Goal: Communication & Community: Ask a question

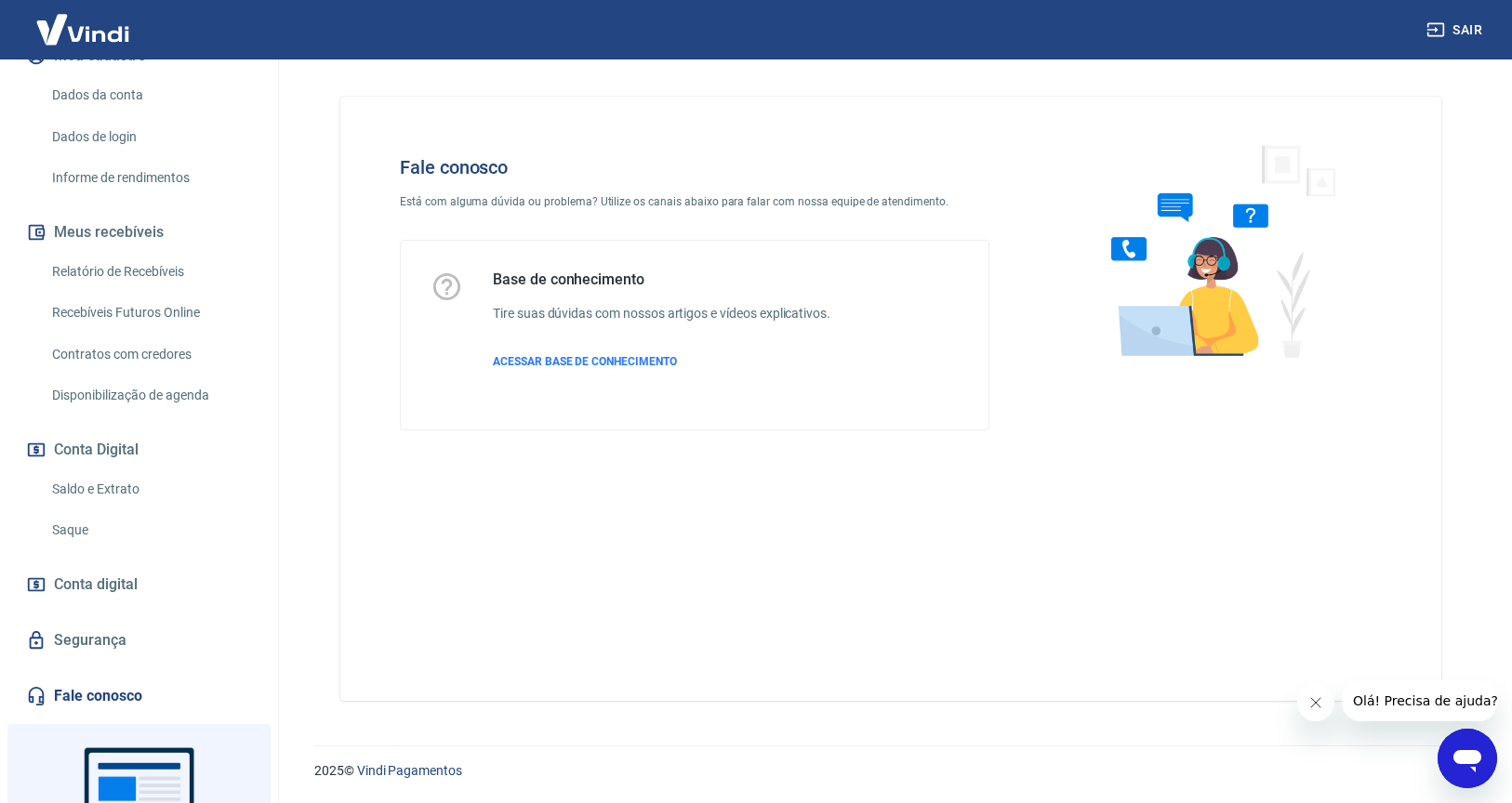
scroll to position [305, 0]
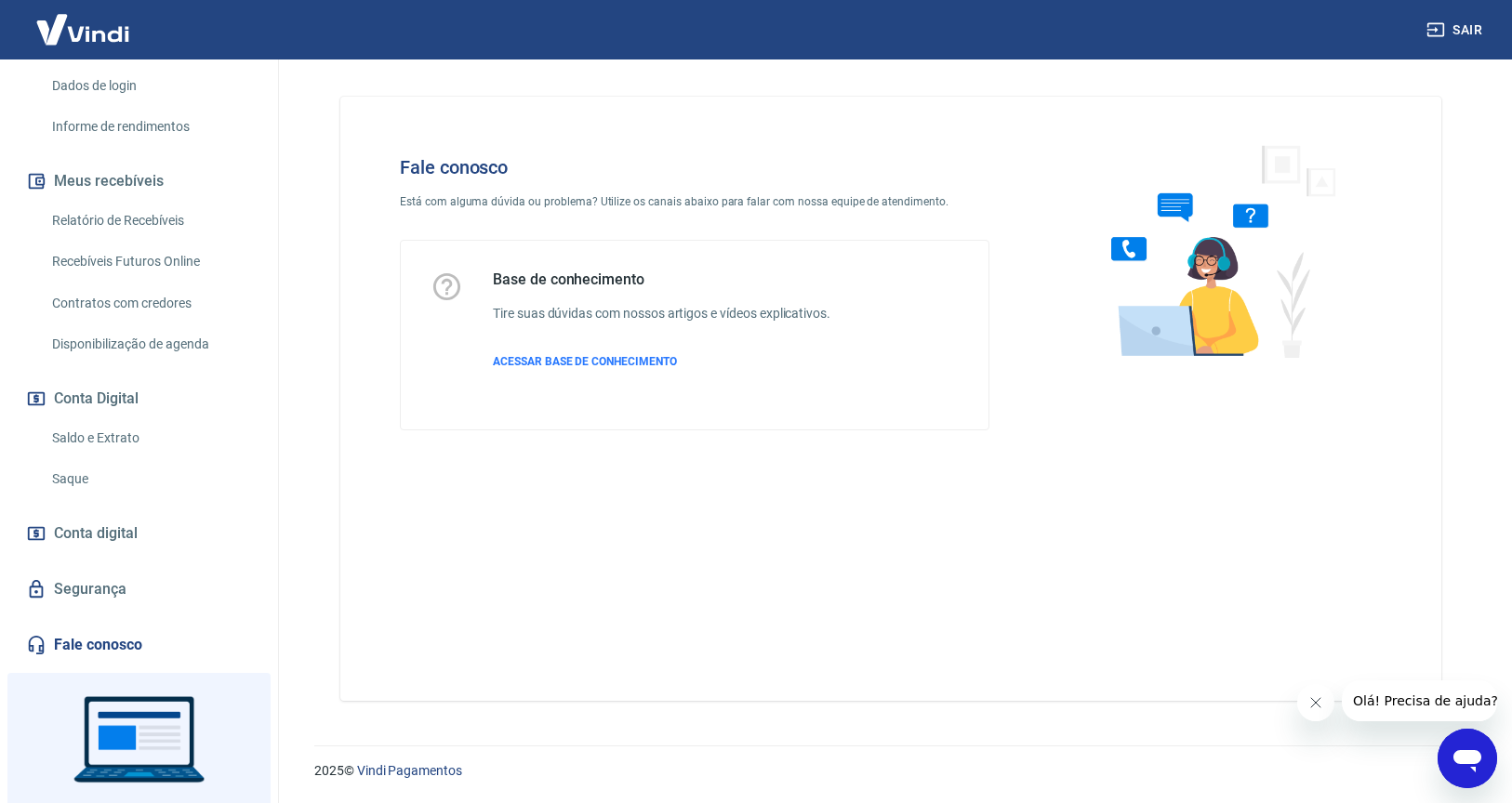
click at [114, 663] on link "Fale conosco" at bounding box center [139, 645] width 234 height 41
click at [1477, 747] on icon "Abrir janela de mensagens" at bounding box center [1468, 759] width 34 height 34
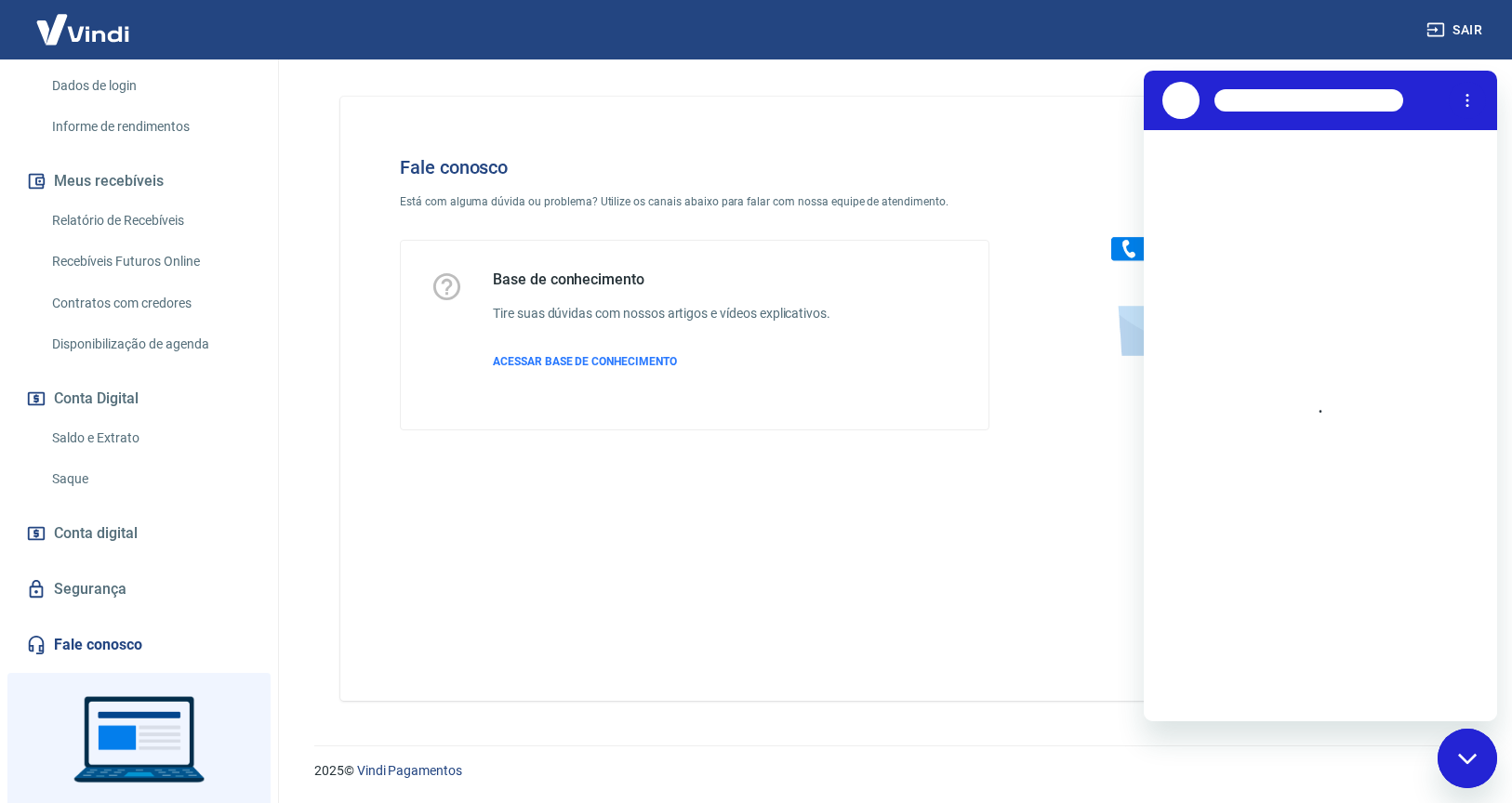
scroll to position [0, 0]
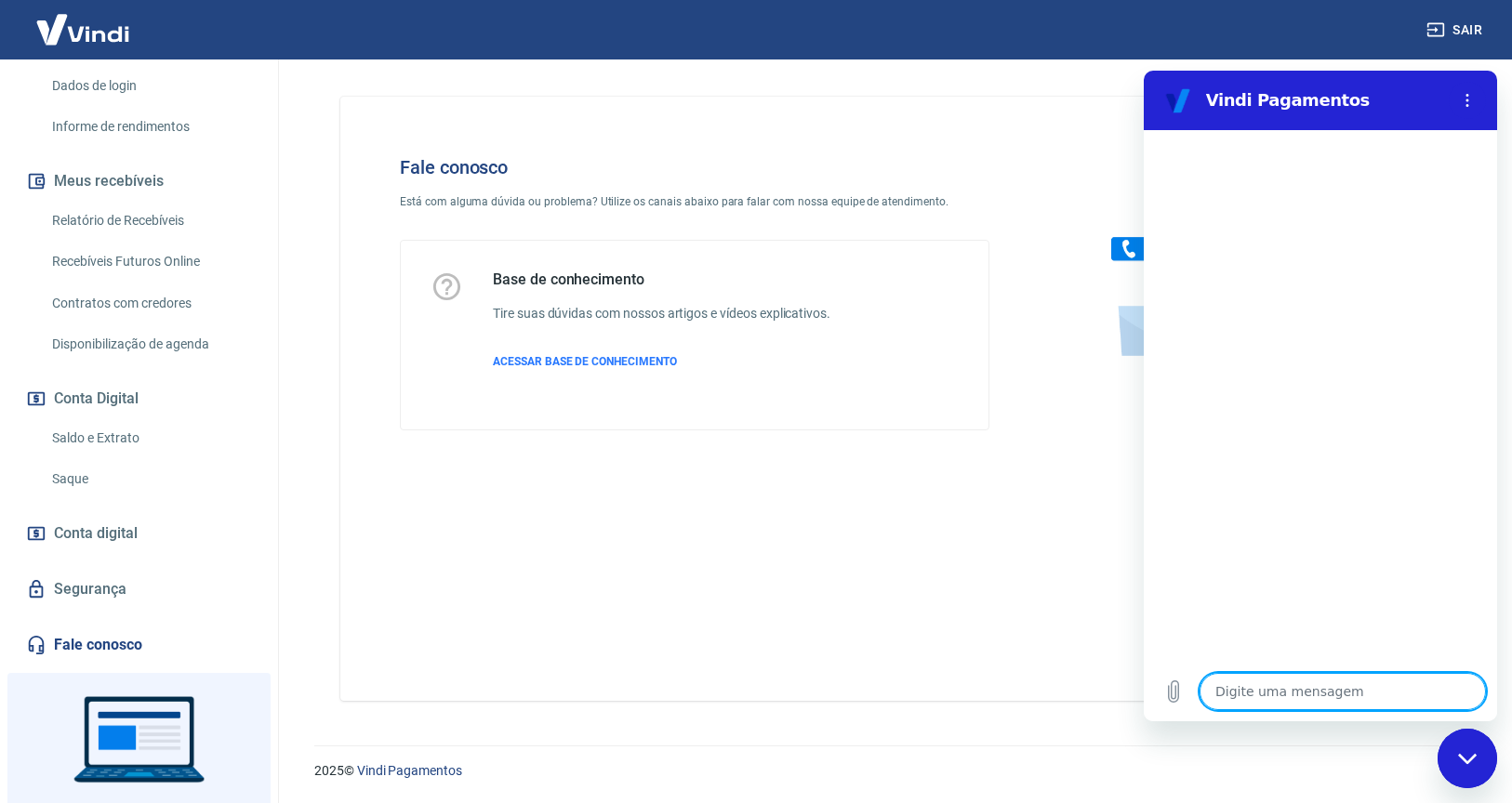
click at [1275, 699] on textarea at bounding box center [1343, 692] width 286 height 37
type textarea "B"
type textarea "x"
type textarea "Bo"
type textarea "x"
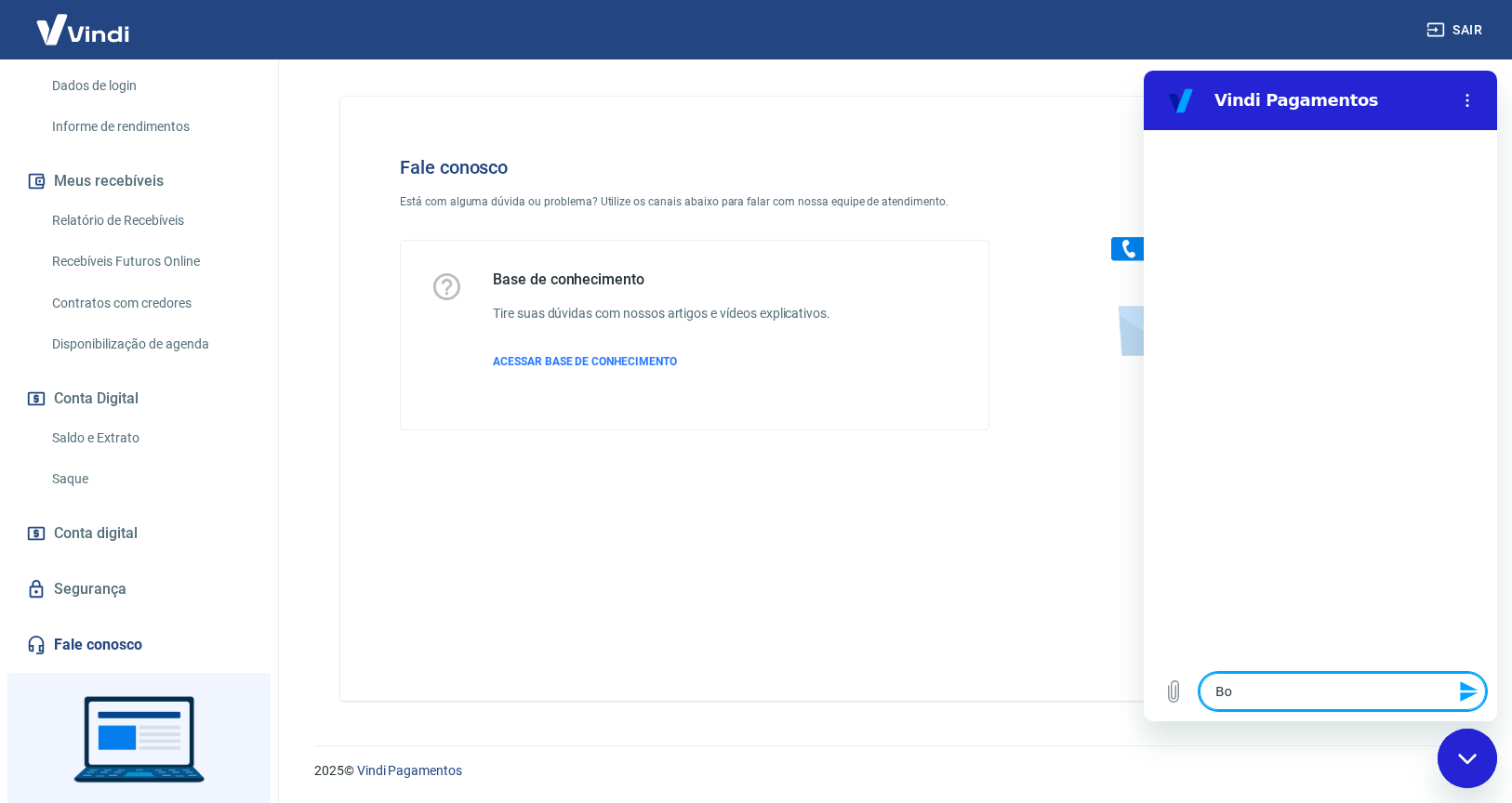
type textarea "Boa"
type textarea "x"
type textarea "Boa"
type textarea "x"
type textarea "Boa t"
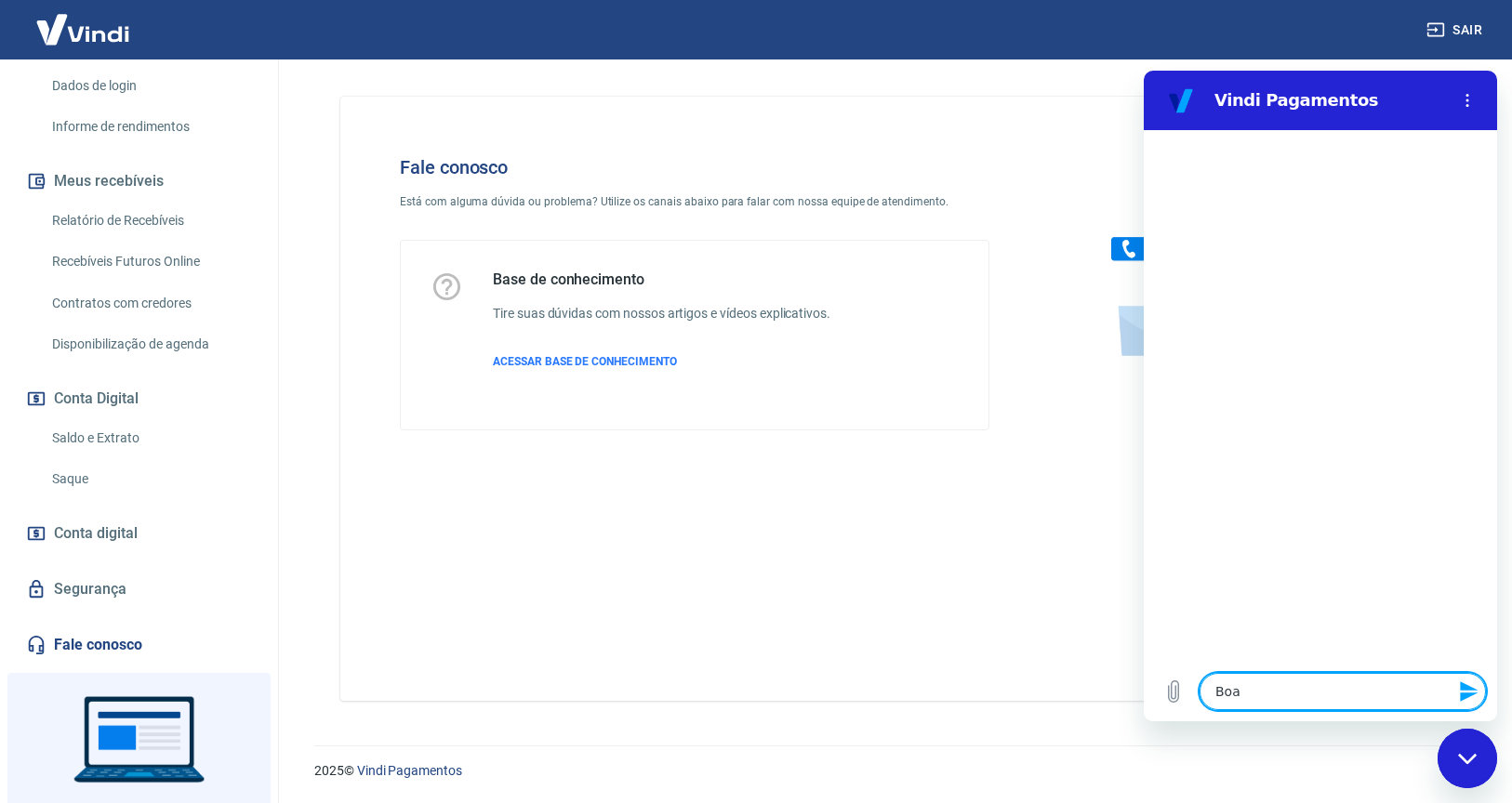
type textarea "x"
type textarea "Boa ta"
type textarea "x"
type textarea "Boa tar"
type textarea "x"
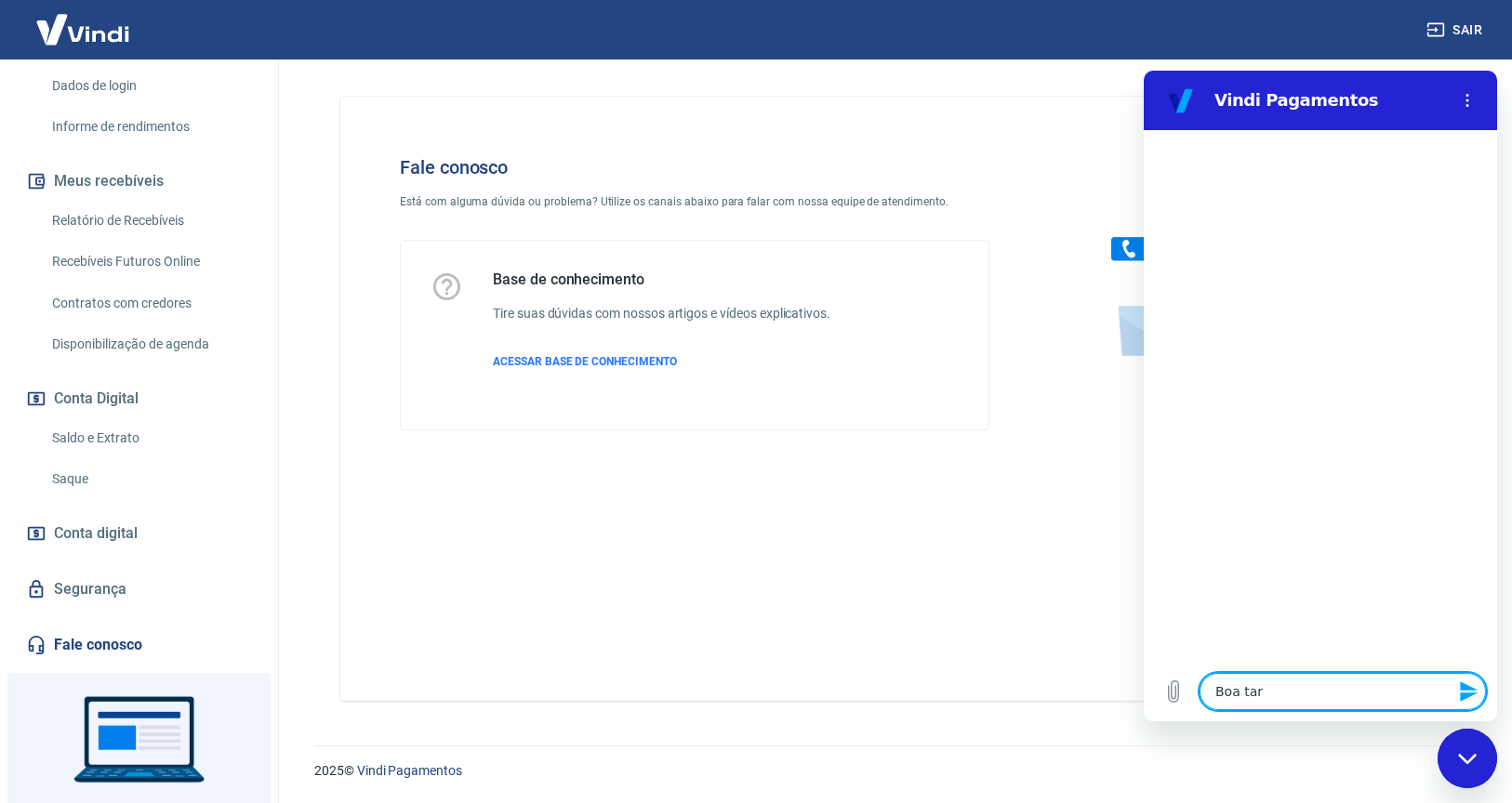
type textarea "Boa tard"
type textarea "x"
type textarea "Boa tarde"
type textarea "x"
type textarea "Boa tarde,"
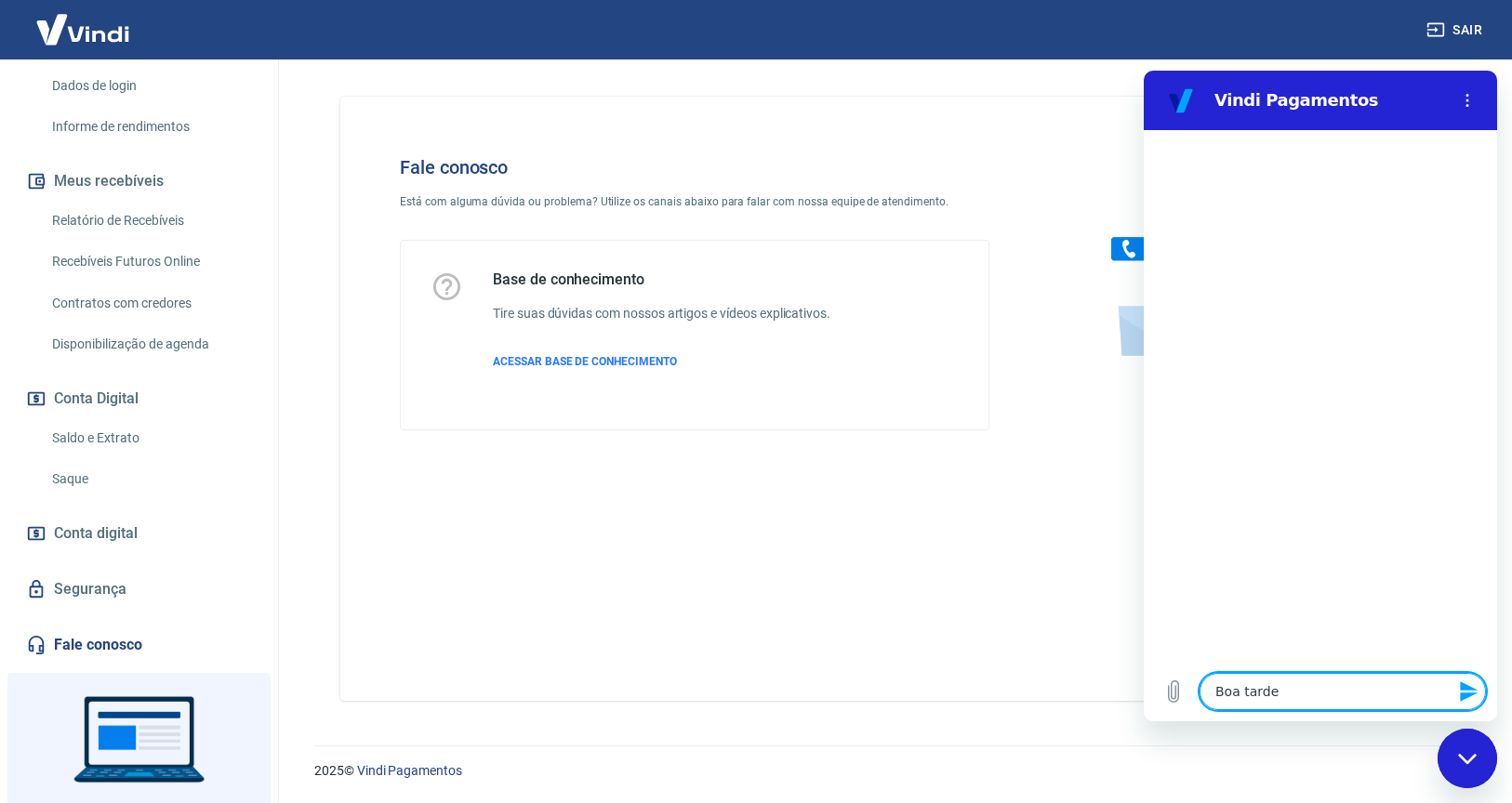
type textarea "x"
type textarea "Boa tarde,"
type textarea "x"
type textarea "Boa tarde, f"
type textarea "x"
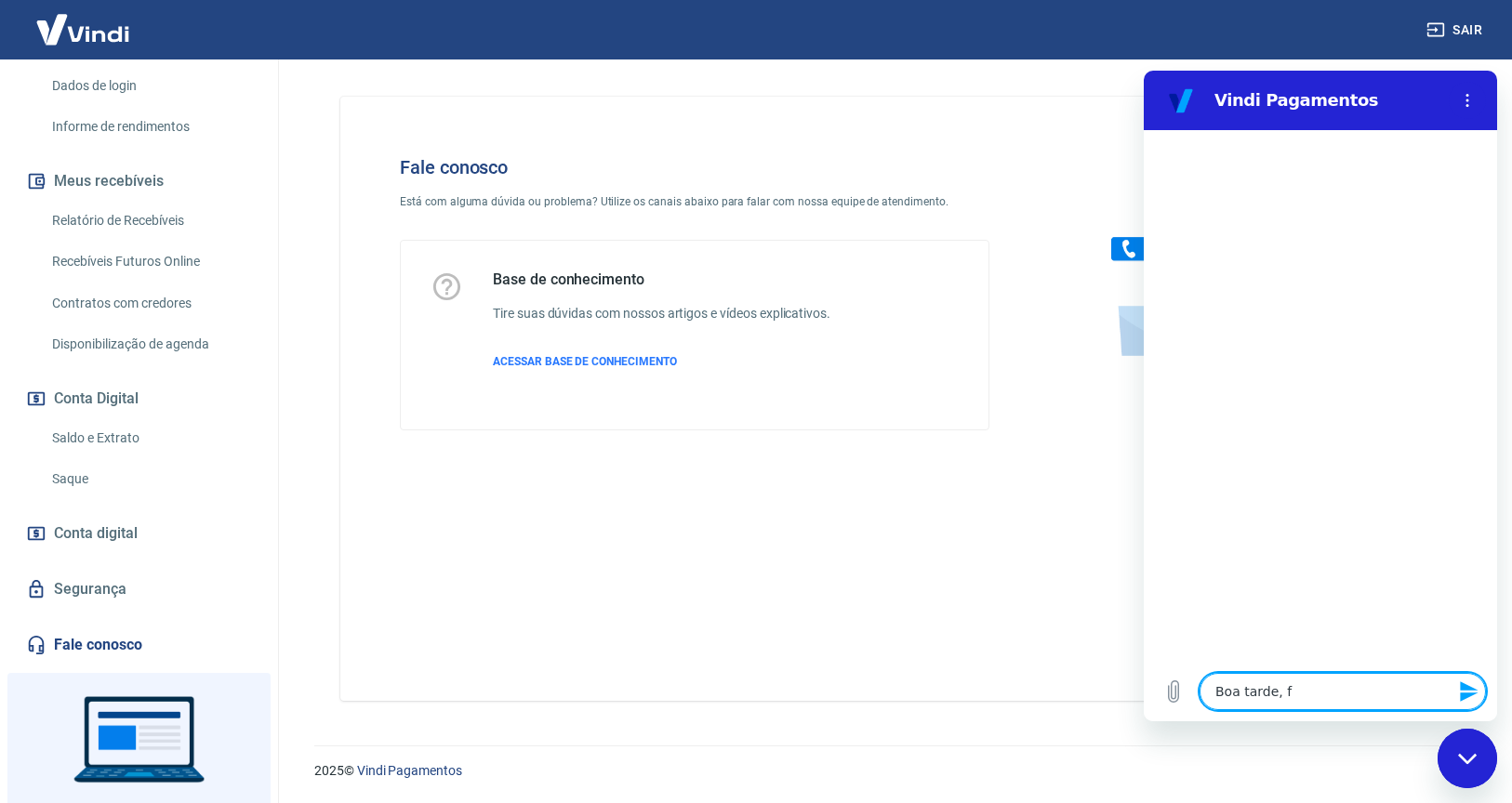
type textarea "Boa tarde, fi"
type textarea "x"
type textarea "Boa tarde, fiz"
type textarea "x"
type textarea "Boa tarde, fiz"
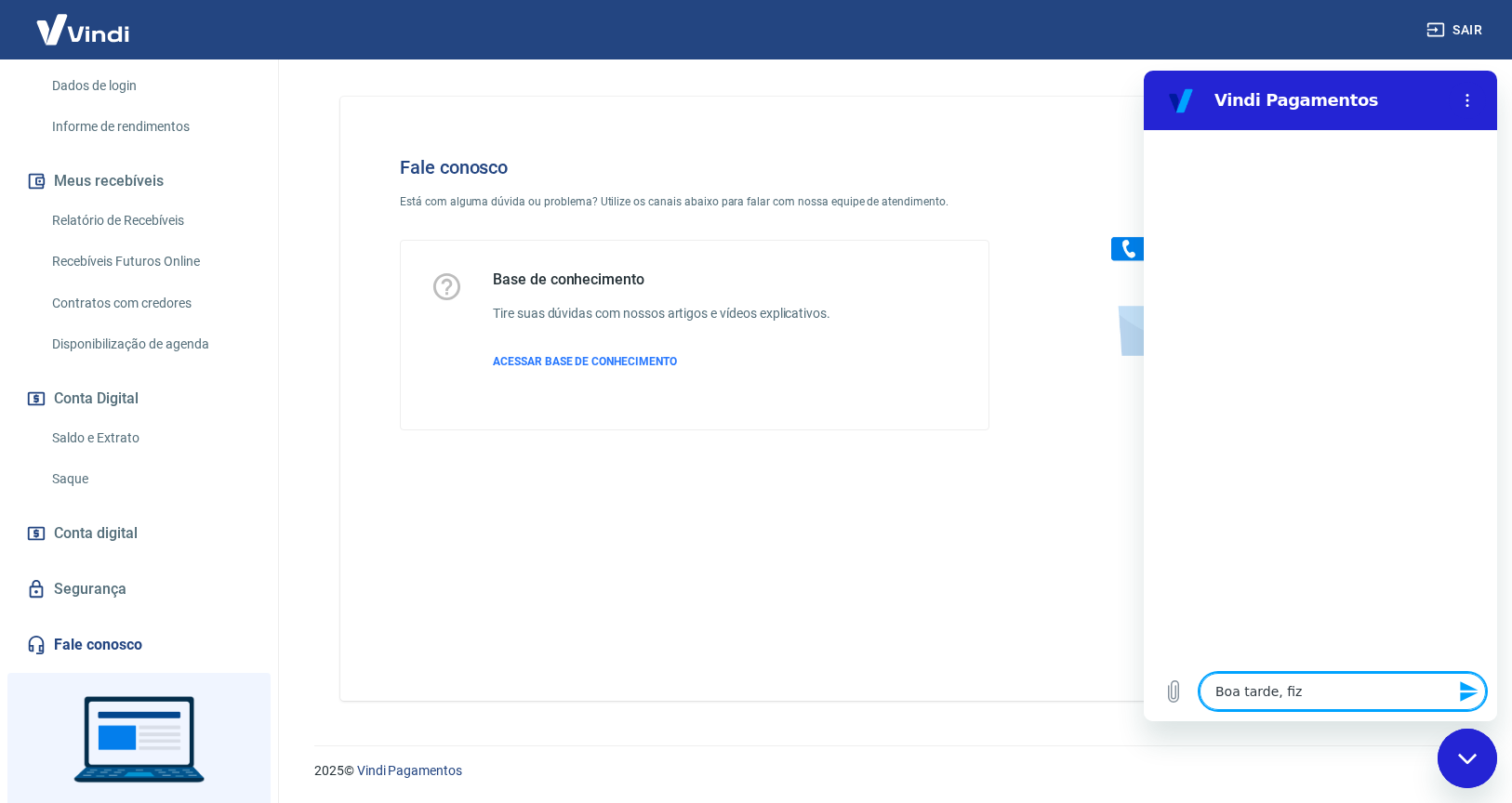
type textarea "x"
type textarea "Boa tarde, fiz u"
type textarea "x"
type textarea "Boa tarde, fiz um"
type textarea "x"
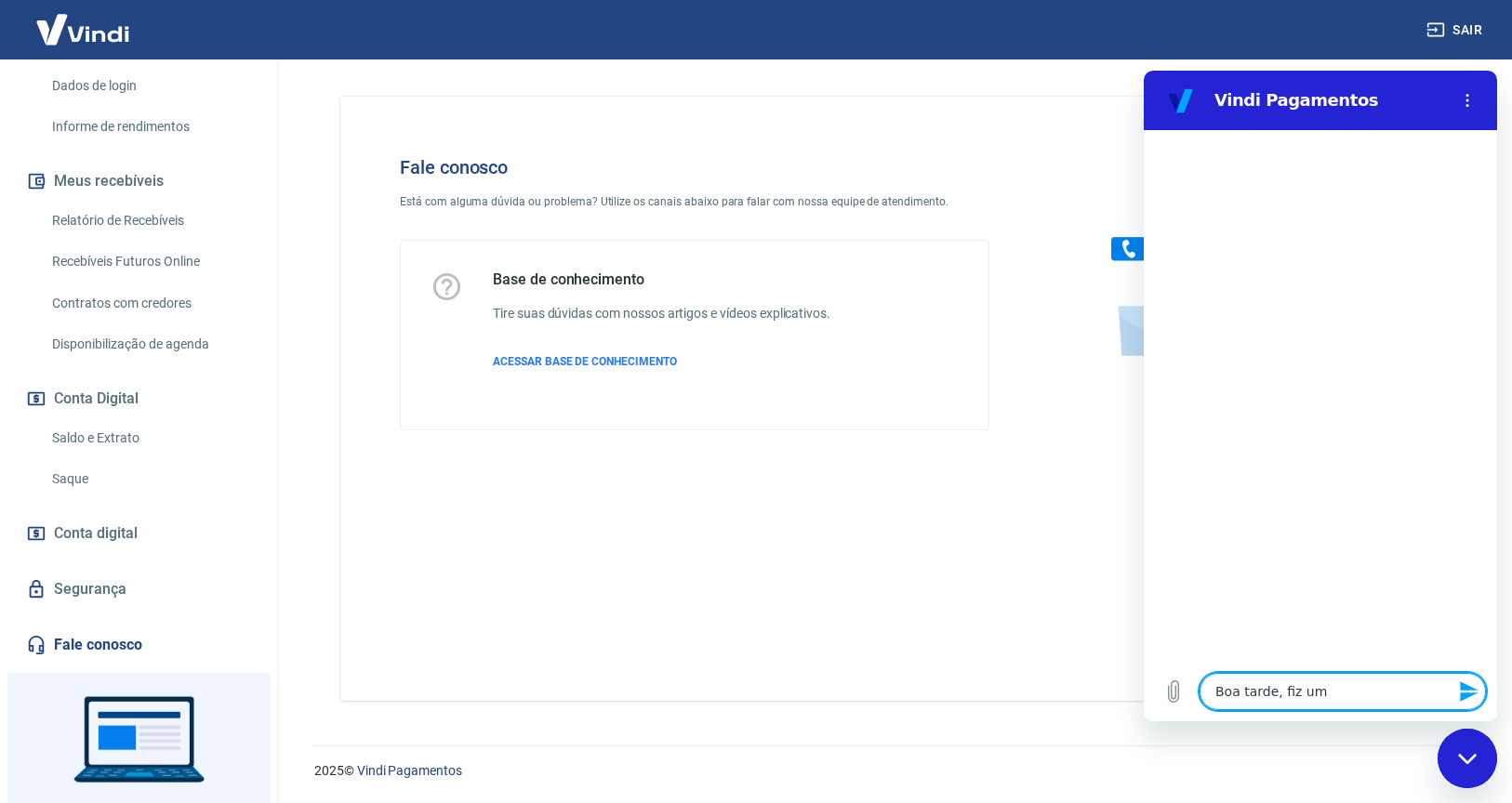
type textarea "Boa tarde, fiz um"
type textarea "x"
type textarea "Boa tarde, fiz um c"
type textarea "x"
type textarea "Boa tarde, fiz um ca"
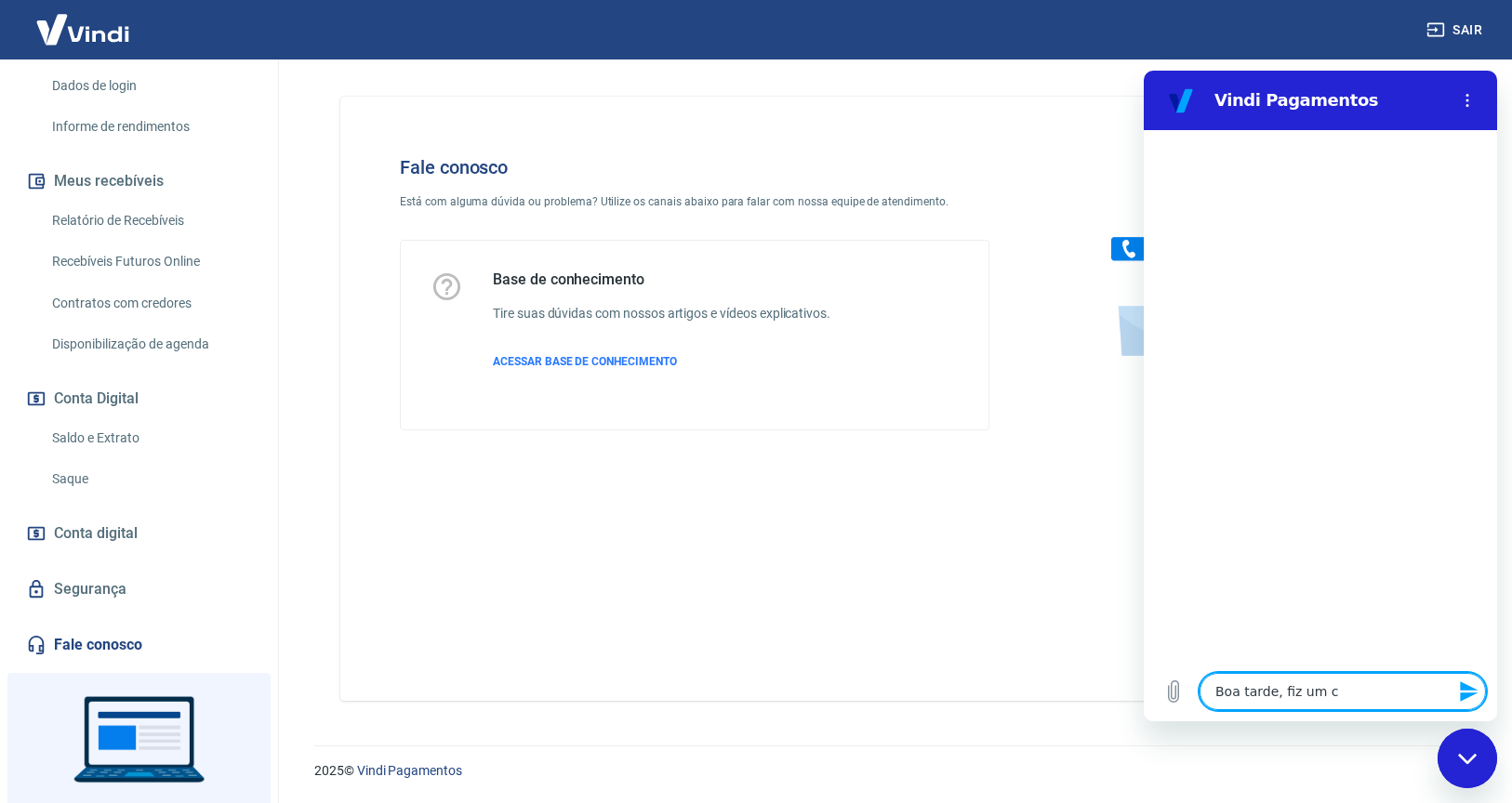
type textarea "x"
type textarea "Boa tarde, fiz um can"
type textarea "x"
type textarea "Boa tarde, fiz um canc"
type textarea "x"
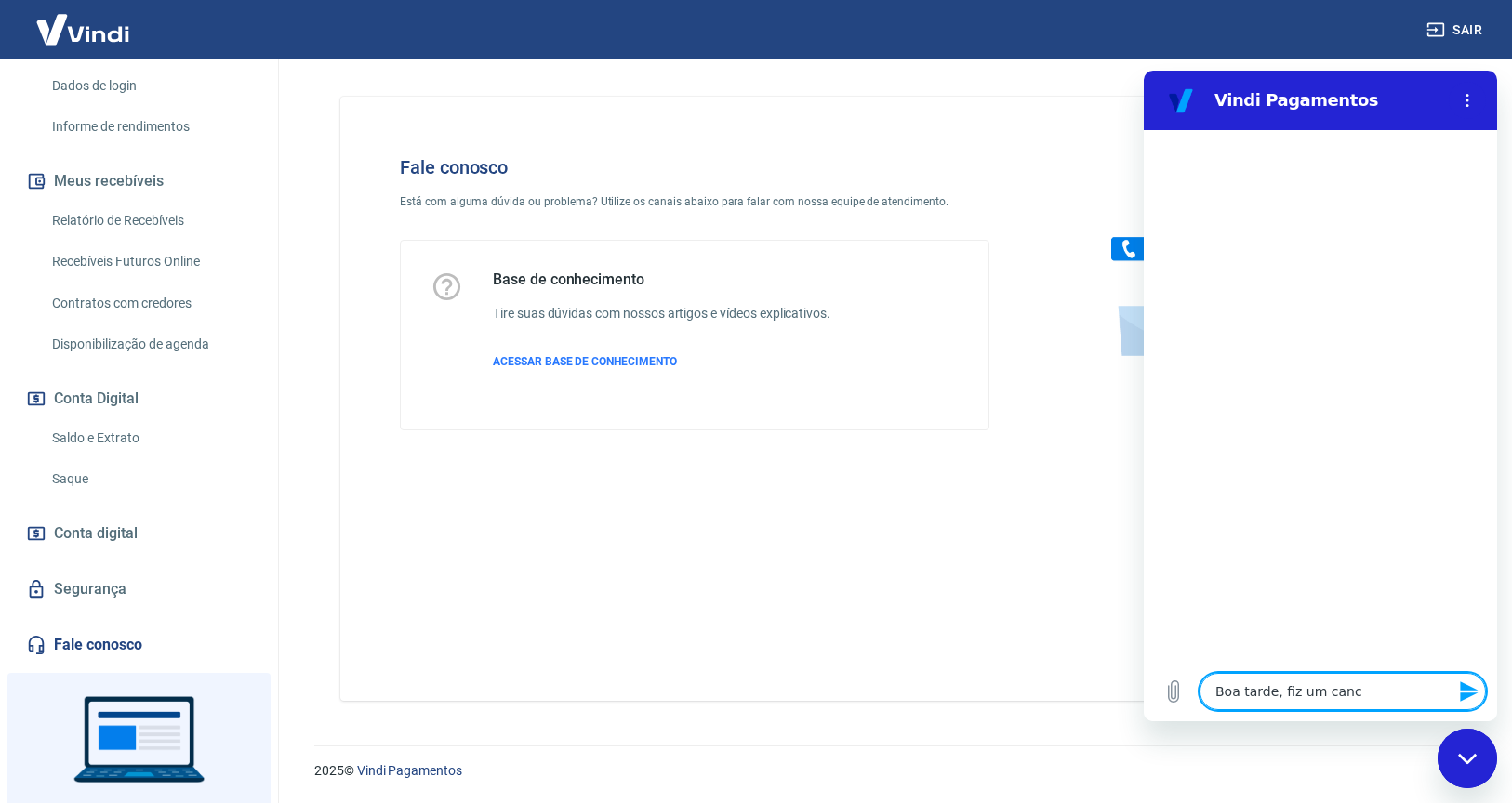
type textarea "Boa tarde, fiz um cance"
type textarea "x"
type textarea "Boa tarde, fiz um cancel"
type textarea "x"
type textarea "Boa tarde, fiz um cancela"
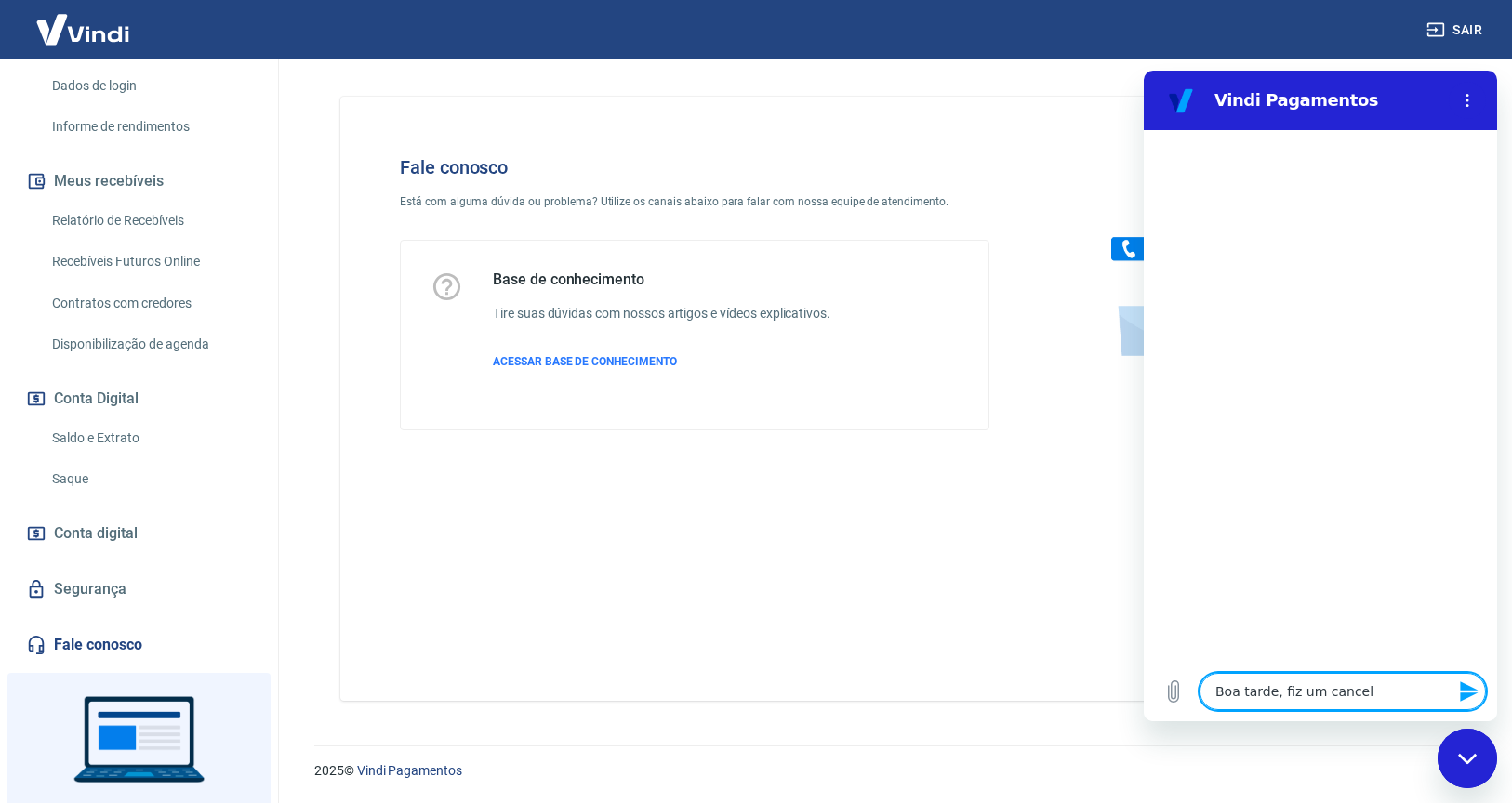
type textarea "x"
type textarea "Boa tarde, fiz um cancelam"
type textarea "x"
type textarea "Boa tarde, fiz um cancelame"
type textarea "x"
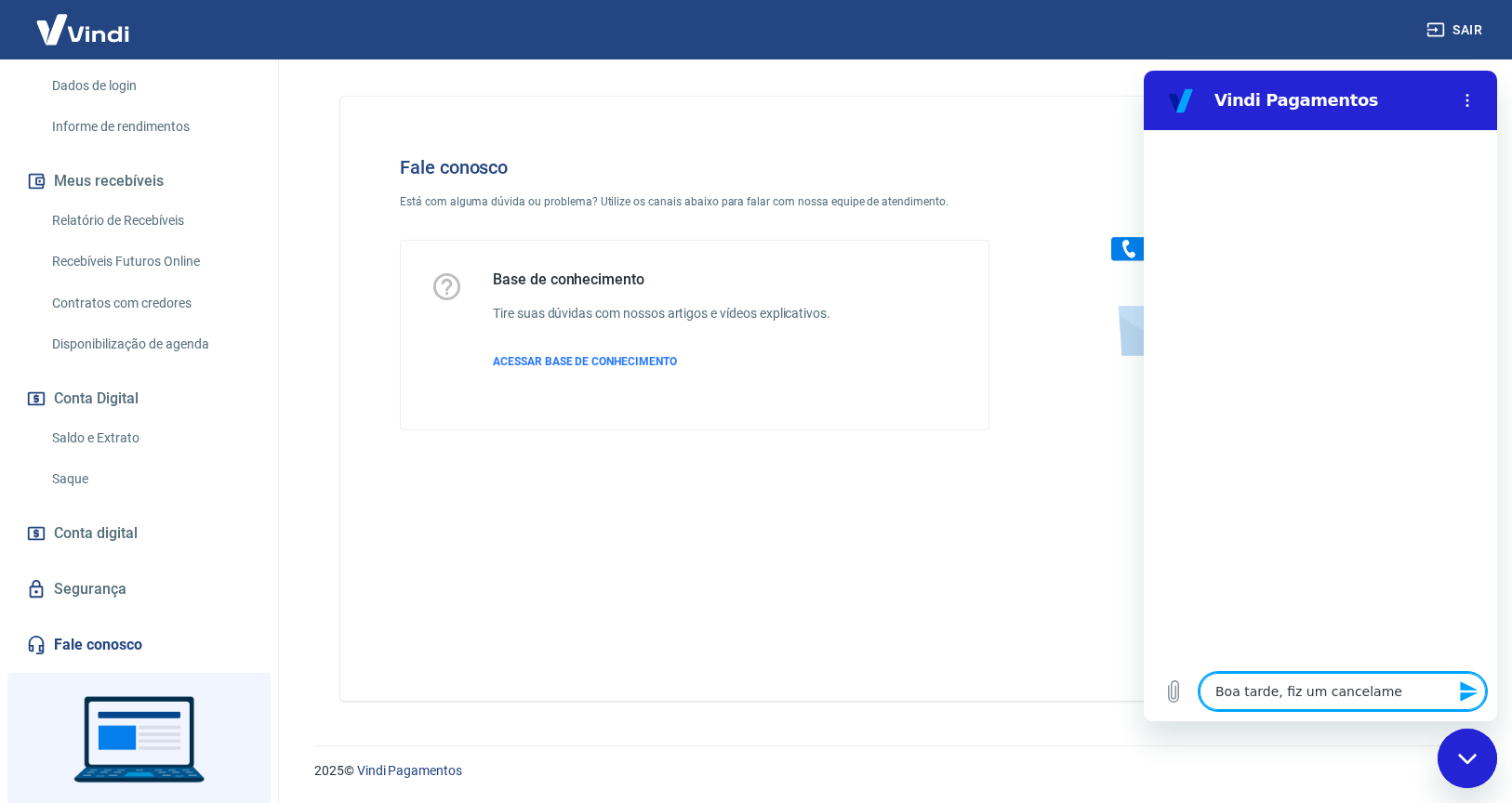
type textarea "Boa tarde, fiz um cancelamen"
type textarea "x"
type textarea "Boa tarde, fiz um cancelament"
type textarea "x"
type textarea "Boa tarde, fiz um cancelamento"
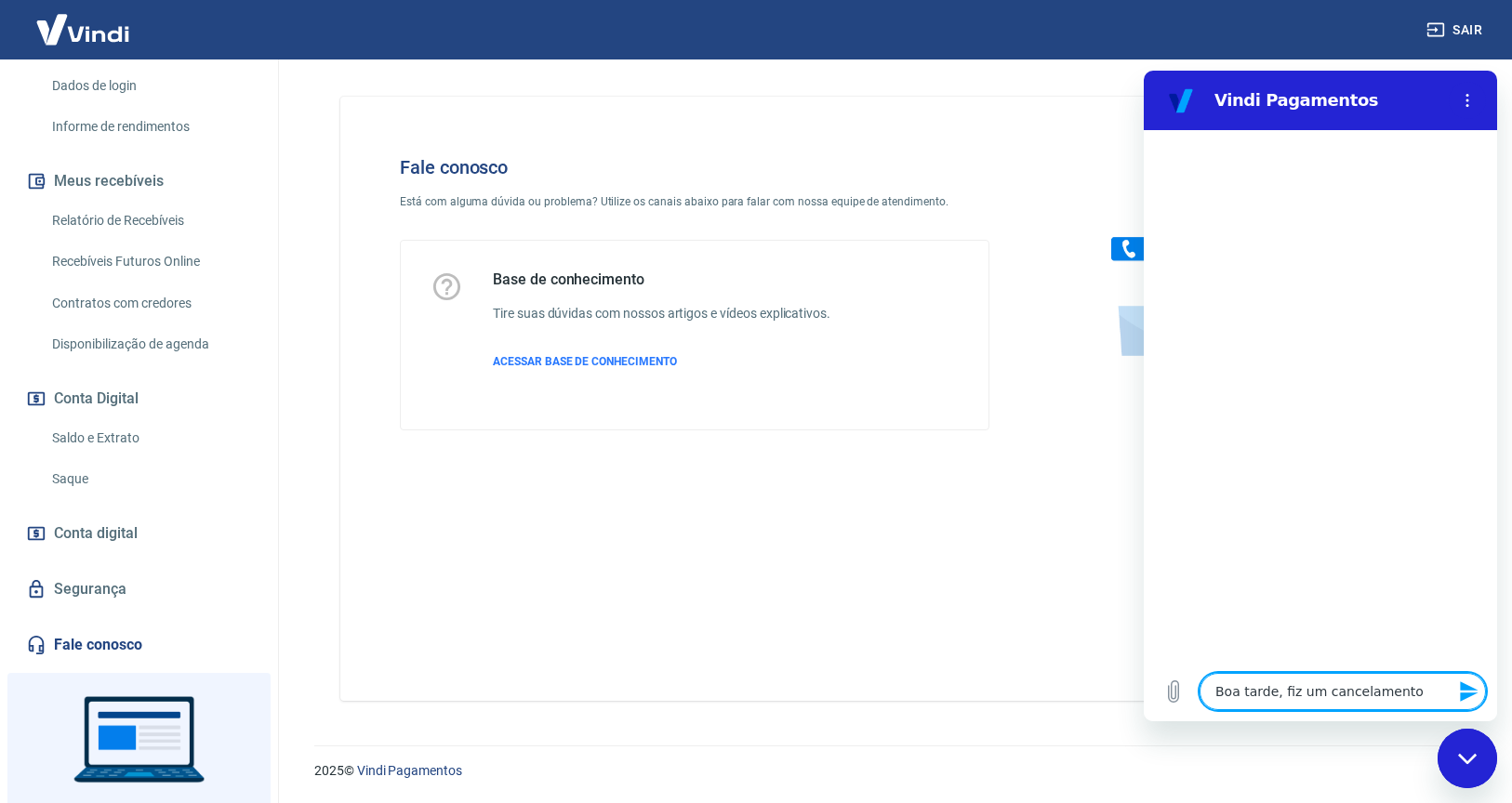
type textarea "x"
type textarea "Boa tarde, fiz um cancelamento"
type textarea "x"
type textarea "Boa tarde, fiz um cancelamento d"
type textarea "x"
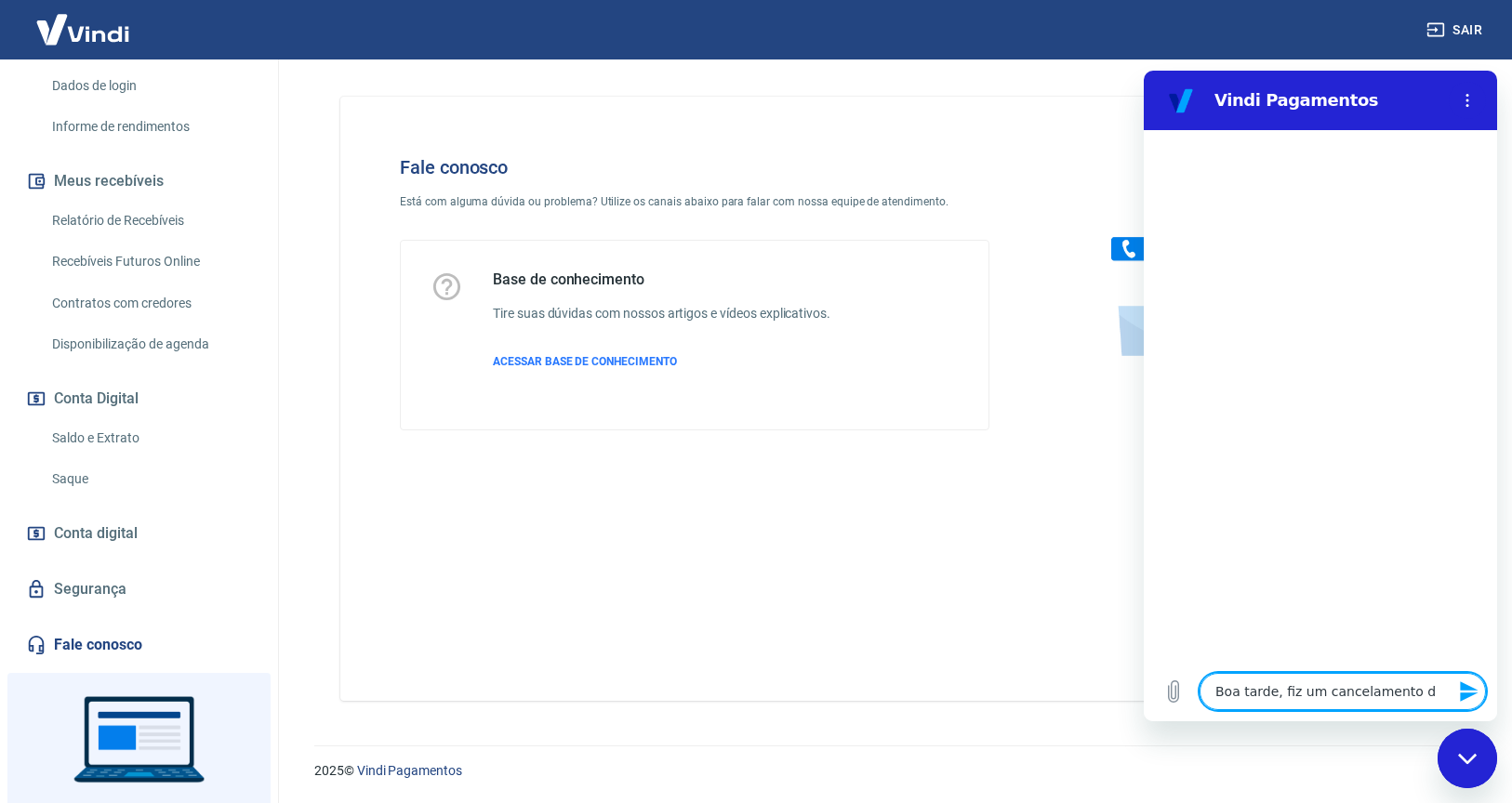
type textarea "Boa tarde, fiz um cancelamento de"
type textarea "x"
type textarea "Boa tarde, fiz um cancelamento de"
type textarea "x"
type textarea "Boa tarde, fiz um cancelamento de c"
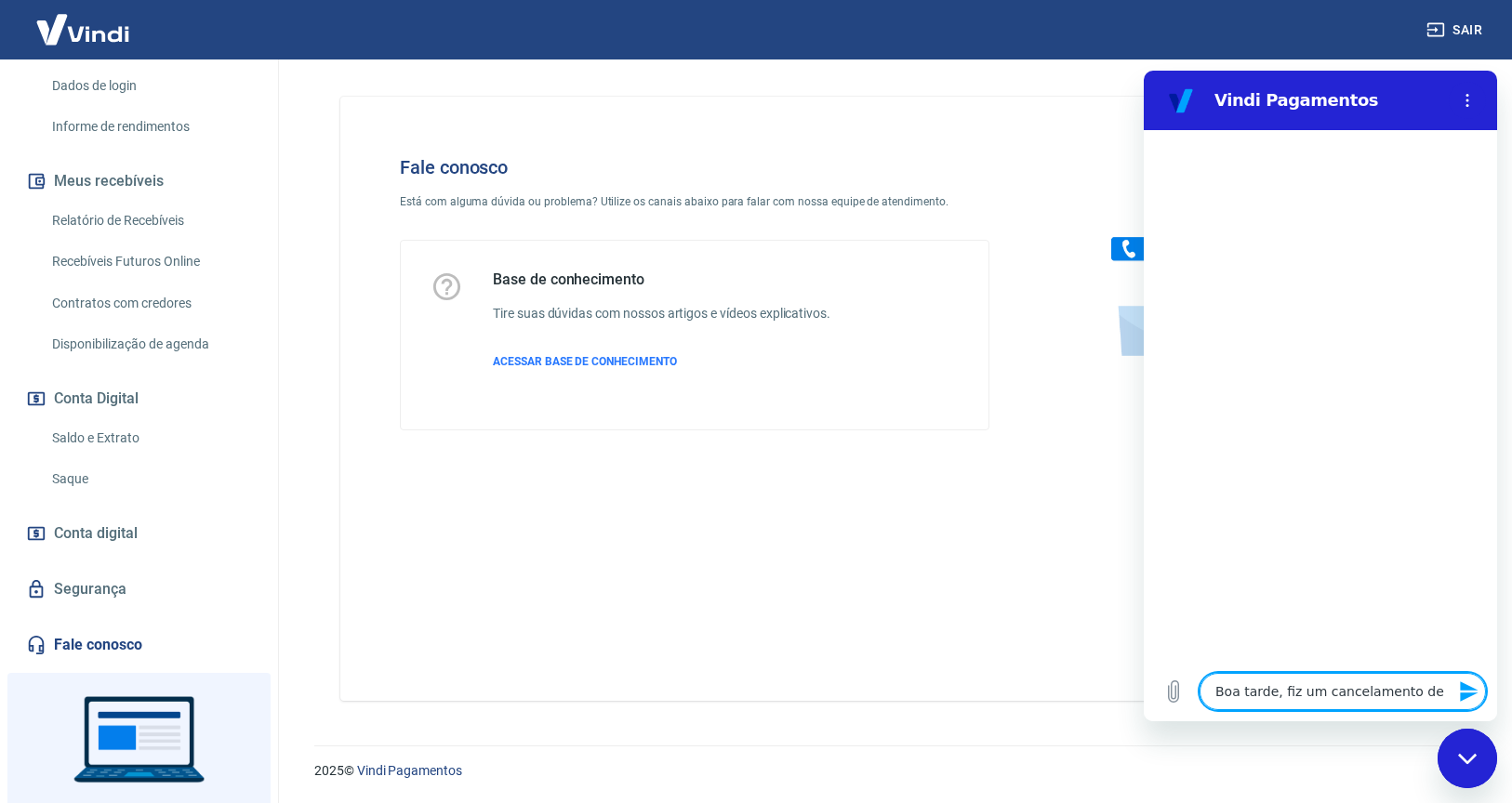
type textarea "x"
type textarea "Boa tarde, fiz um cancelamento de co"
type textarea "x"
type textarea "Boa tarde, fiz um cancelamento de com"
type textarea "x"
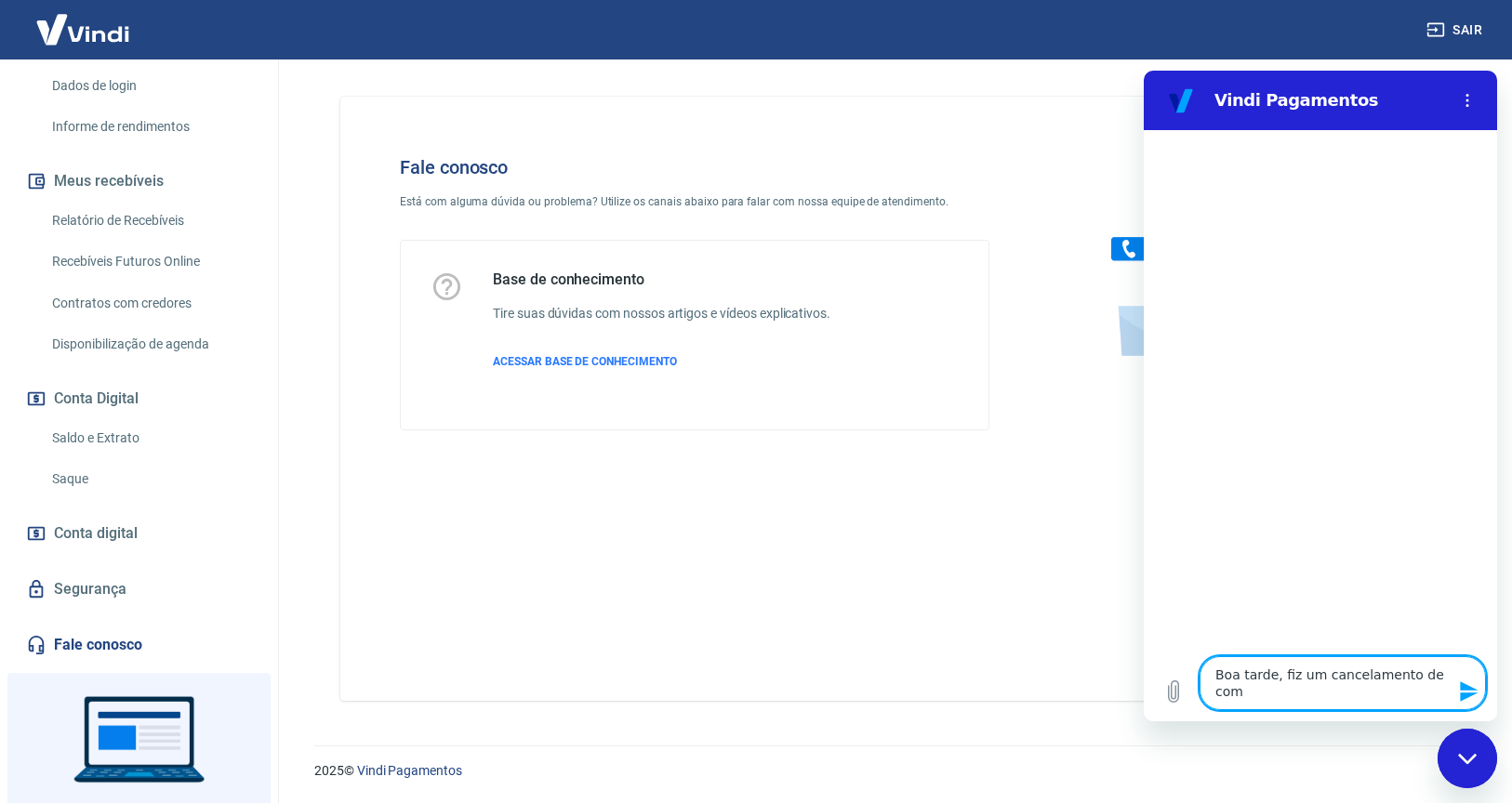
type textarea "Boa tarde, fiz um cancelamento de comp"
type textarea "x"
type textarea "Boa tarde, fiz um cancelamento de compr"
type textarea "x"
type textarea "Boa tarde, fiz um cancelamento de compra"
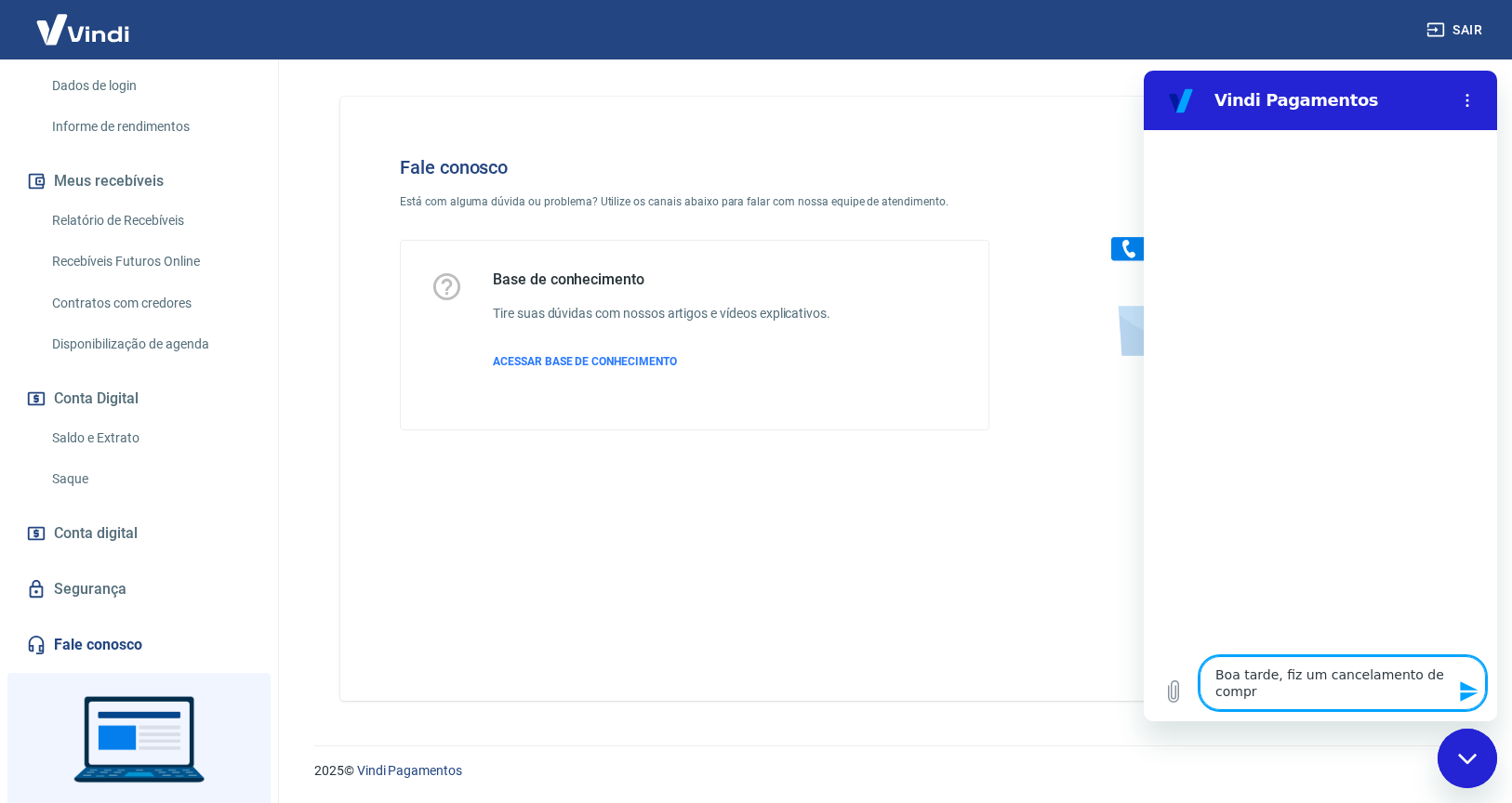
type textarea "x"
type textarea "Boa tarde, fiz um cancelamento de compra"
type textarea "x"
type textarea "Boa tarde, fiz um cancelamento de compra a"
type textarea "x"
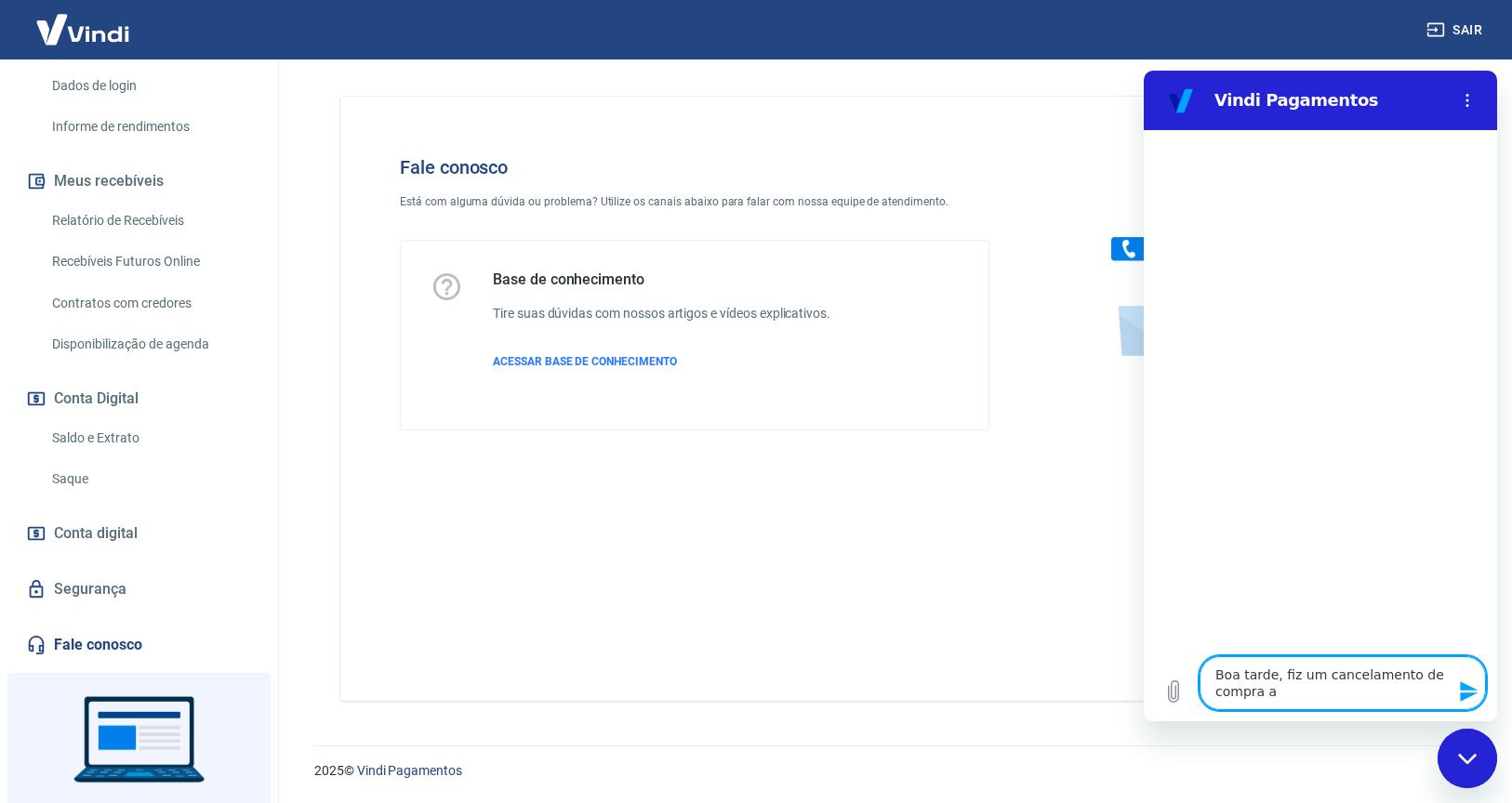
type textarea "Boa tarde, fiz um cancelamento de compra a"
type textarea "x"
type textarea "Boa tarde, fiz um cancelamento de compra a p"
type textarea "x"
type textarea "Boa tarde, fiz um cancelamento de compra a pe"
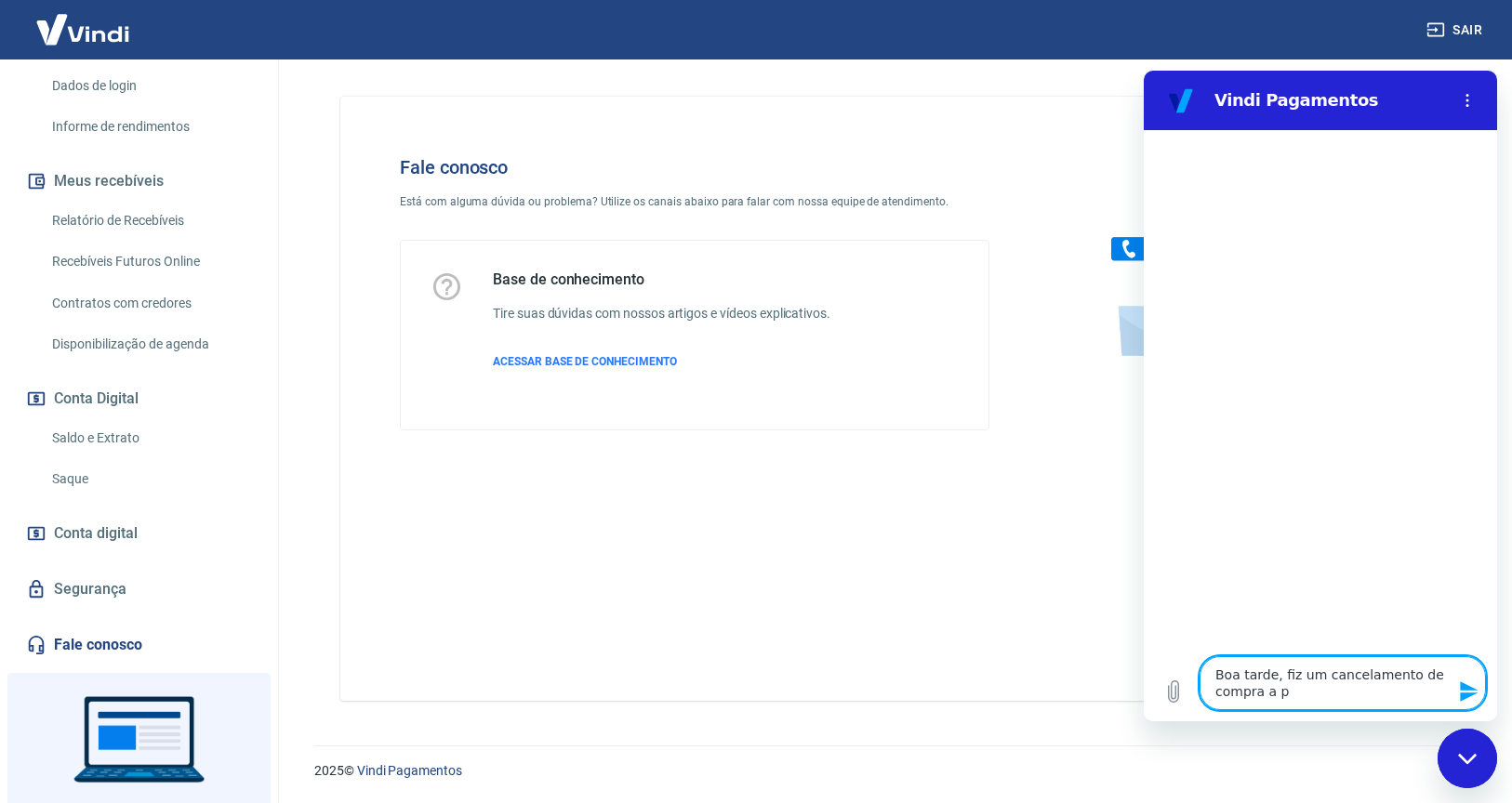
type textarea "x"
type textarea "Boa tarde, fiz um cancelamento de compra a ped"
type textarea "x"
type textarea "Boa tarde, fiz um cancelamento de compra a pedi"
type textarea "x"
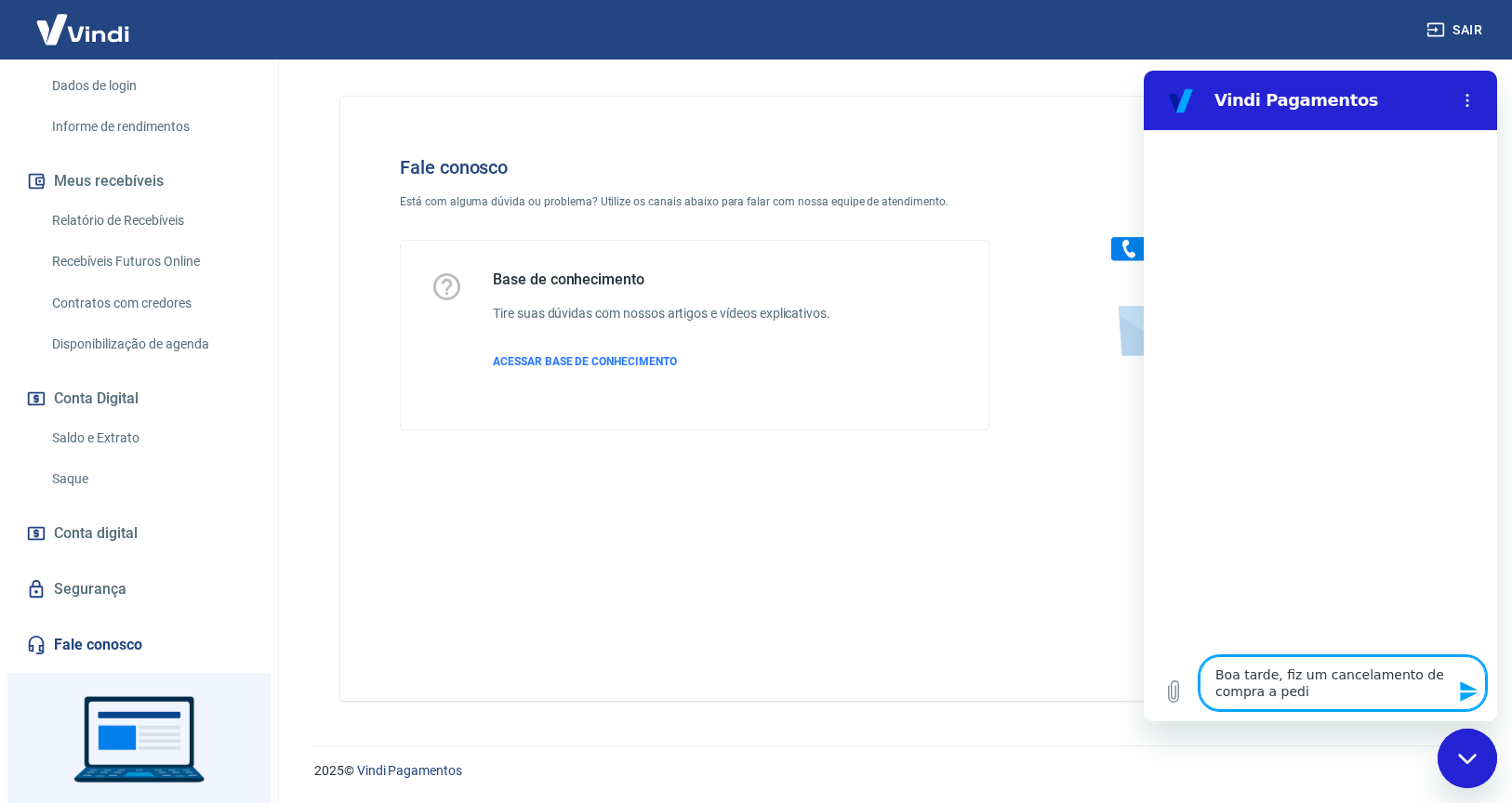
type textarea "Boa tarde, fiz um cancelamento de compra a pedid"
type textarea "x"
type textarea "Boa tarde, fiz um cancelamento de compra a pedido"
type textarea "x"
type textarea "Boa tarde, fiz um cancelamento de compra a pedido"
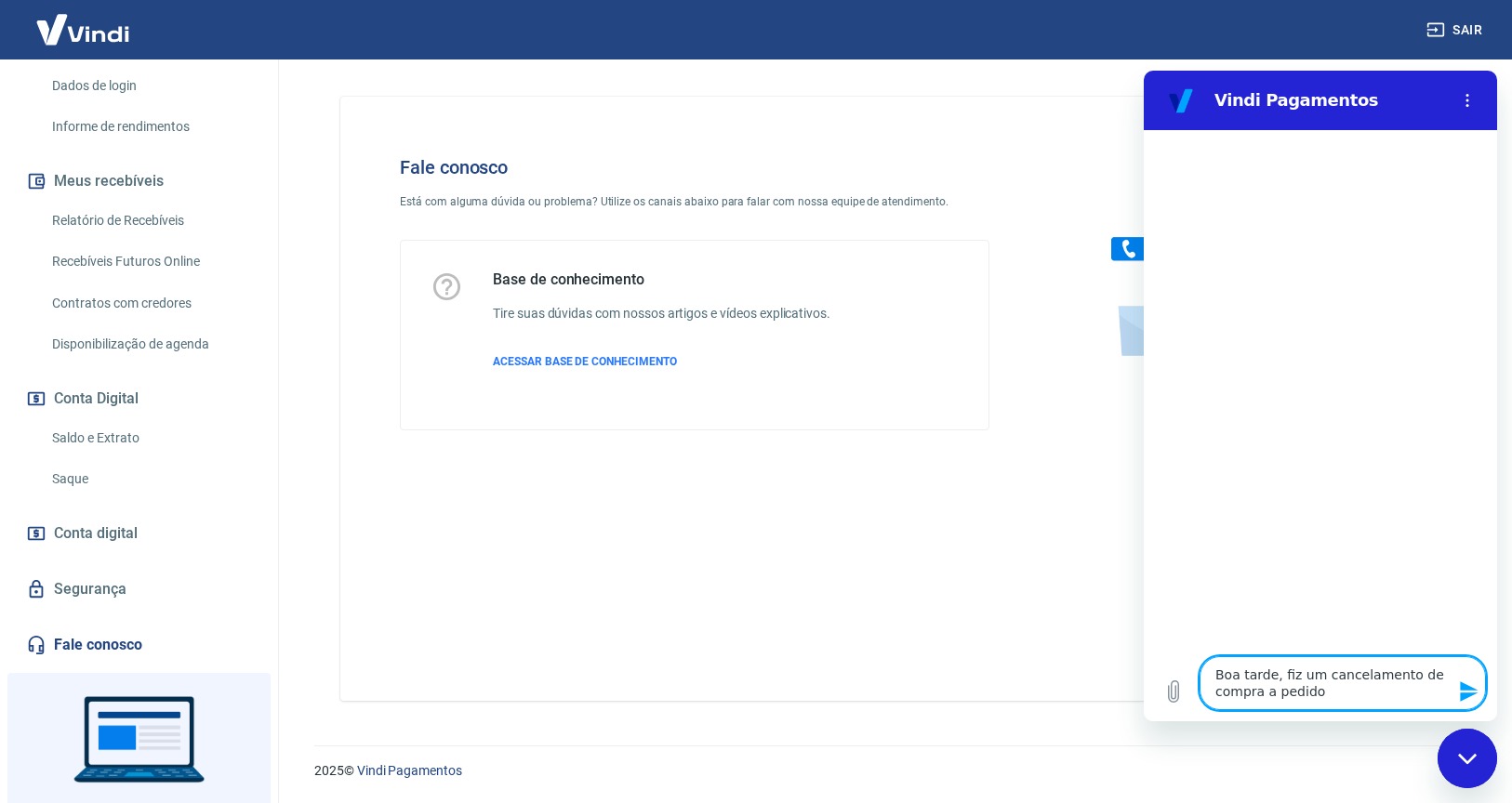
type textarea "x"
type textarea "Boa tarde, fiz um cancelamento de compra a pedido d"
type textarea "x"
type textarea "Boa tarde, fiz um cancelamento de compra a pedido de"
type textarea "x"
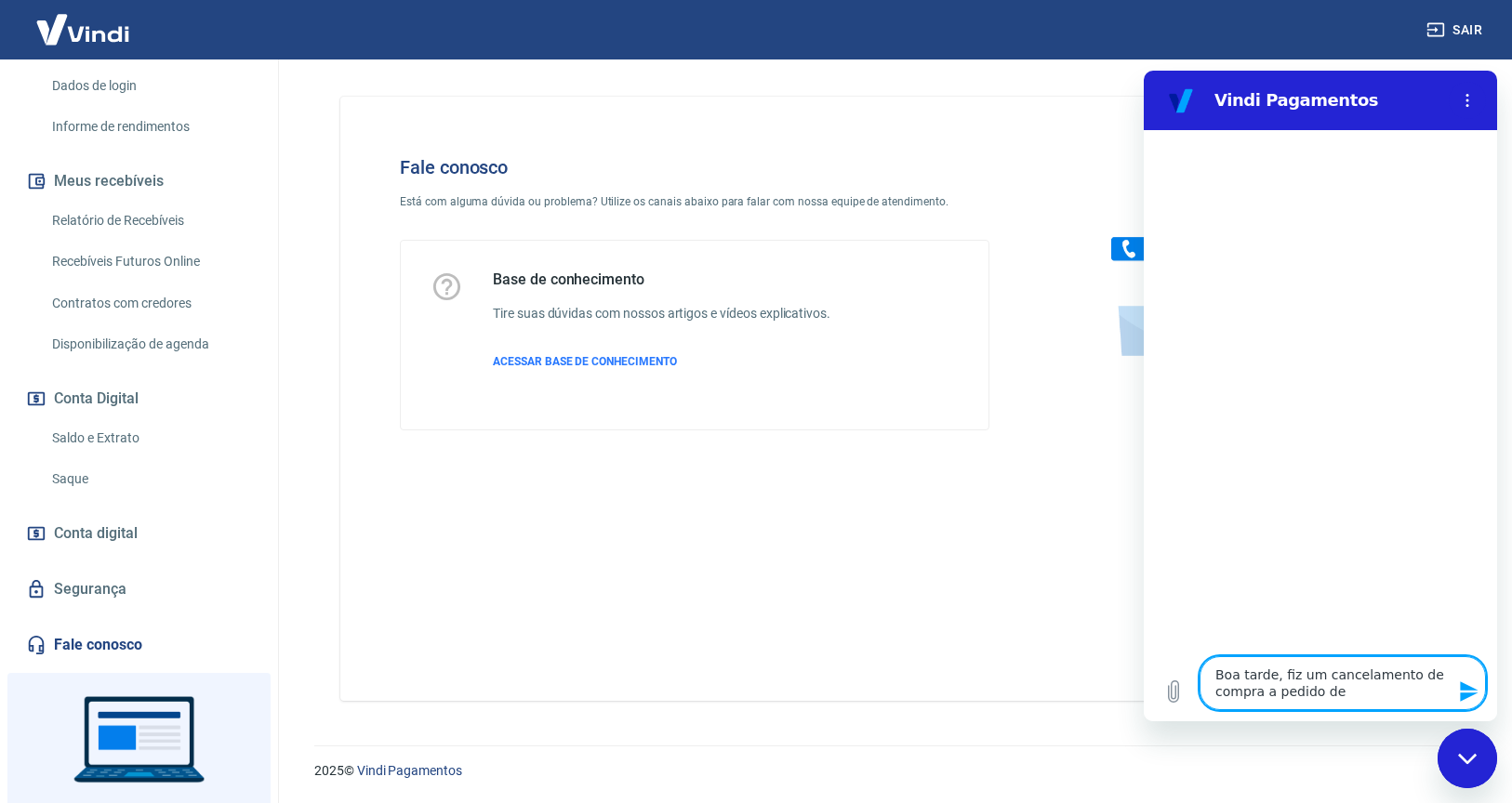
type textarea "Boa tarde, fiz um cancelamento de compra a pedido de"
type textarea "x"
type textarea "Boa tarde, fiz um cancelamento de compra a pedido de u"
type textarea "x"
type textarea "Boa tarde, fiz um cancelamento de compra a pedido de um"
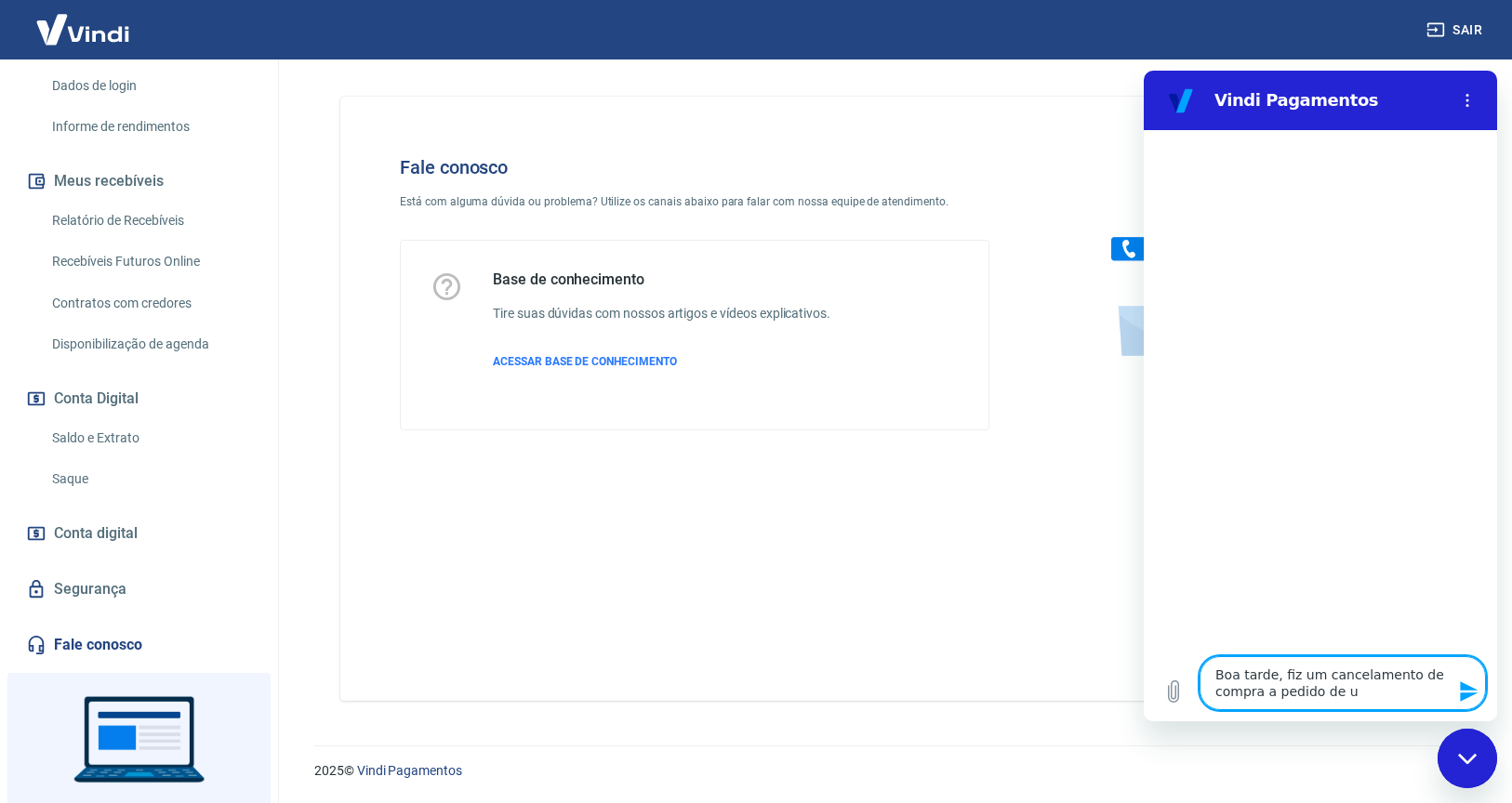
type textarea "x"
type textarea "Boa tarde, fiz um cancelamento de compra a pedido de um"
type textarea "x"
type textarea "Boa tarde, fiz um cancelamento de compra a pedido de um c"
type textarea "x"
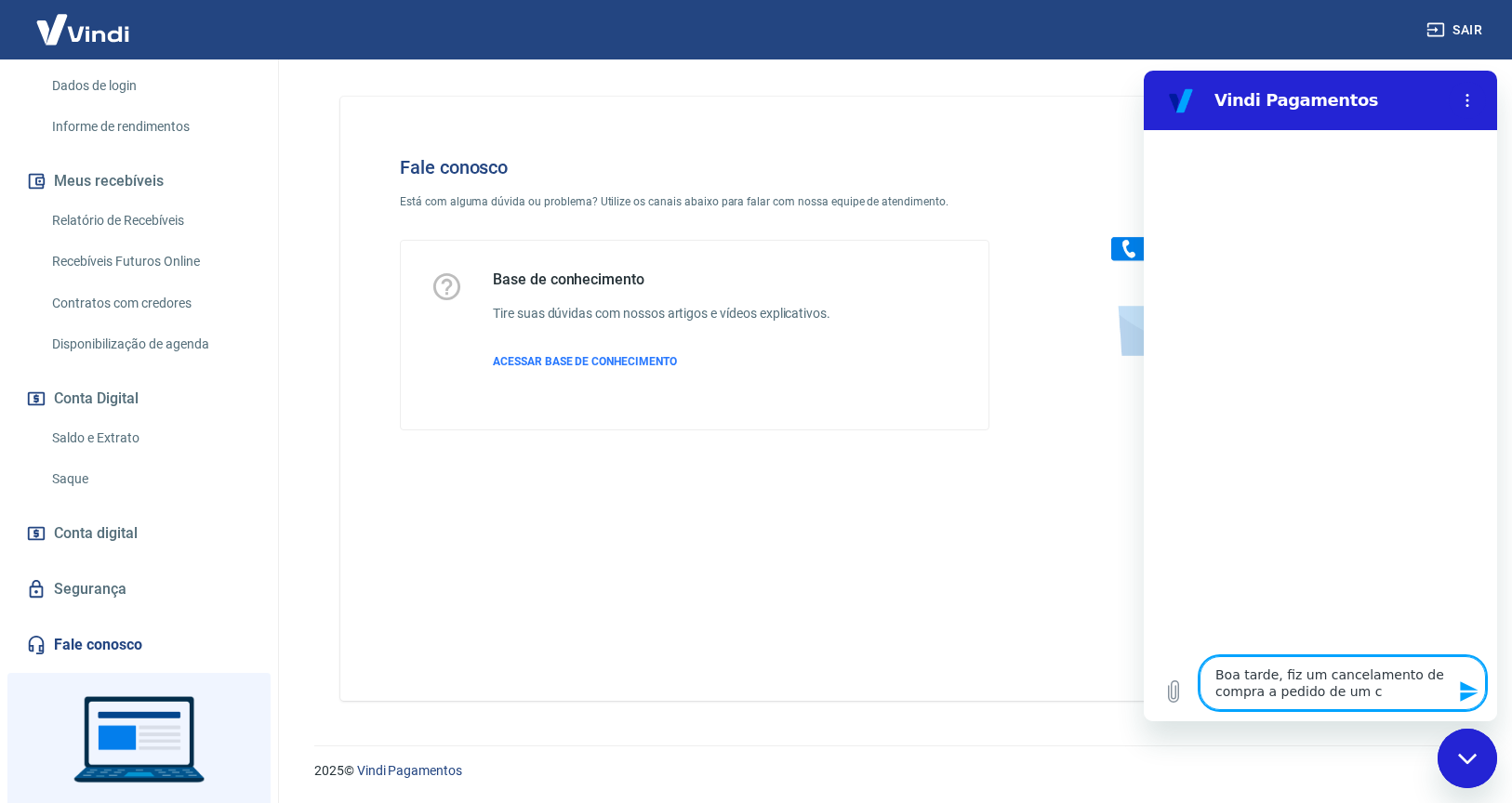
type textarea "Boa tarde, fiz um cancelamento de compra a pedido de um cl"
type textarea "x"
type textarea "Boa tarde, fiz um cancelamento de compra a pedido de um cli"
type textarea "x"
type textarea "Boa tarde, fiz um cancelamento de compra a pedido de um clie"
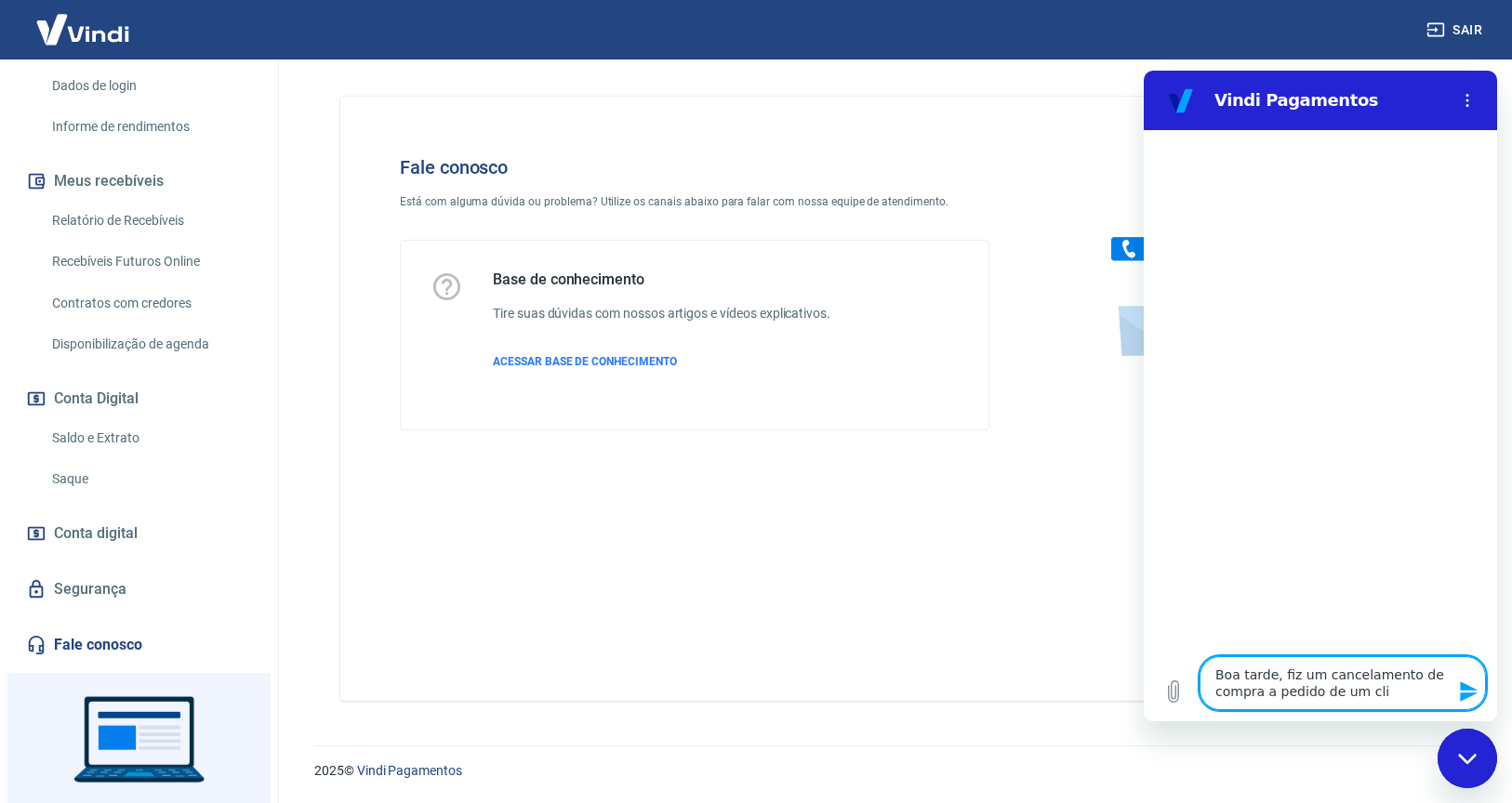
type textarea "x"
type textarea "Boa tarde, fiz um cancelamento de compra a pedido de um clien"
type textarea "x"
type textarea "Boa tarde, fiz um cancelamento de compra a pedido de um client"
type textarea "x"
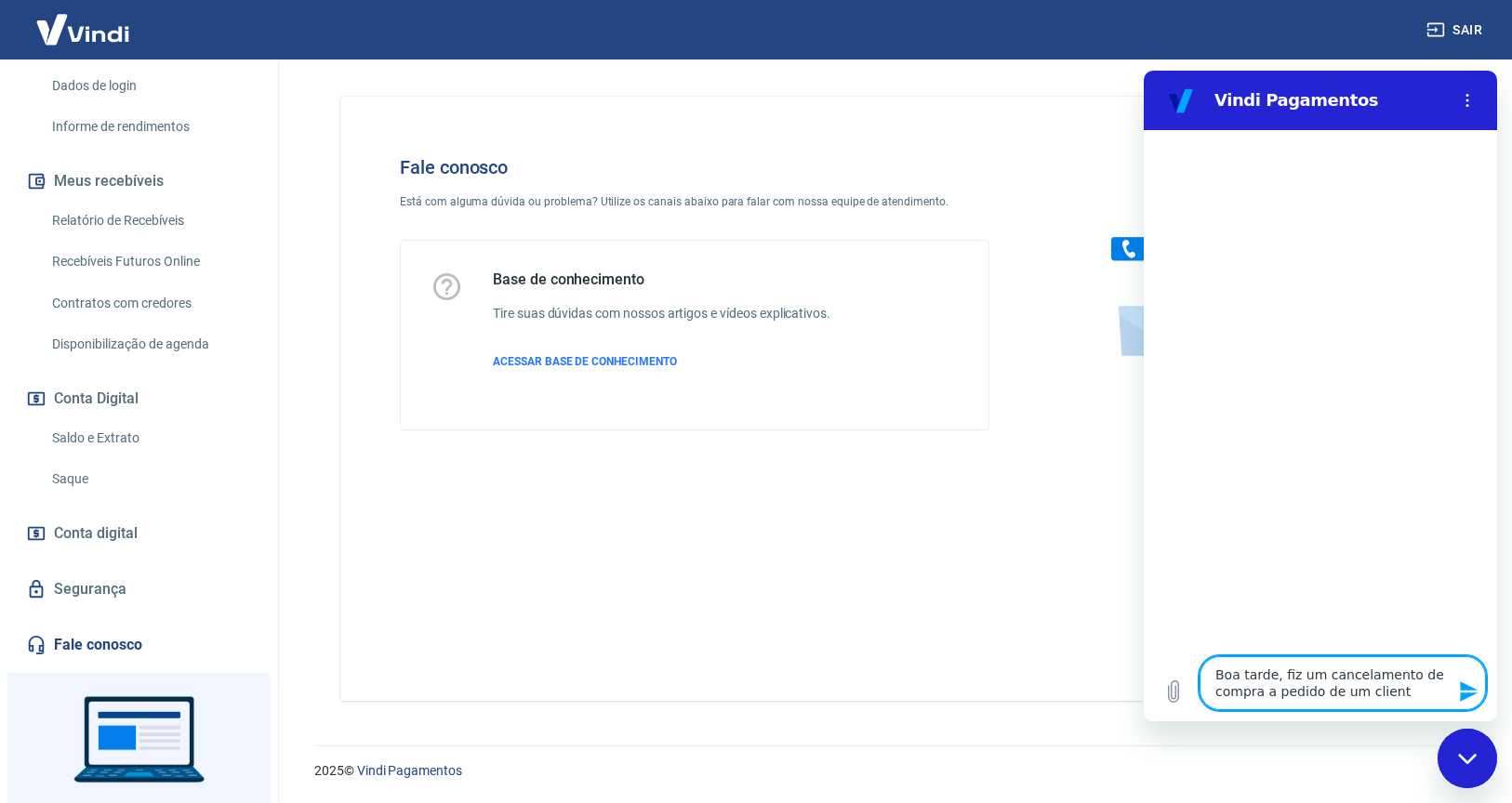
type textarea "Boa tarde, fiz um cancelamento de compra a pedido de um cliente"
type textarea "x"
type textarea "Boa tarde, fiz um cancelamento de compra a pedido de um cliente,"
type textarea "x"
type textarea "Boa tarde, fiz um cancelamento de compra a pedido de um cliente,"
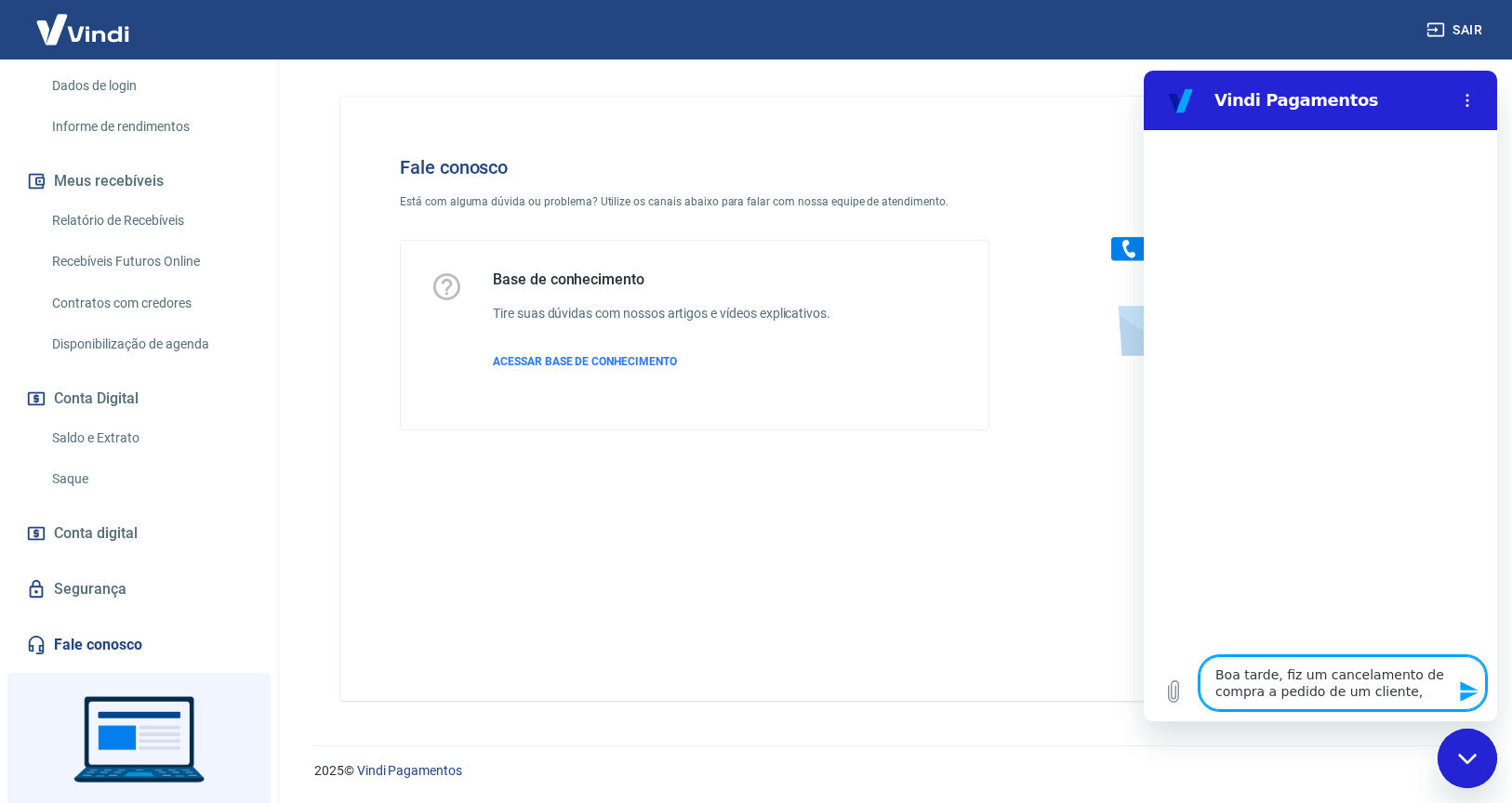
type textarea "x"
type textarea "Boa tarde, fiz um cancelamento de compra a pedido de um cliente, m"
type textarea "x"
type textarea "Boa tarde, fiz um cancelamento de compra a pedido de um cliente, ma"
type textarea "x"
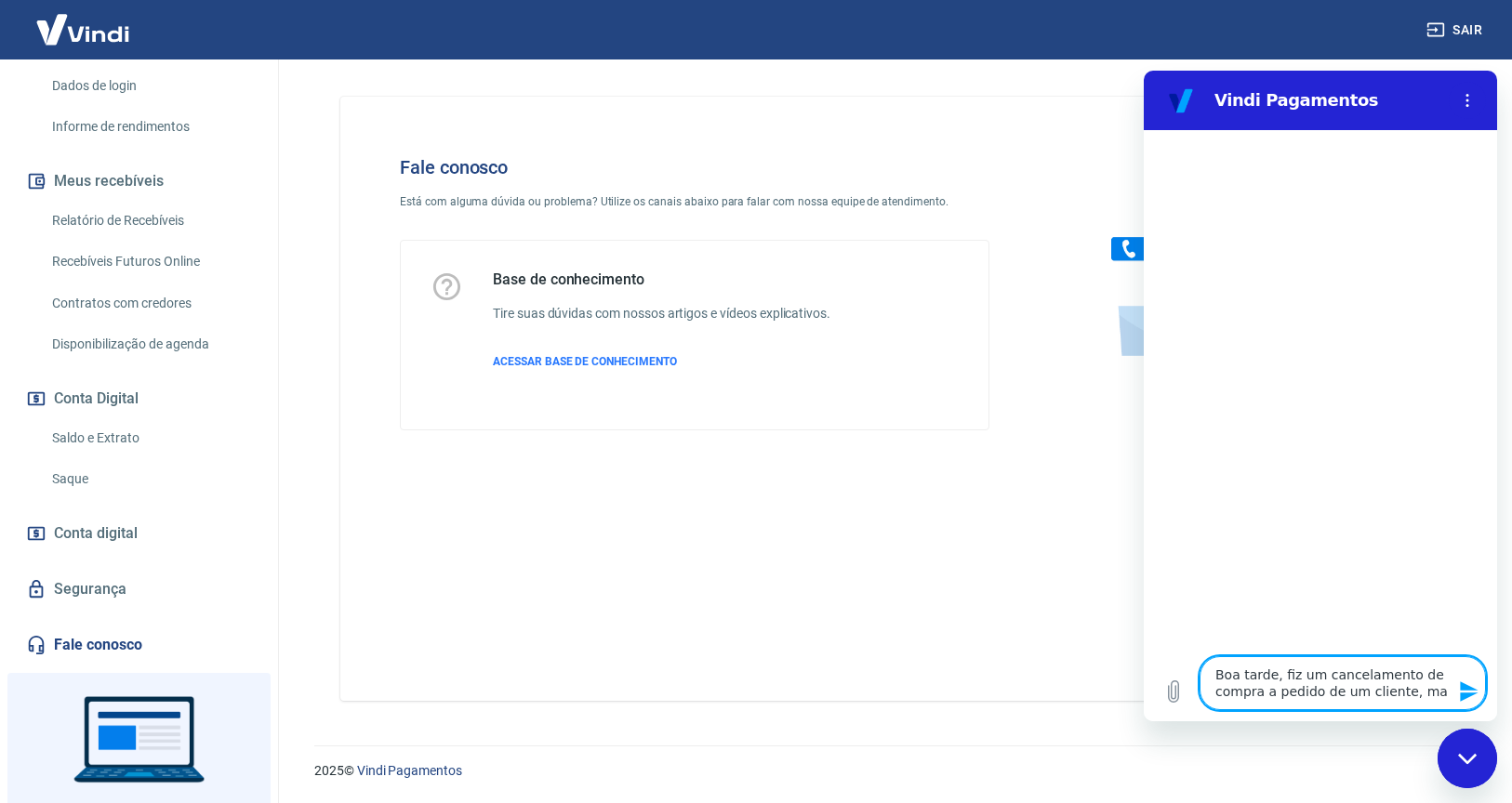
type textarea "Boa tarde, fiz um cancelamento de compra a pedido de um cliente, mas"
type textarea "x"
type textarea "Boa tarde, fiz um cancelamento de compra a pedido de um cliente, mas"
type textarea "x"
type textarea "Boa tarde, fiz um cancelamento de compra a pedido de um cliente, mas a"
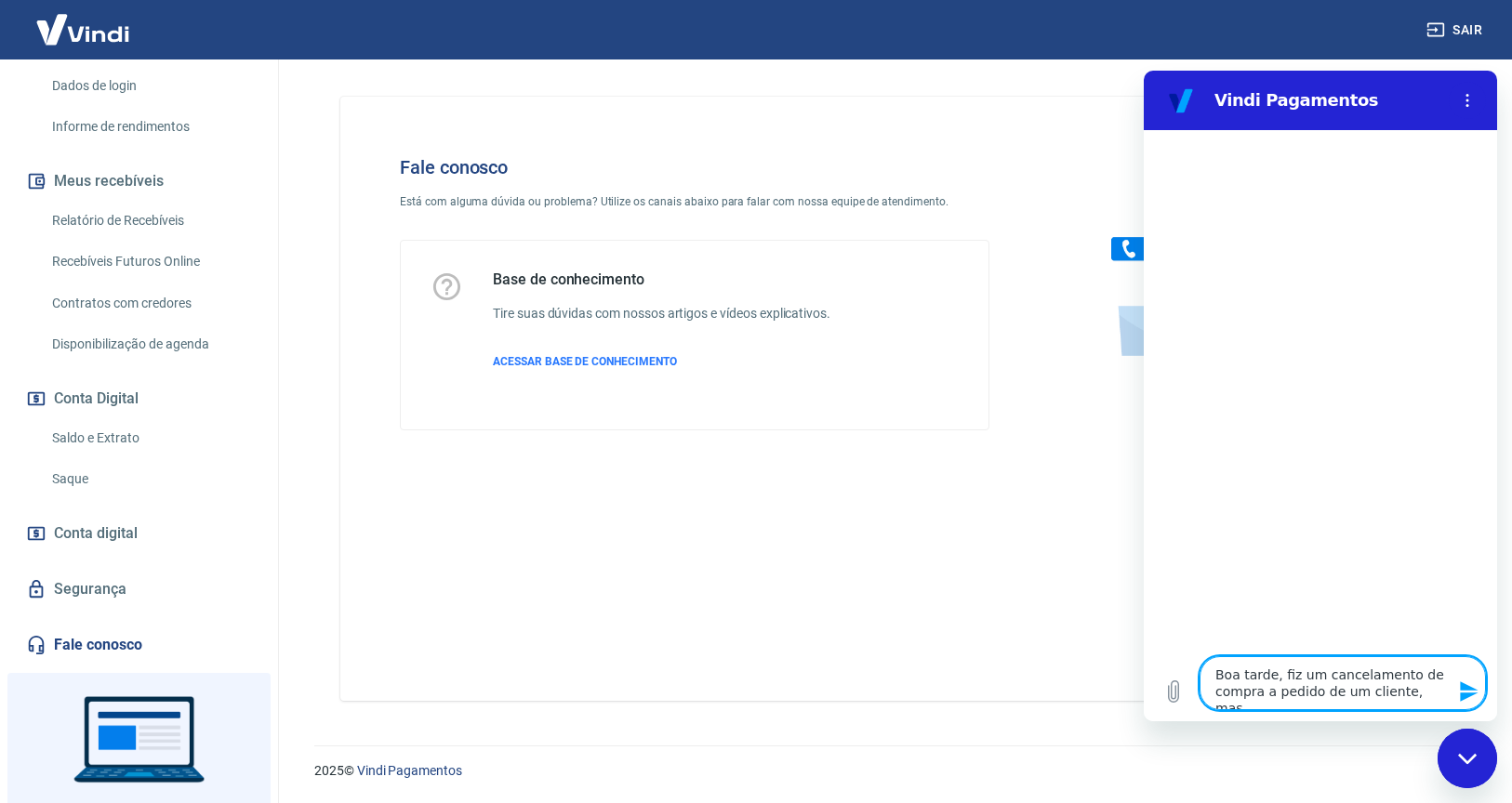
type textarea "x"
type textarea "Boa tarde, fiz um cancelamento de compra a pedido de um cliente, mas"
type textarea "x"
type textarea "Boa tarde, fiz um cancelamento de compra a pedido de um cliente, mas v"
type textarea "x"
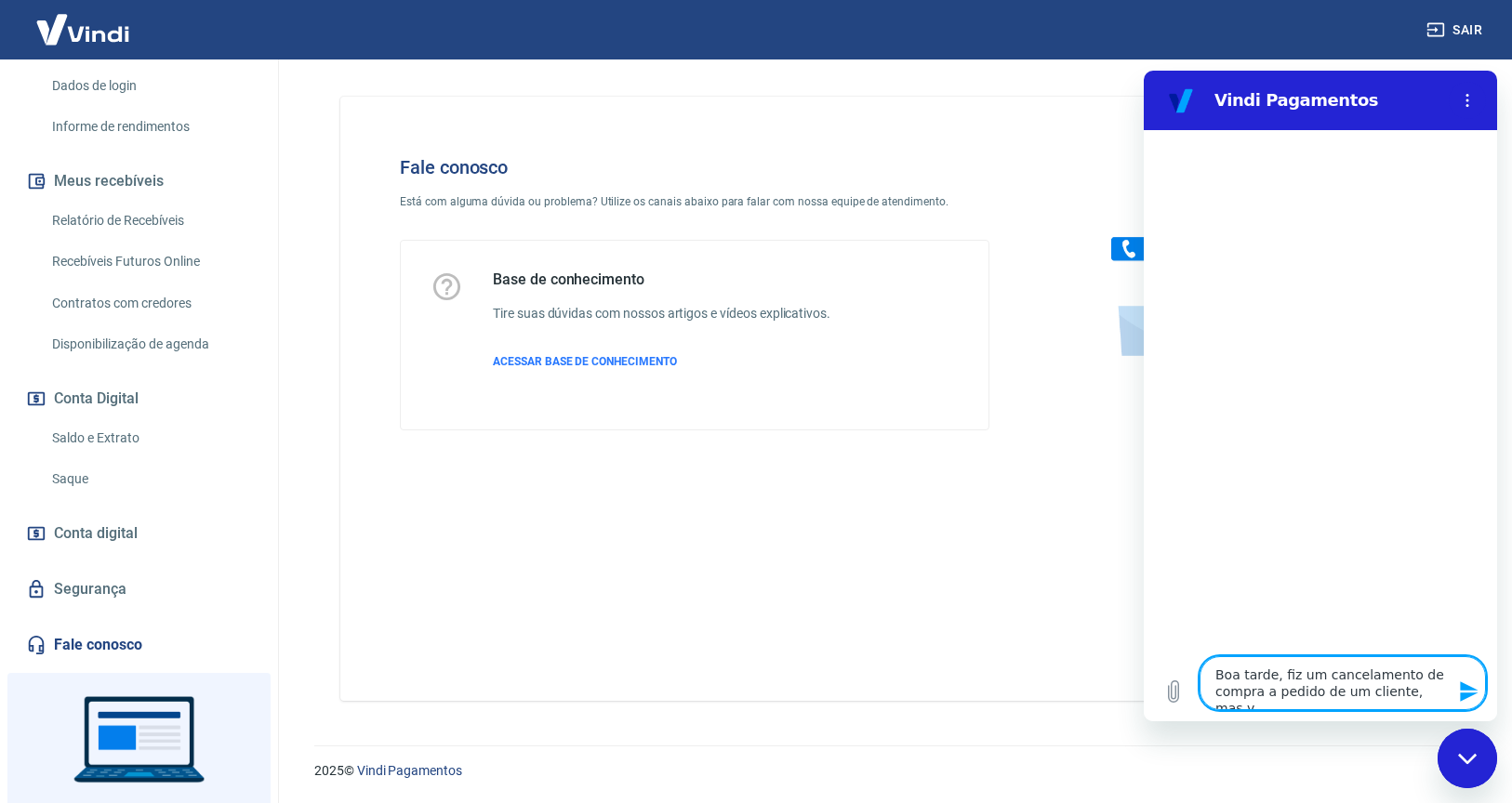
type textarea "Boa tarde, fiz um cancelamento de compra a pedido de um cliente, mas vc"
type textarea "x"
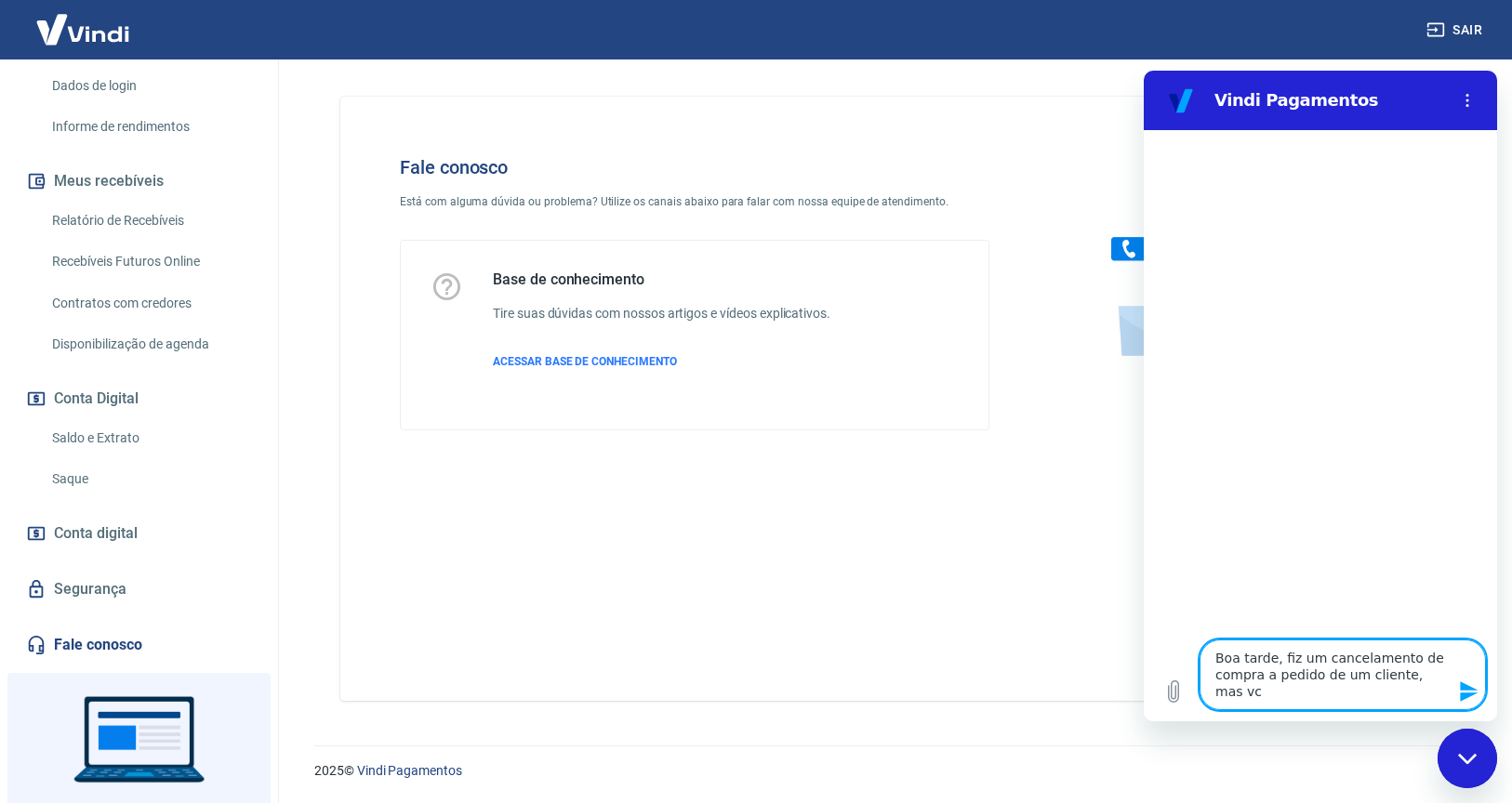
type textarea "Boa tarde, fiz um cancelamento de compra a pedido de um cliente, mas vc"
type textarea "x"
type textarea "Boa tarde, fiz um cancelamento de compra a pedido de um cliente, mas vc"
type textarea "x"
type textarea "Boa tarde, fiz um cancelamento de compra a pedido de um cliente, mas v"
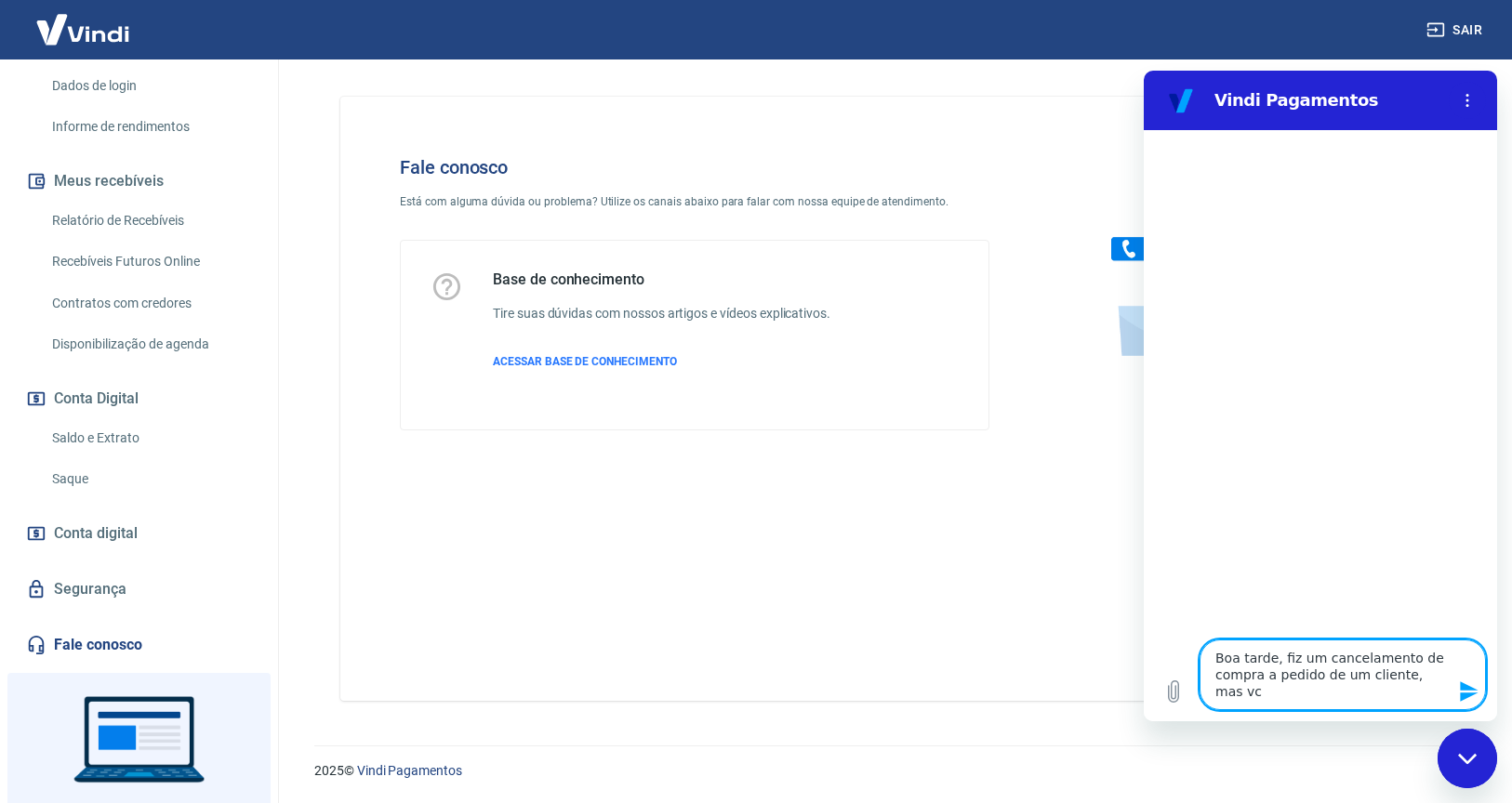
type textarea "x"
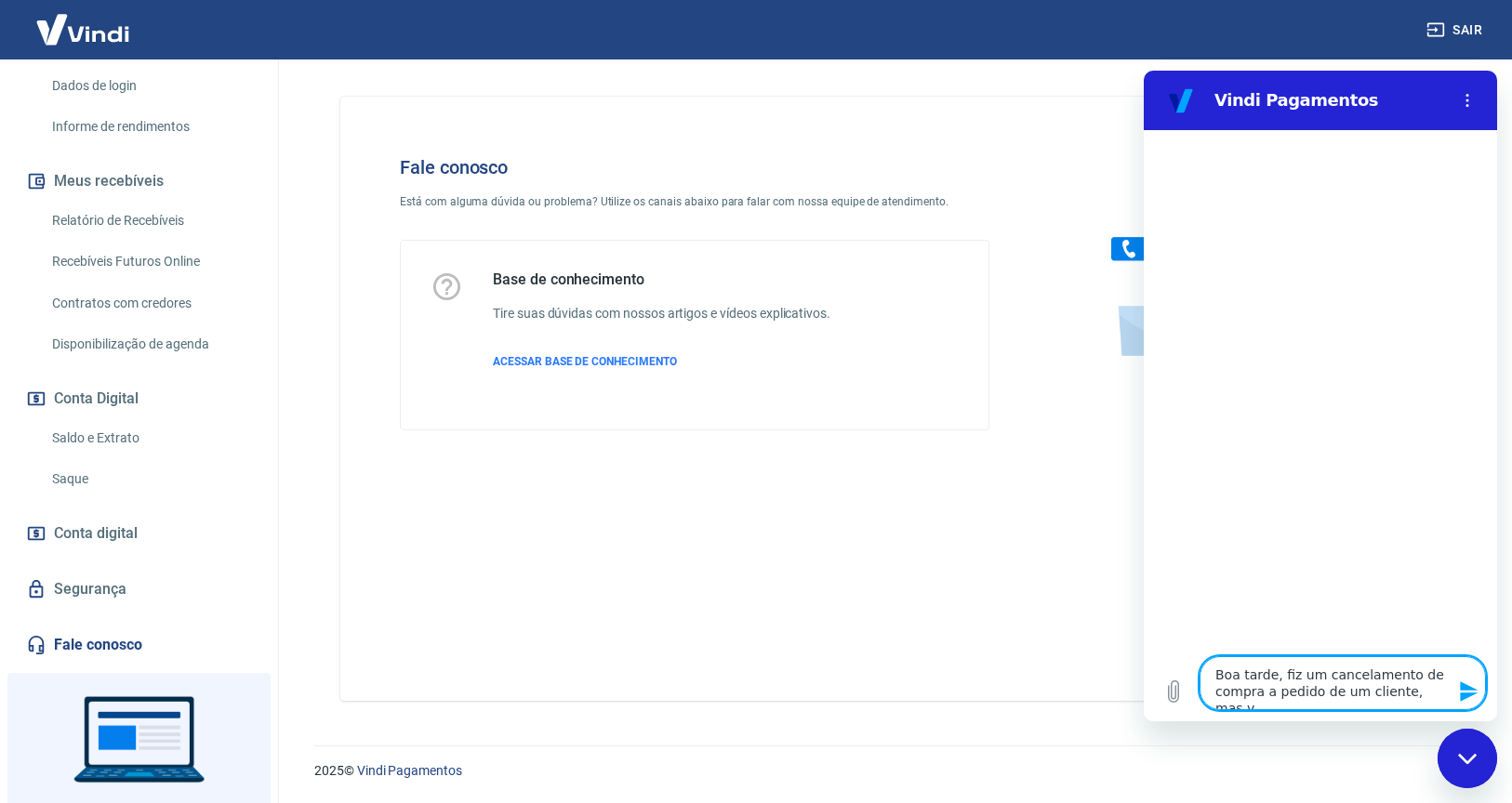
type textarea "Boa tarde, fiz um cancelamento de compra a pedido de um cliente, mas"
type textarea "x"
type textarea "Boa tarde, fiz um cancelamento de compra a pedido de um cliente, mas o"
type textarea "x"
type textarea "Boa tarde, fiz um cancelamento de compra a pedido de um cliente, mas o"
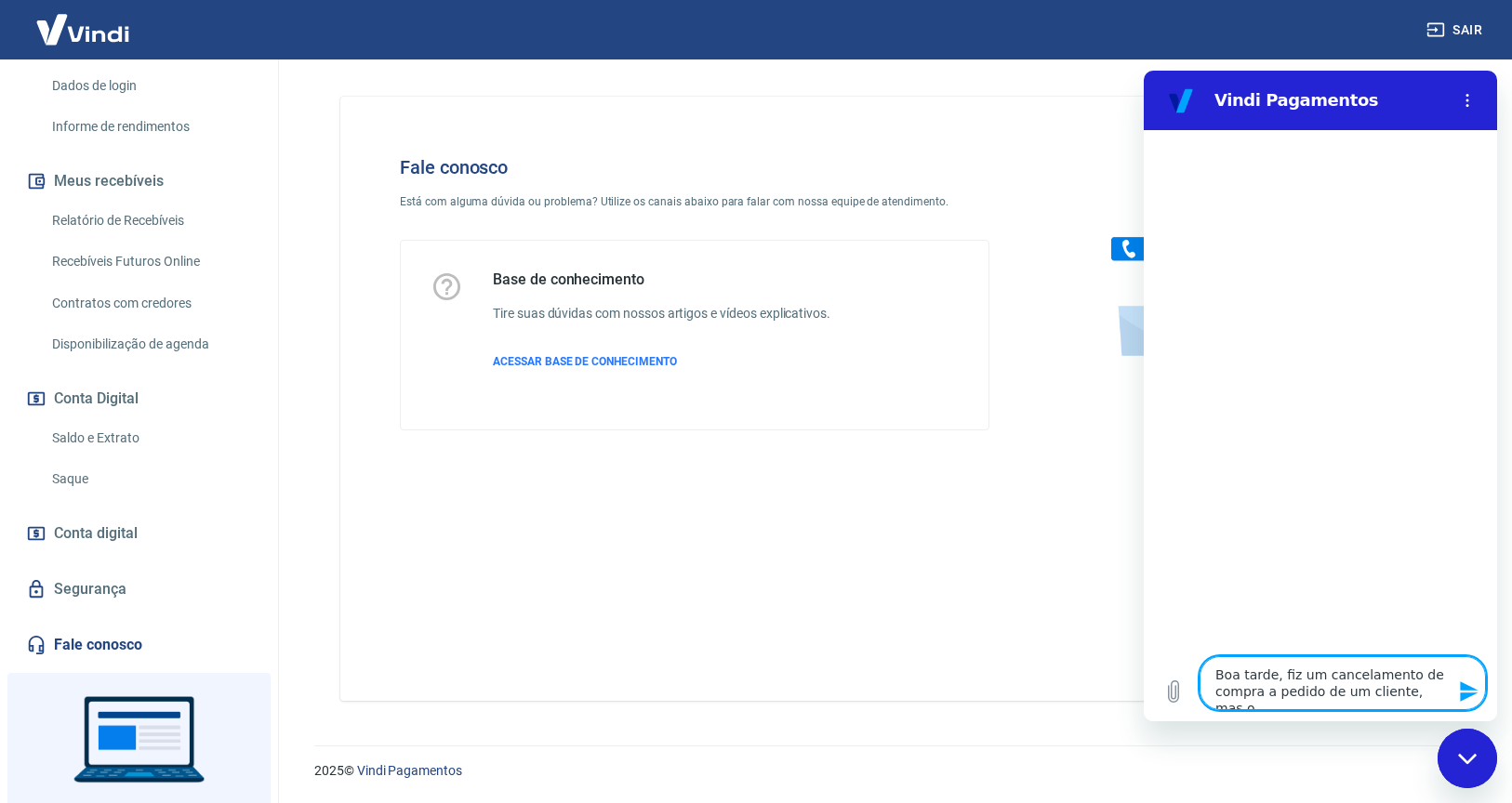
type textarea "x"
type textarea "Boa tarde, fiz um cancelamento de compra a pedido de um cliente, mas o d"
type textarea "x"
type textarea "Boa tarde, fiz um cancelamento de compra a pedido de um cliente, mas o di"
type textarea "x"
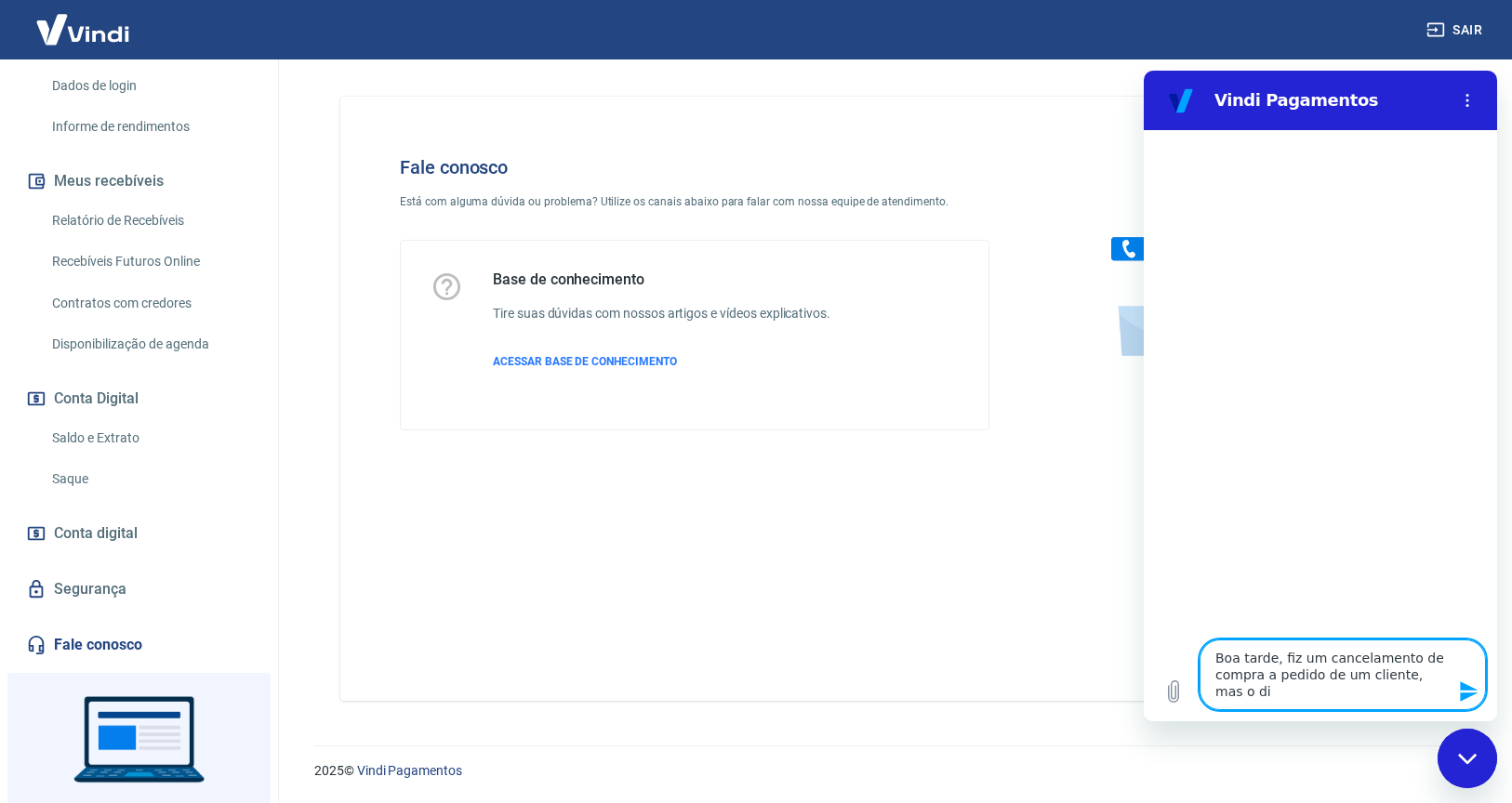
type textarea "Boa tarde, fiz um cancelamento de compra a pedido de um cliente, mas o din"
type textarea "x"
type textarea "Boa tarde, fiz um cancelamento de compra a pedido de um cliente, mas o dinh"
type textarea "x"
type textarea "Boa tarde, fiz um cancelamento de compra a pedido de um cliente, mas o dinhe"
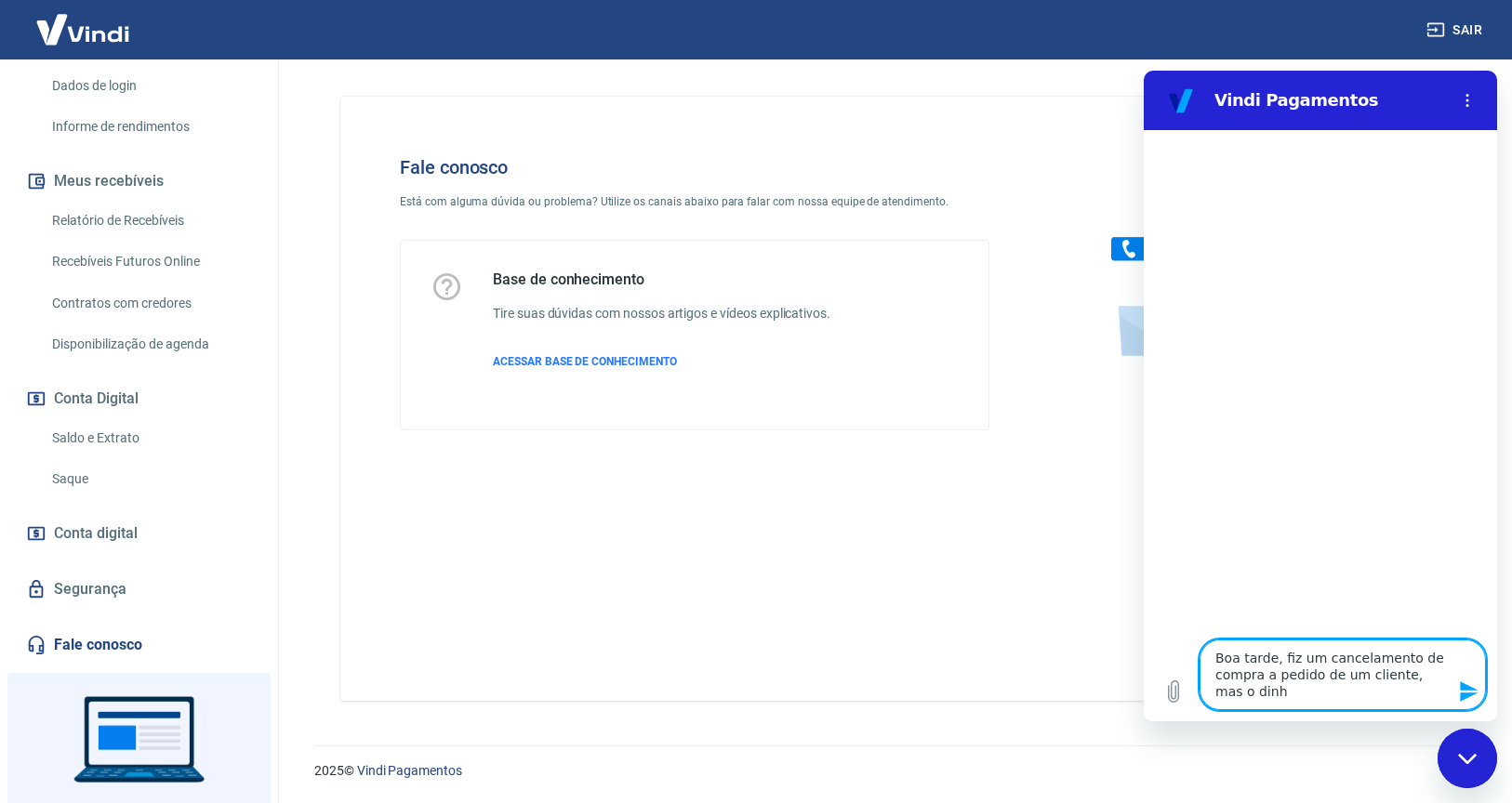
type textarea "x"
type textarea "Boa tarde, fiz um cancelamento de compra a pedido de um cliente, mas o dinhei"
type textarea "x"
type textarea "Boa tarde, fiz um cancelamento de compra a pedido de um cliente, mas o dinheir"
type textarea "x"
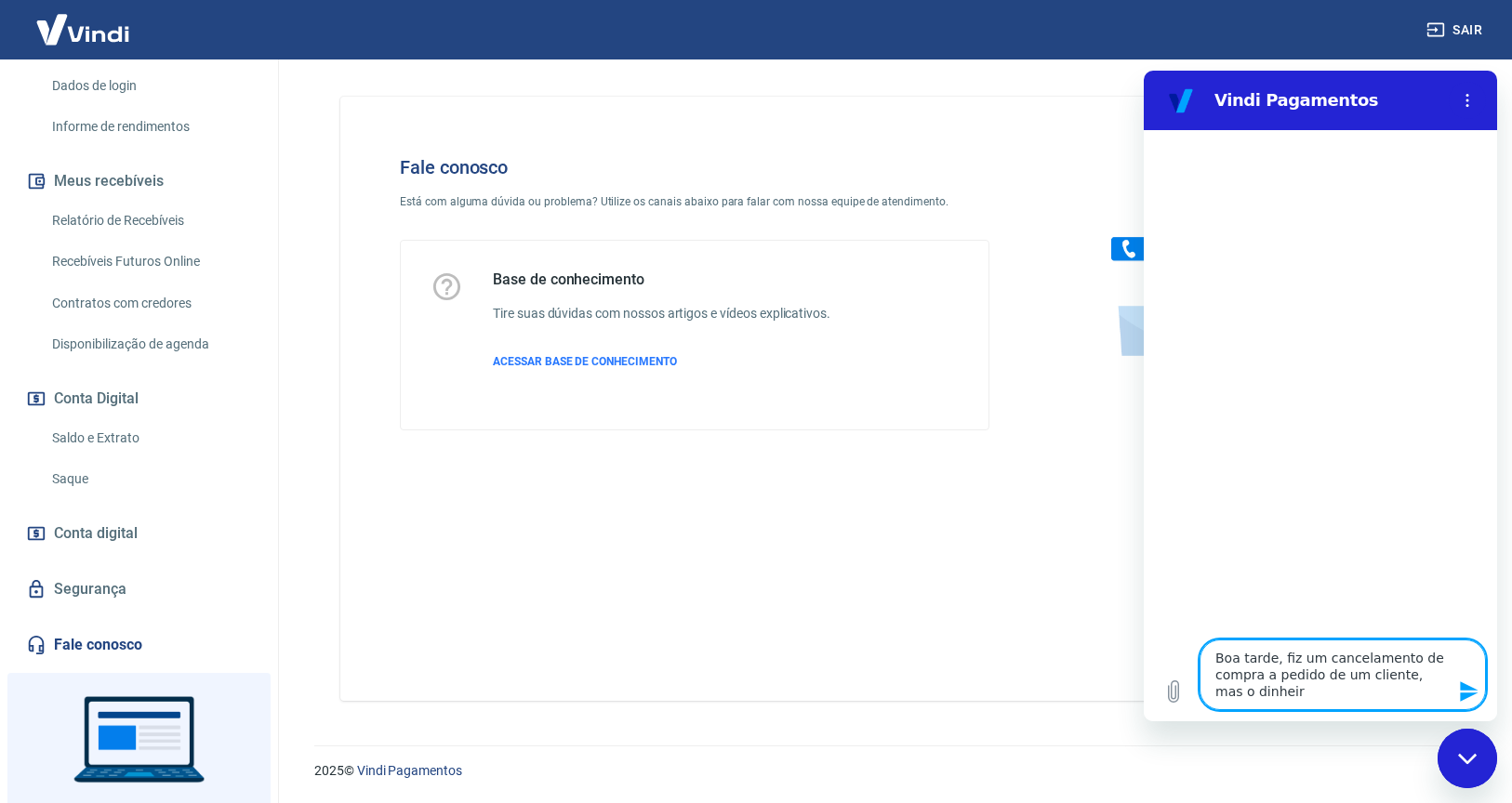
type textarea "Boa tarde, fiz um cancelamento de compra a pedido de um cliente, mas o dinheir"
type textarea "x"
type textarea "Boa tarde, fiz um cancelamento de compra a pedido de um cliente, mas o dinheir f"
type textarea "x"
type textarea "Boa tarde, fiz um cancelamento de compra a pedido de um cliente, mas o dinheir …"
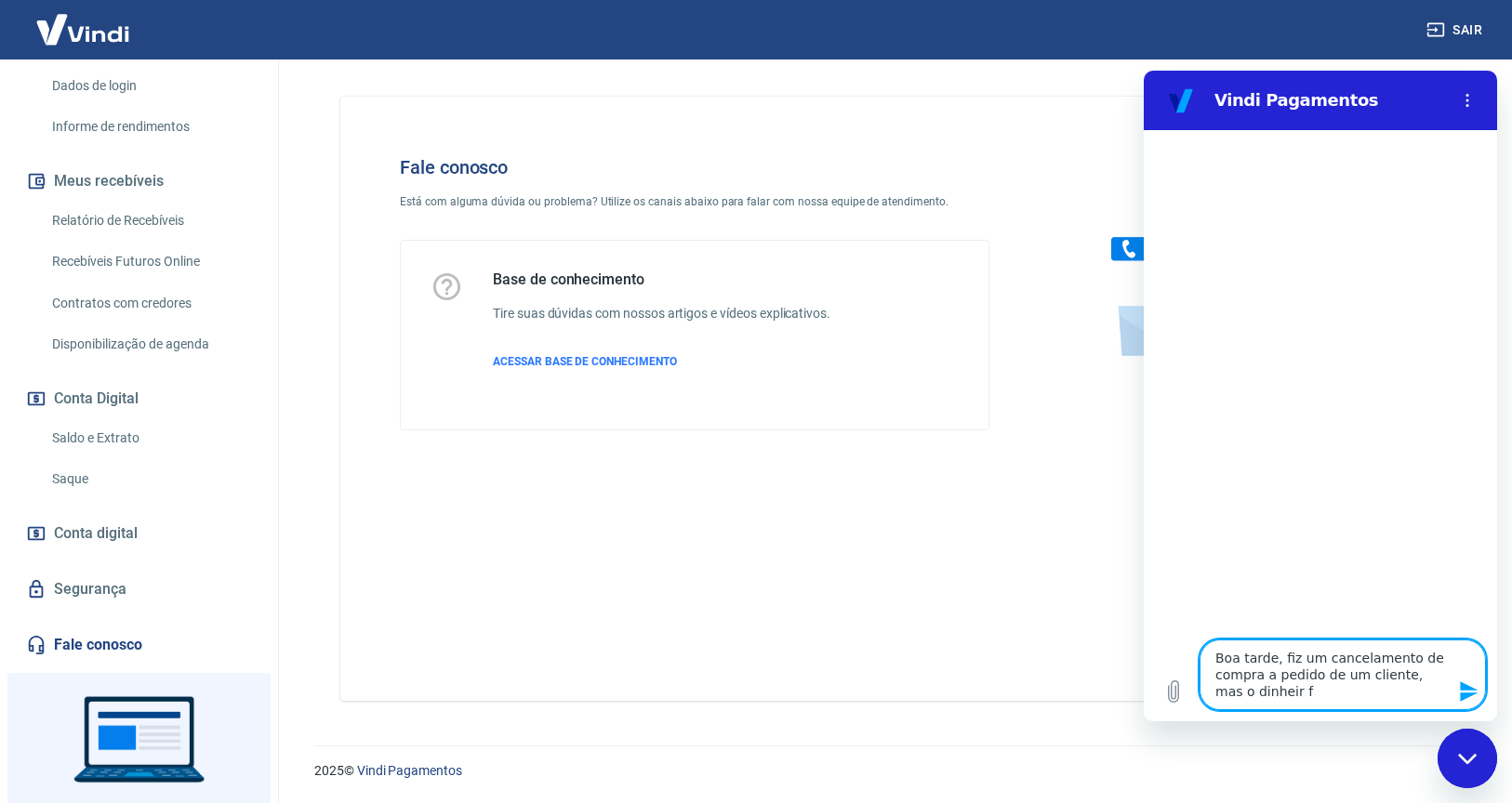
type textarea "x"
type textarea "Boa tarde, fiz um cancelamento de compra a pedido de um cliente, mas o dinheir f"
type textarea "x"
type textarea "Boa tarde, fiz um cancelamento de compra a pedido de um cliente, mas o dinheir"
type textarea "x"
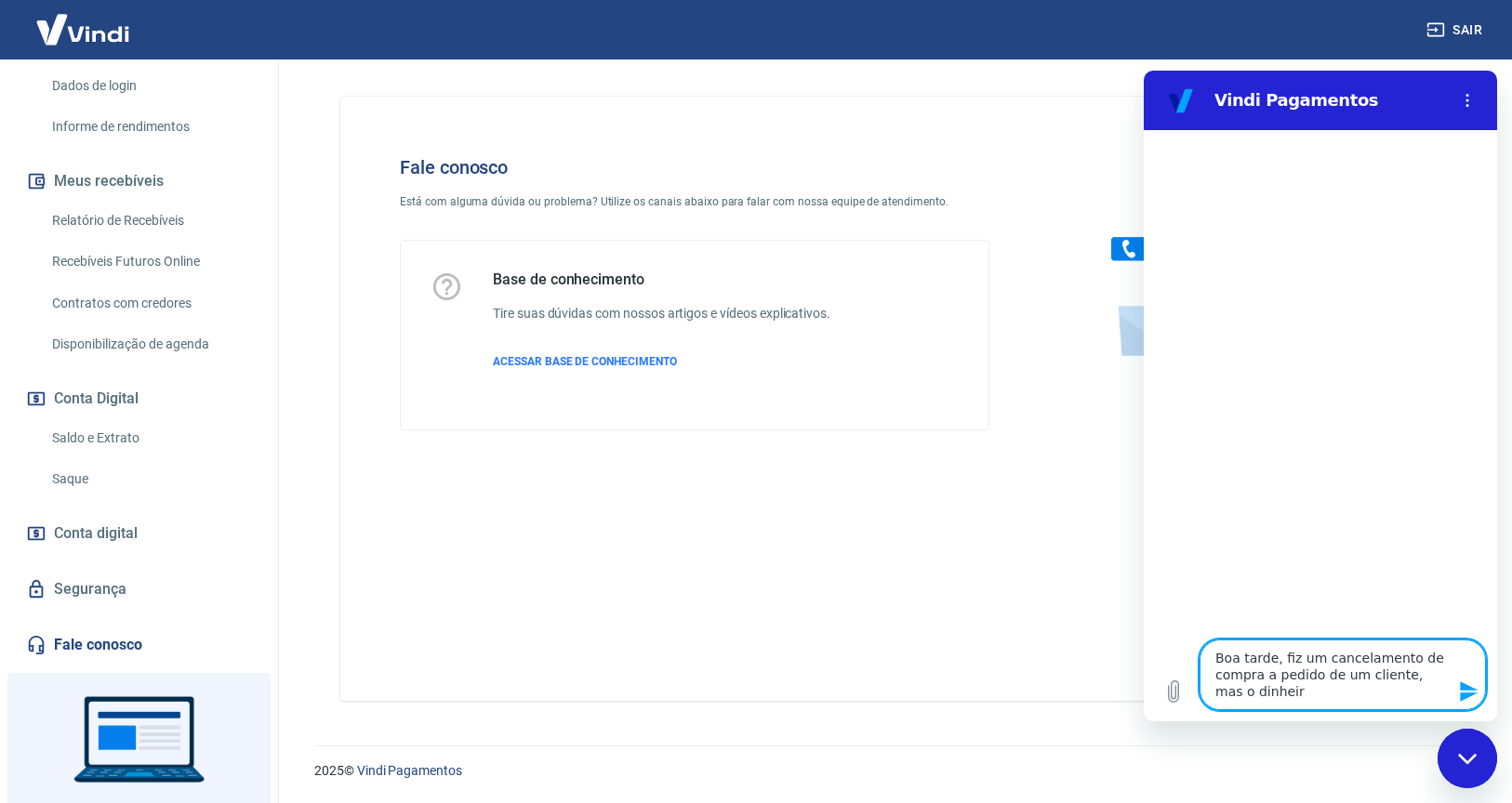
type textarea "Boa tarde, fiz um cancelamento de compra a pedido de um cliente, mas o dinheir"
type textarea "x"
type textarea "Boa tarde, fiz um cancelamento de compra a pedido de um cliente, mas o dinheiro"
type textarea "x"
type textarea "Boa tarde, fiz um cancelamento de compra a pedido de um cliente, mas o dinheiro"
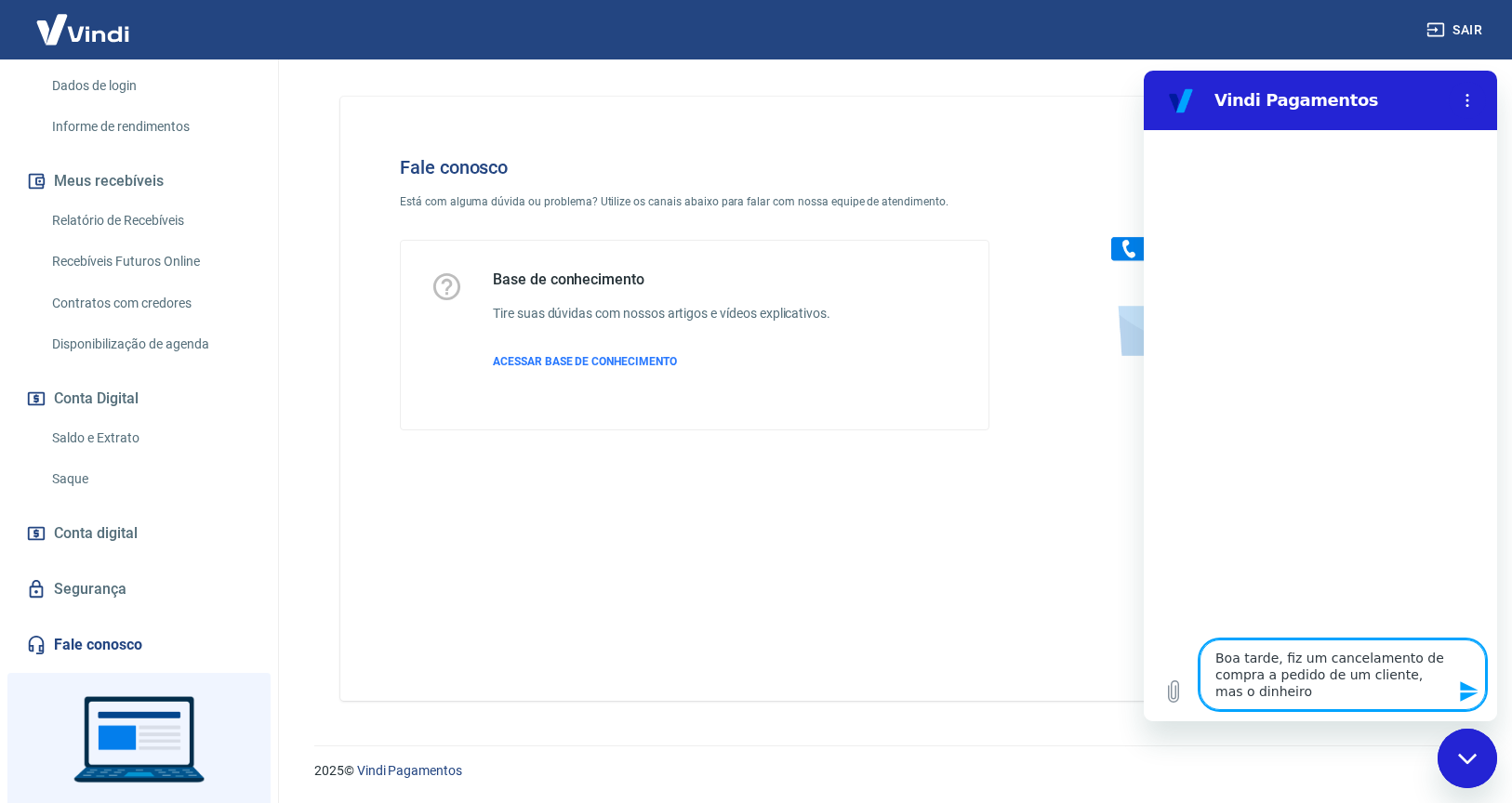
type textarea "x"
type textarea "Boa tarde, fiz um cancelamento de compra a pedido de um cliente, mas o dinheiro…"
type textarea "x"
type textarea "Boa tarde, fiz um cancelamento de compra a pedido de um cliente, mas o dinheiro…"
type textarea "x"
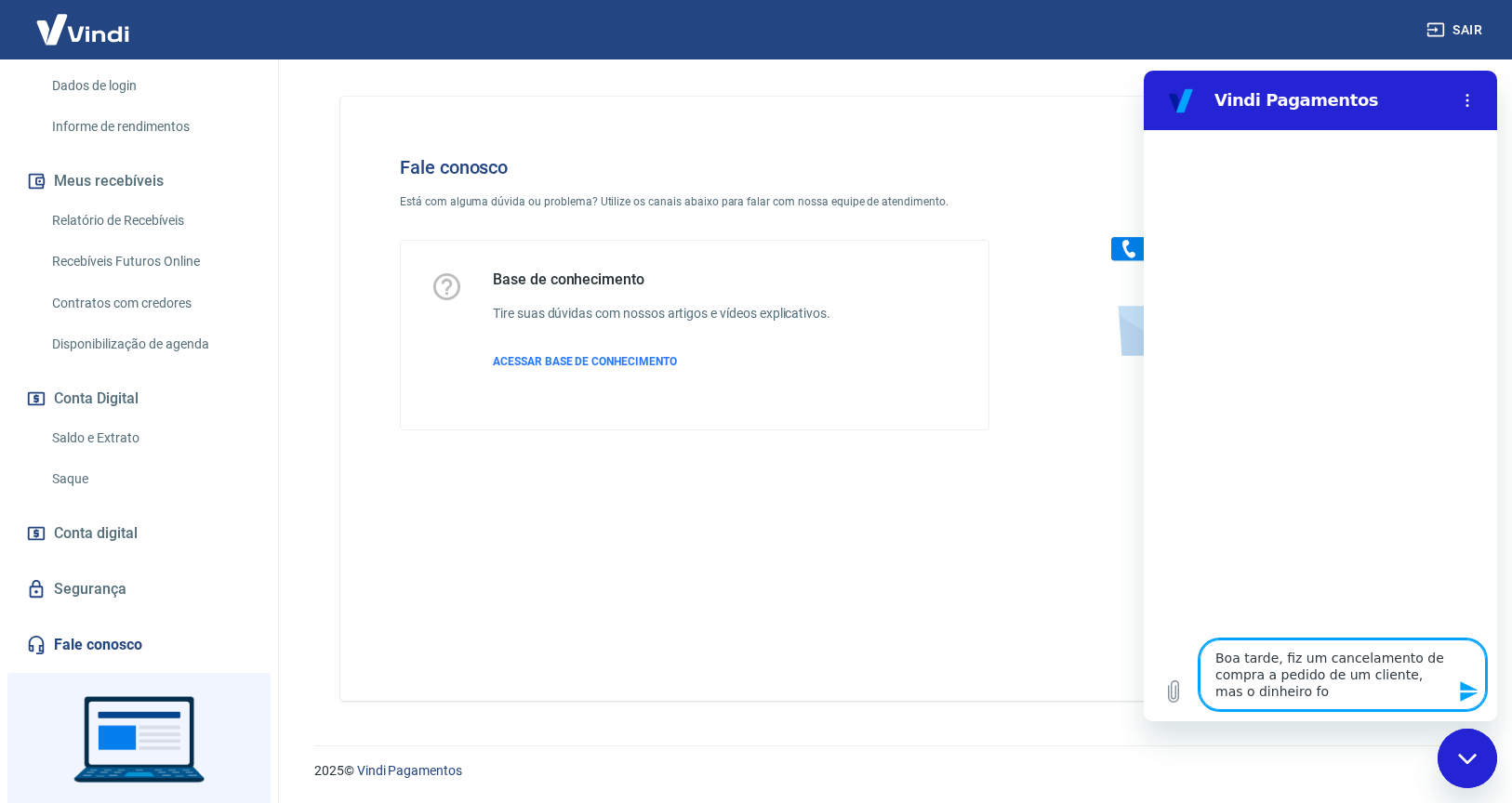
type textarea "Boa tarde, fiz um cancelamento de compra a pedido de um cliente, mas o dinheiro…"
type textarea "x"
type textarea "Boa tarde, fiz um cancelamento de compra a pedido de um cliente, mas o dinheiro…"
type textarea "x"
type textarea "Boa tarde, fiz um cancelamento de compra a pedido de um cliente, mas o dinheiro…"
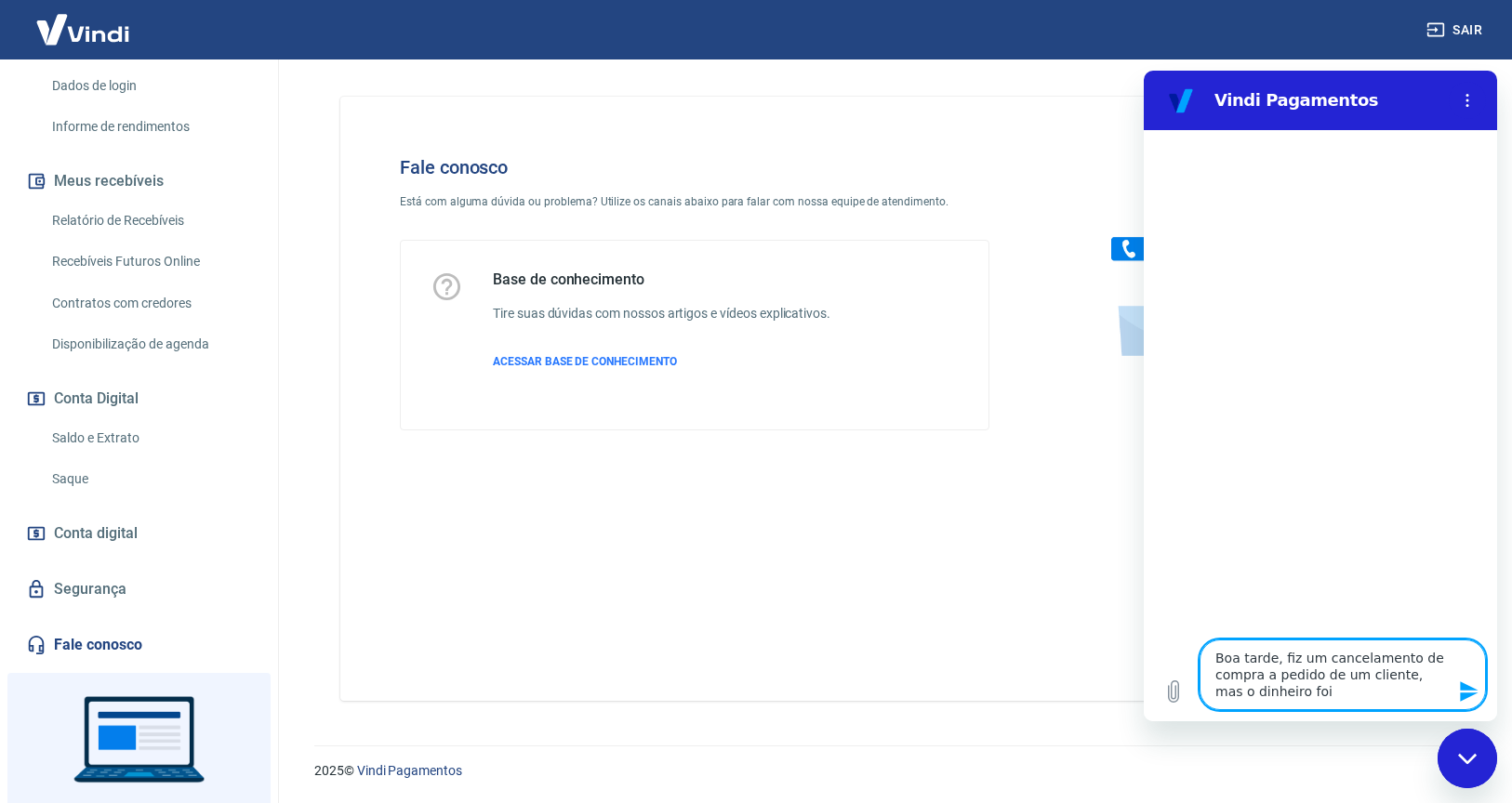
type textarea "x"
type textarea "Boa tarde, fiz um cancelamento de compra a pedido de um cliente, mas o dinheiro…"
type textarea "x"
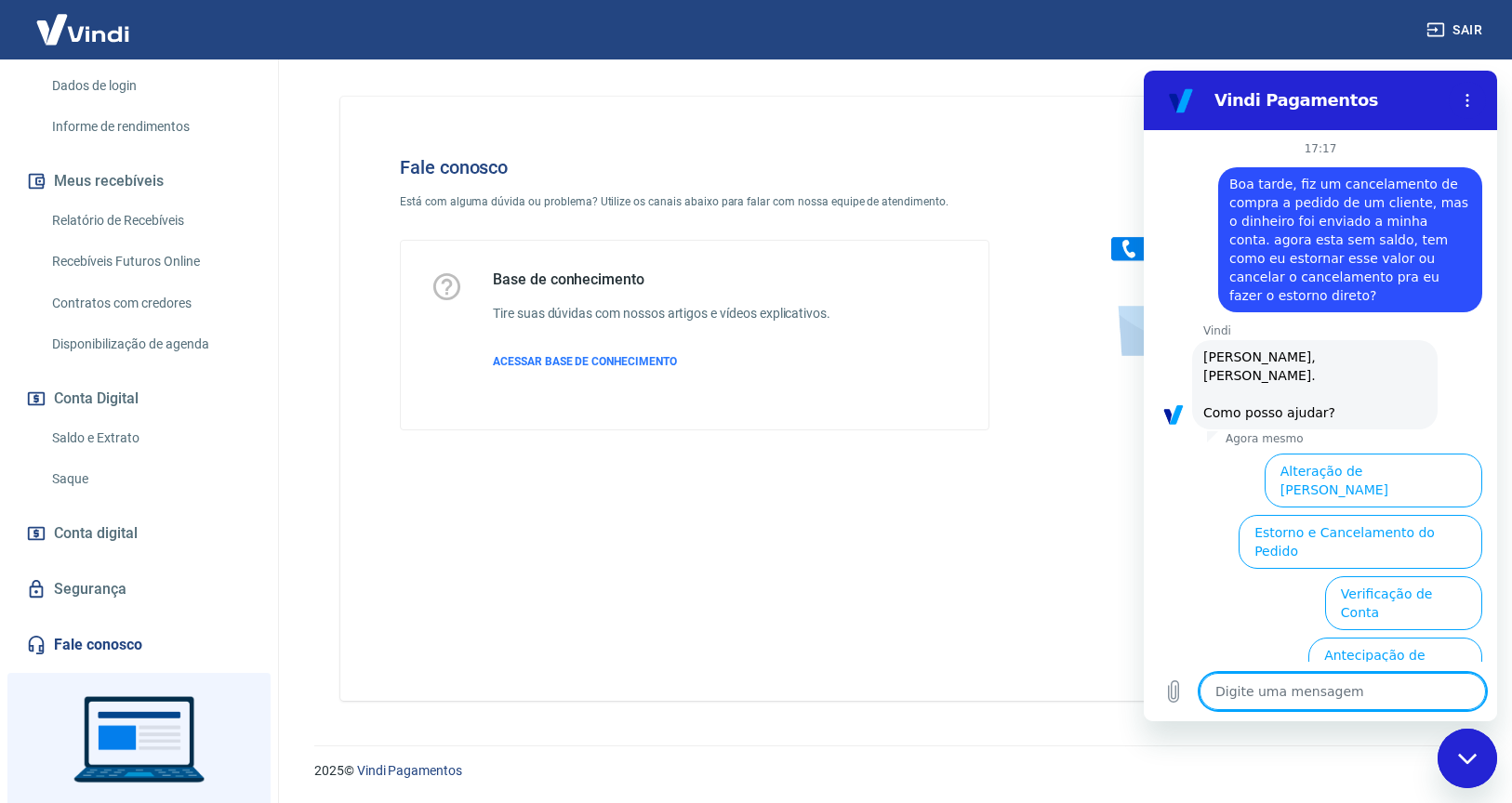
scroll to position [155, 0]
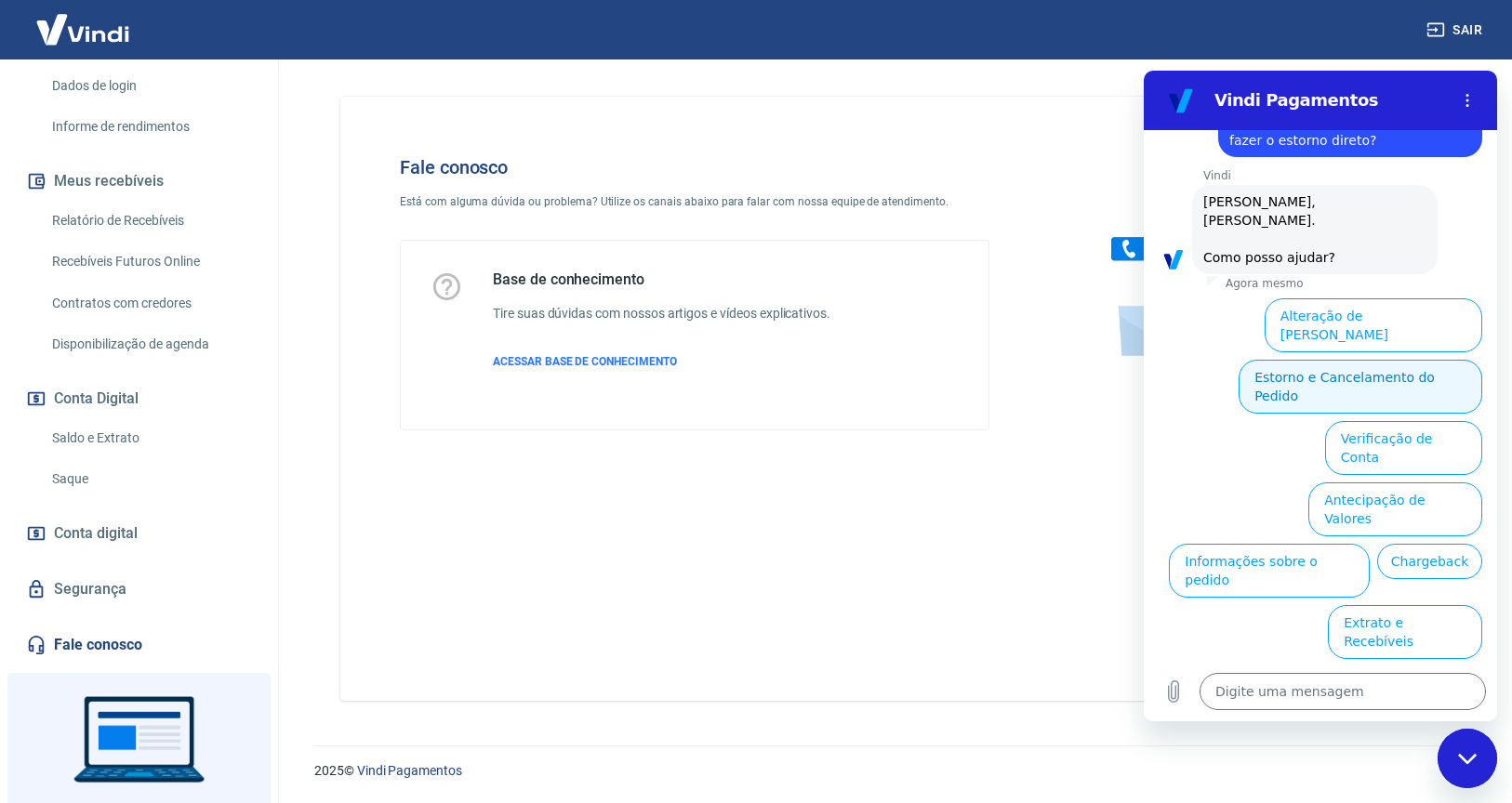
click at [1362, 360] on button "Estorno e Cancelamento do Pedido" at bounding box center [1361, 387] width 244 height 54
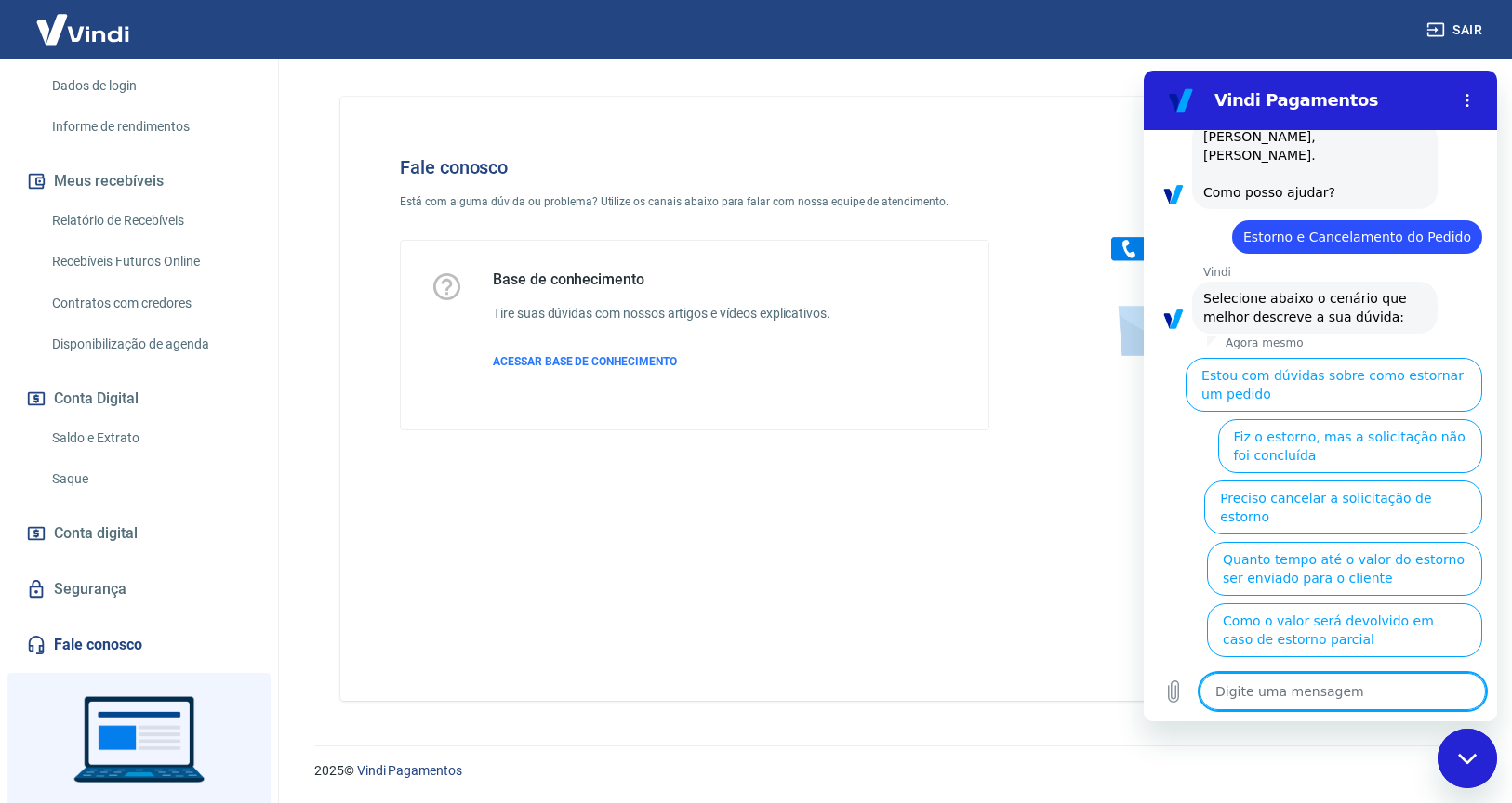
scroll to position [226, 0]
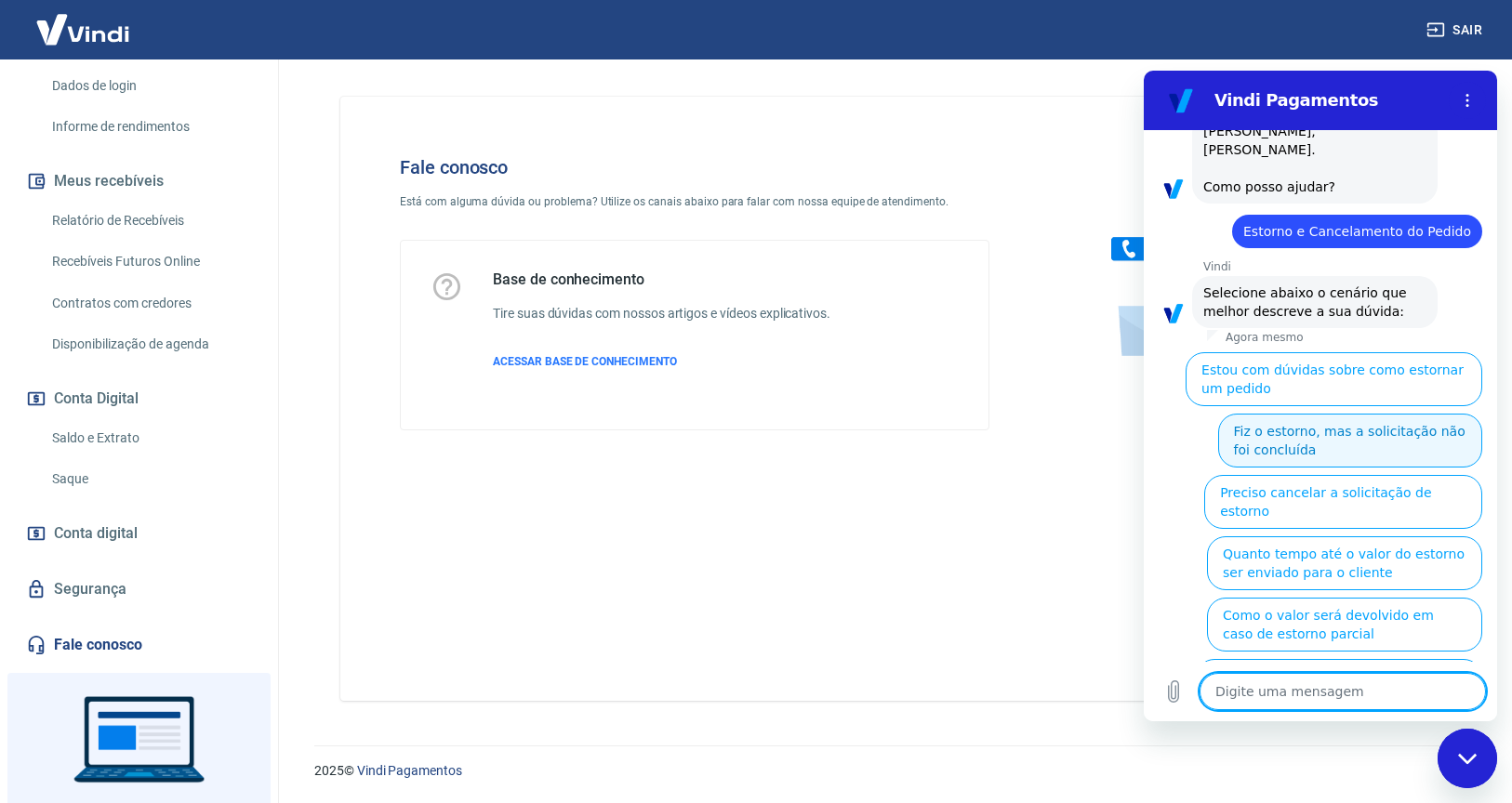
click at [1405, 423] on button "Fiz o estorno, mas a solicitação não foi concluída" at bounding box center [1350, 441] width 264 height 54
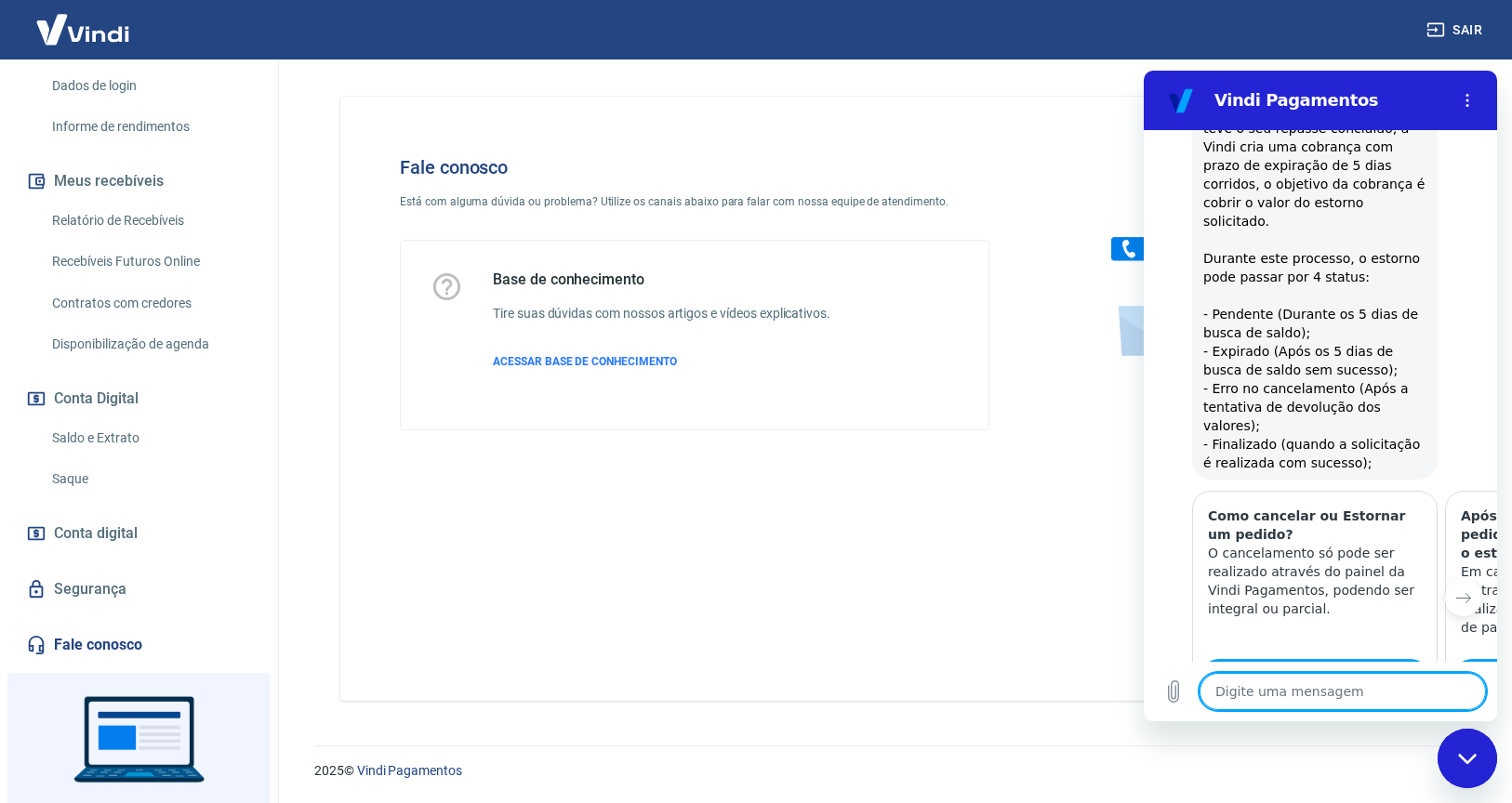
scroll to position [695, 0]
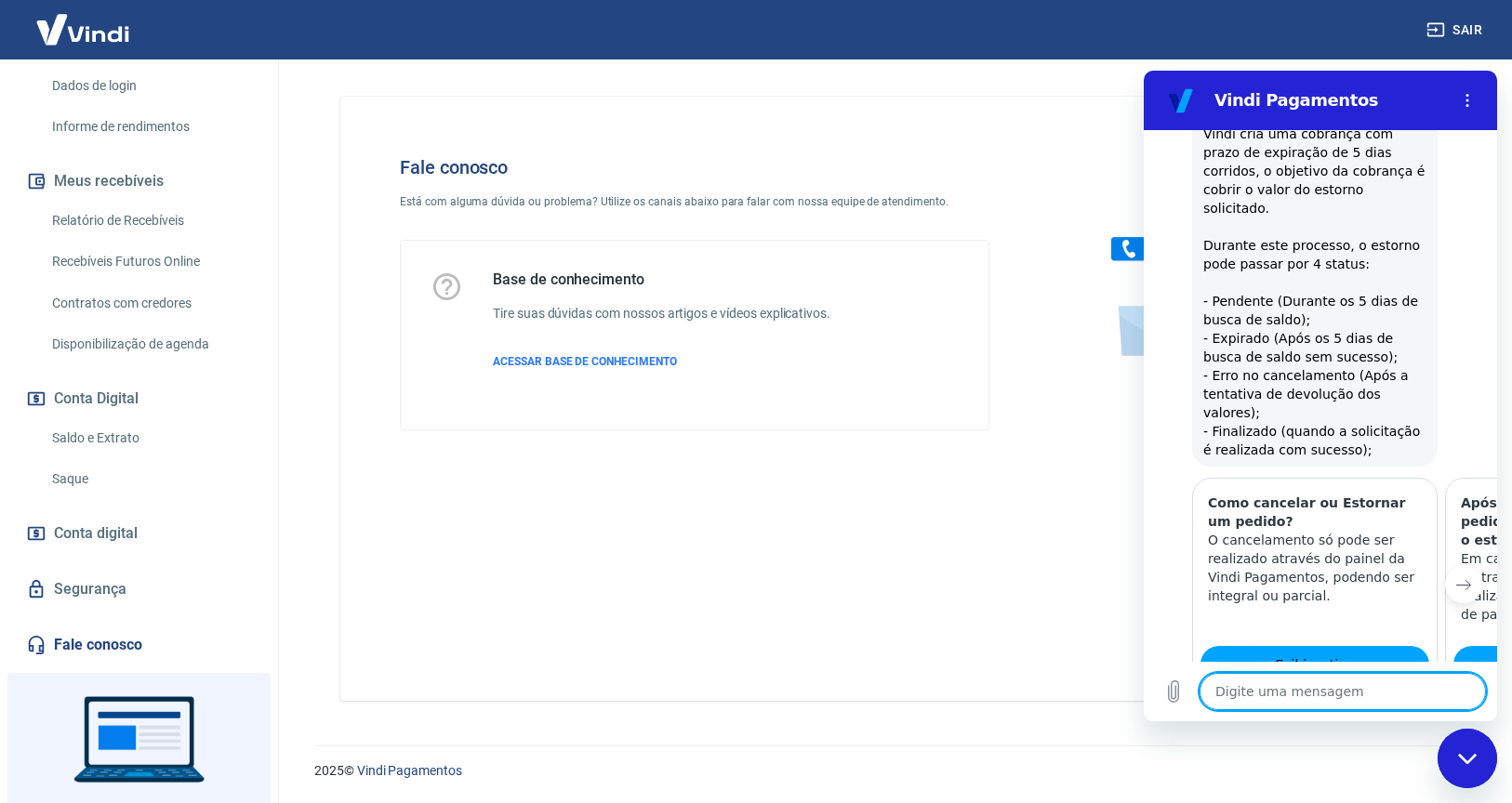
click at [1457, 581] on icon "Próximo item" at bounding box center [1463, 586] width 14 height 9
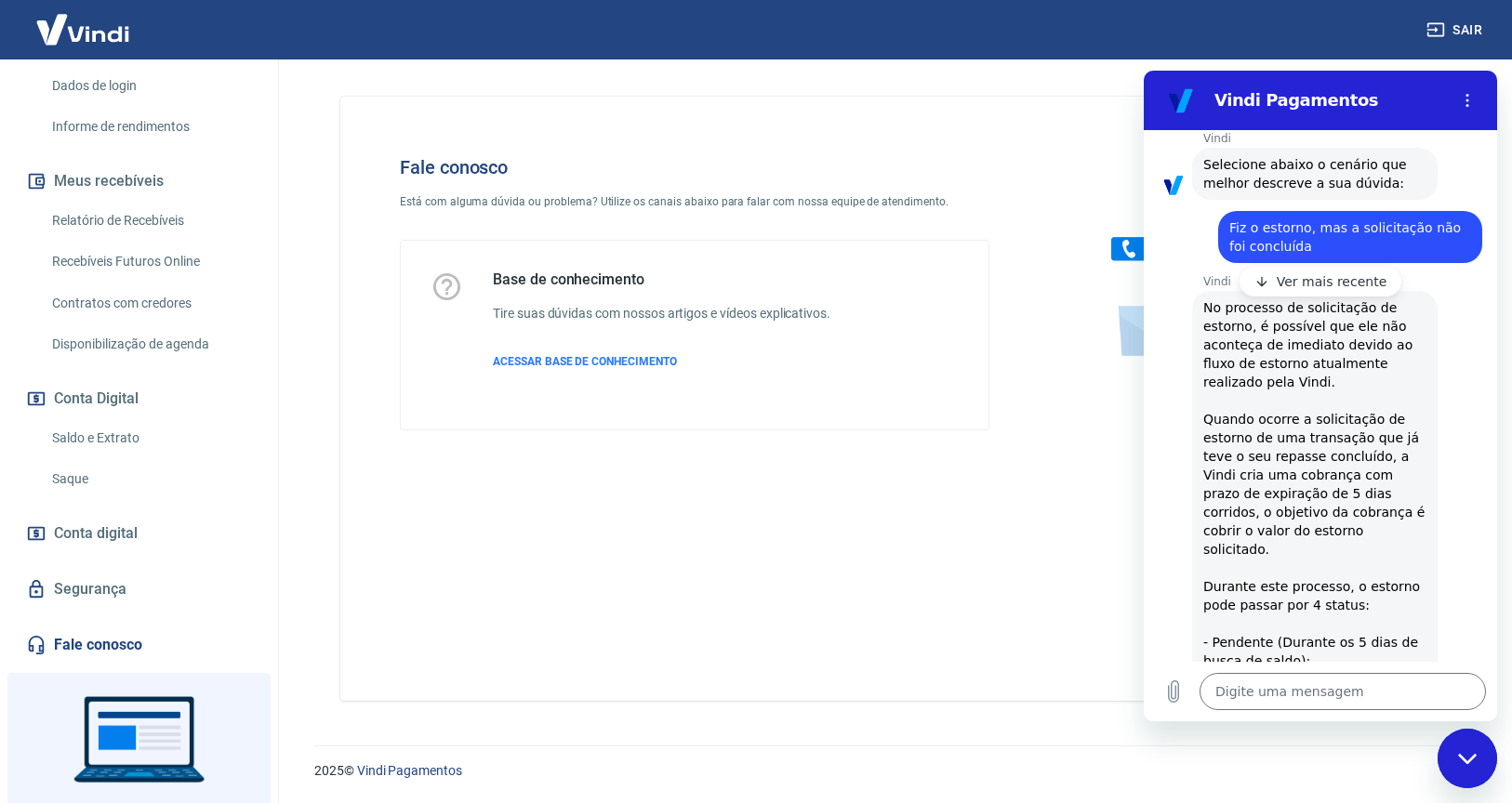
scroll to position [345, 0]
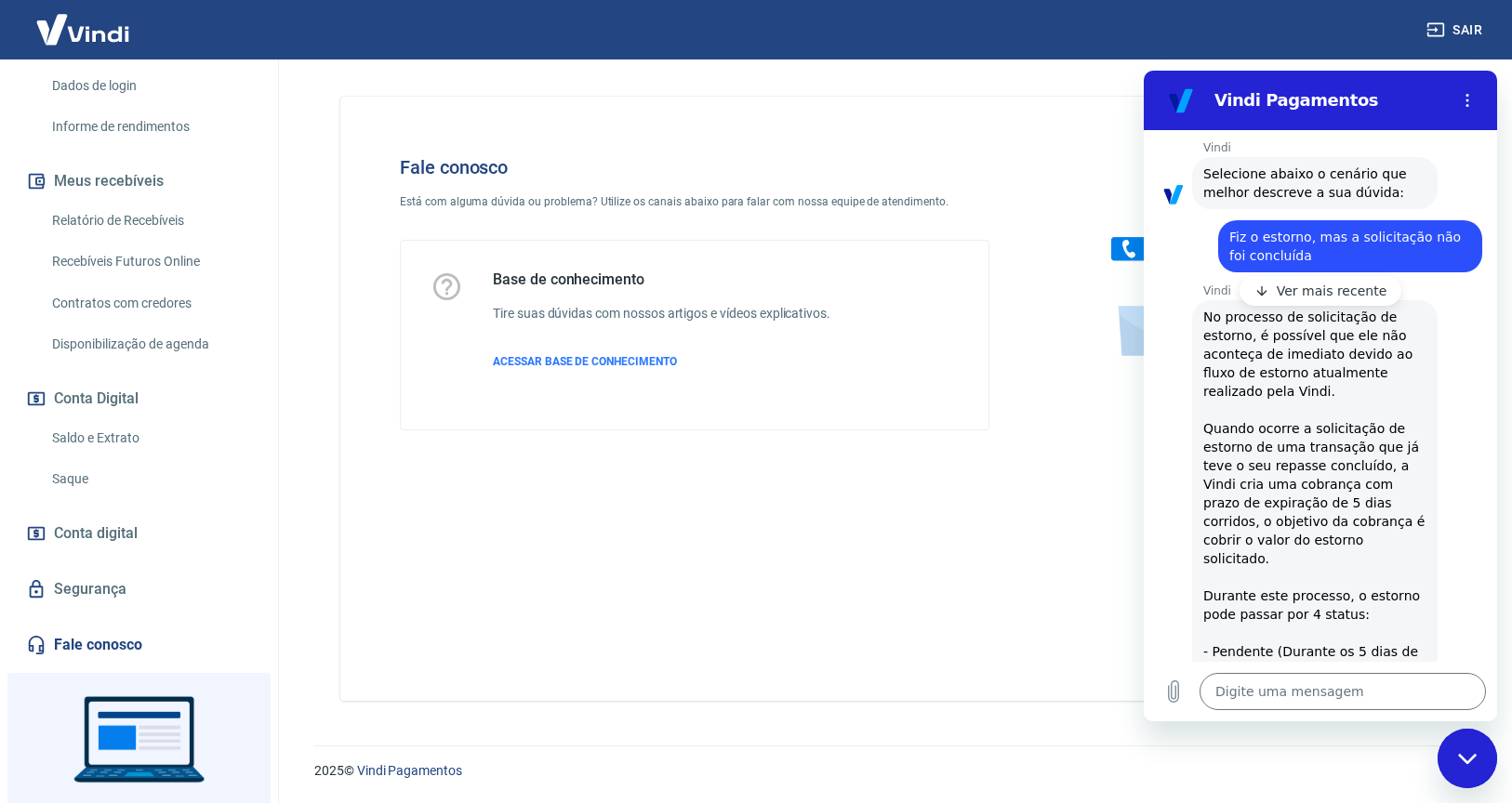
click at [1319, 296] on p "Ver mais recente" at bounding box center [1332, 291] width 110 height 19
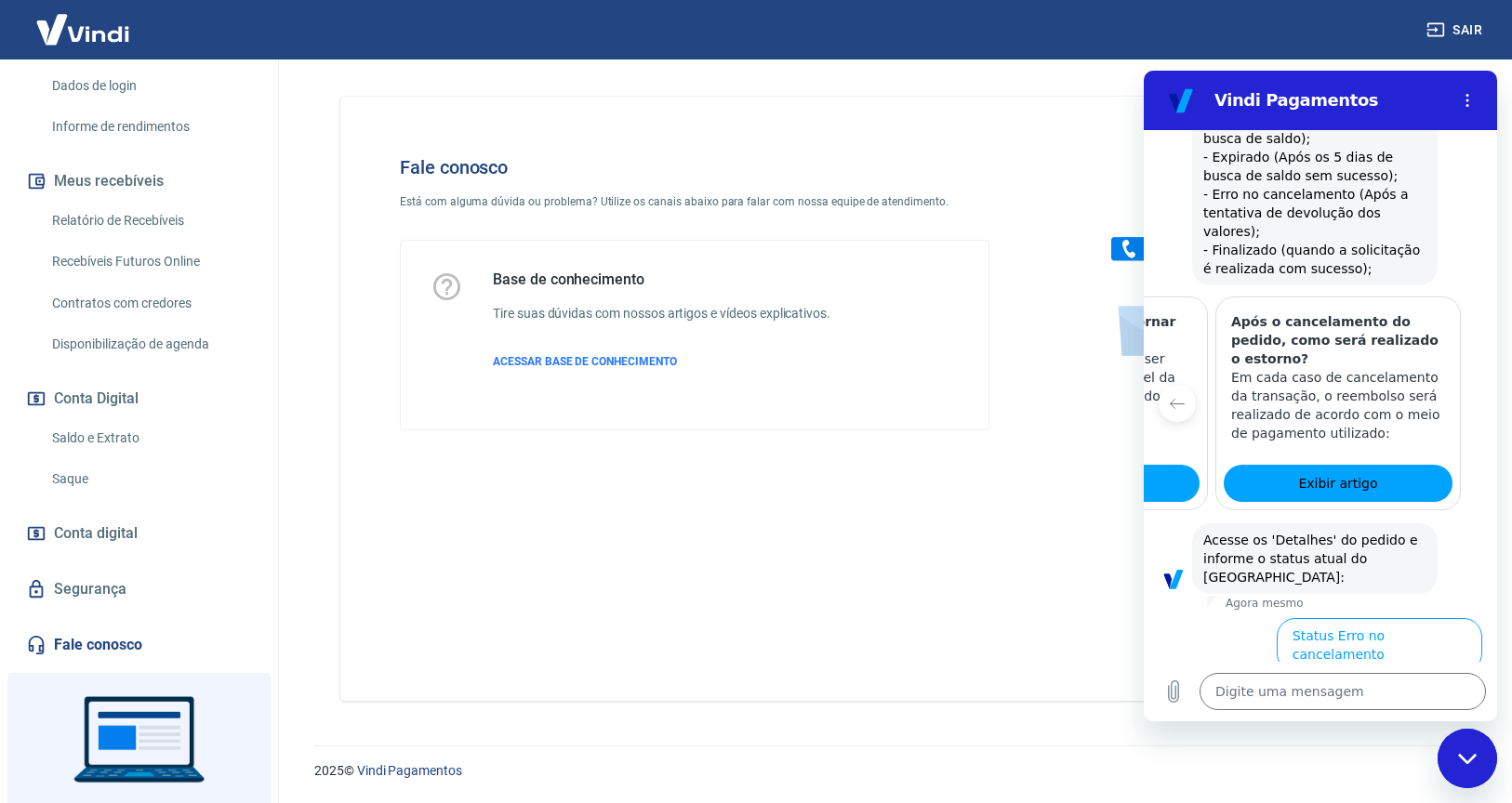
scroll to position [879, 0]
click at [1267, 678] on button "Status Pendente" at bounding box center [1282, 705] width 132 height 54
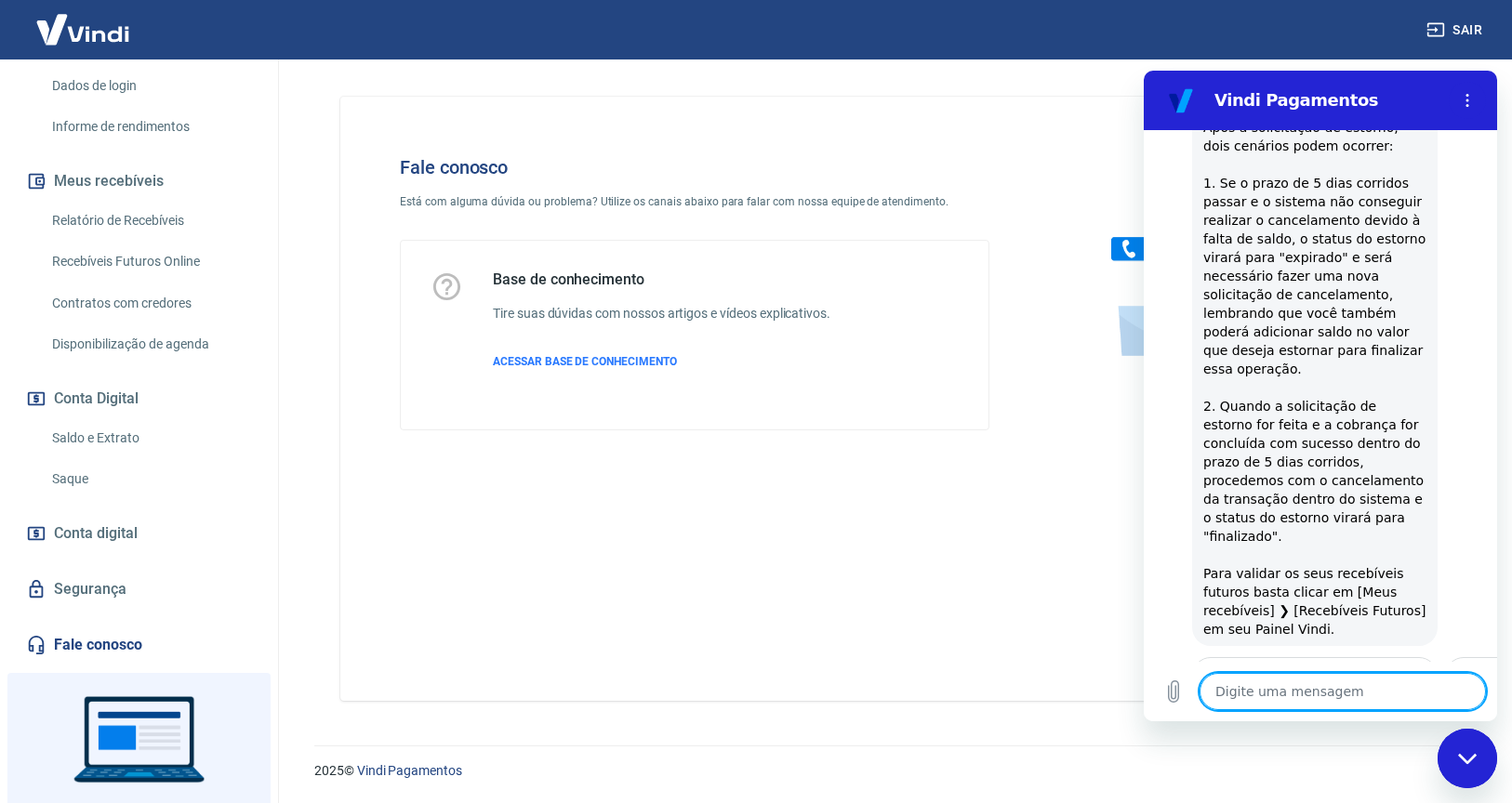
scroll to position [1824, 0]
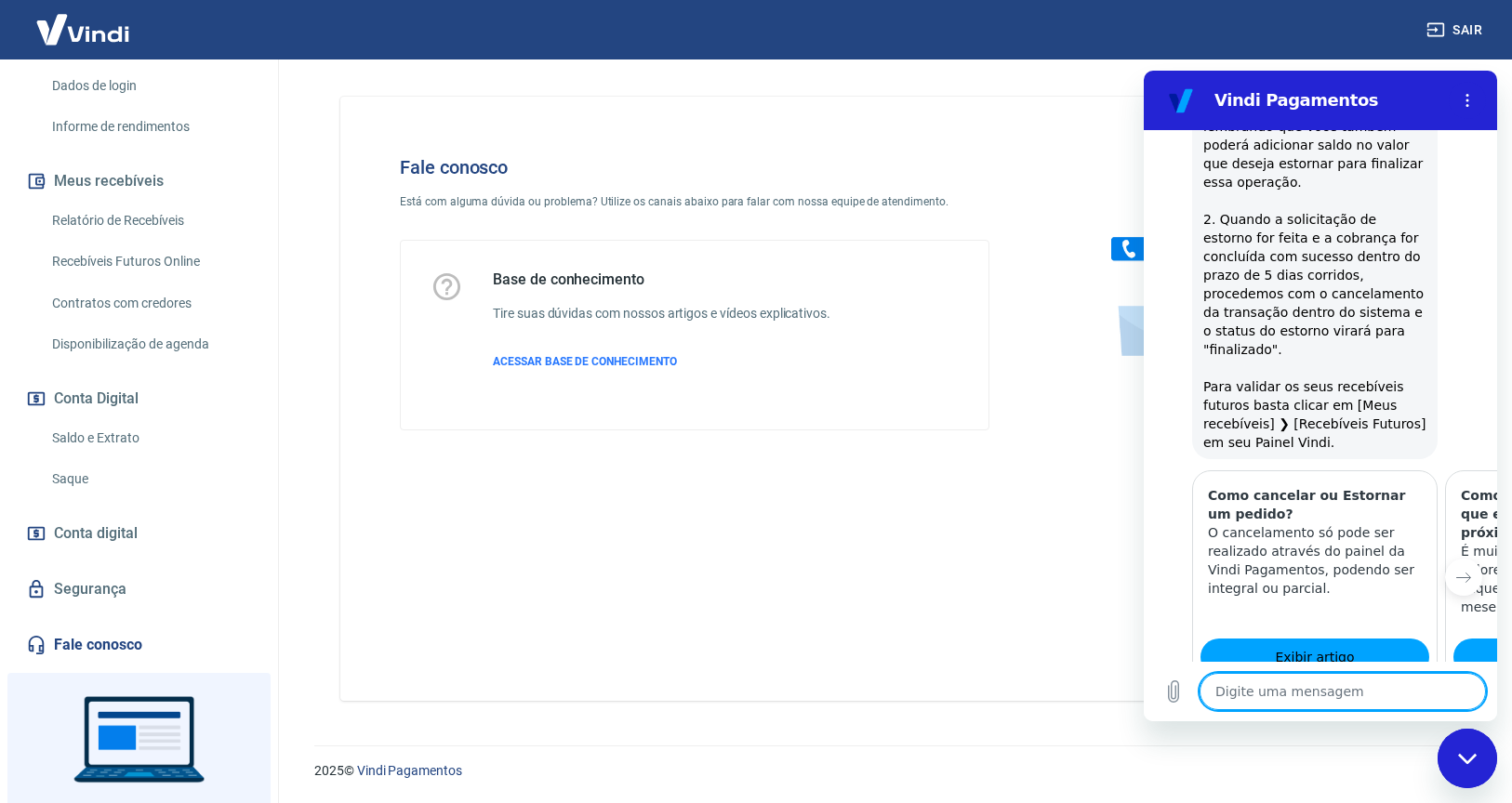
click at [1323, 692] on textarea at bounding box center [1343, 692] width 286 height 37
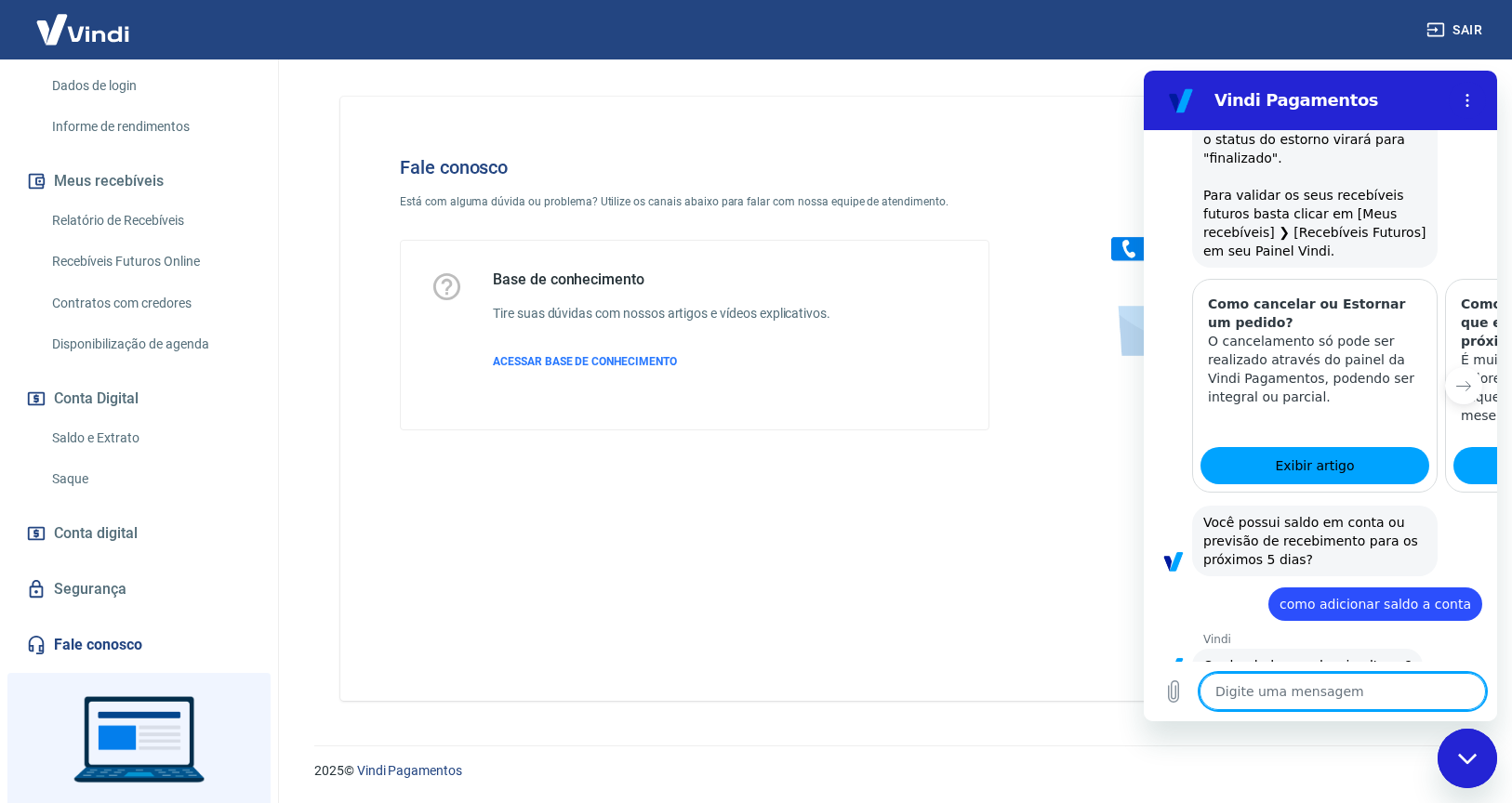
scroll to position [2215, 0]
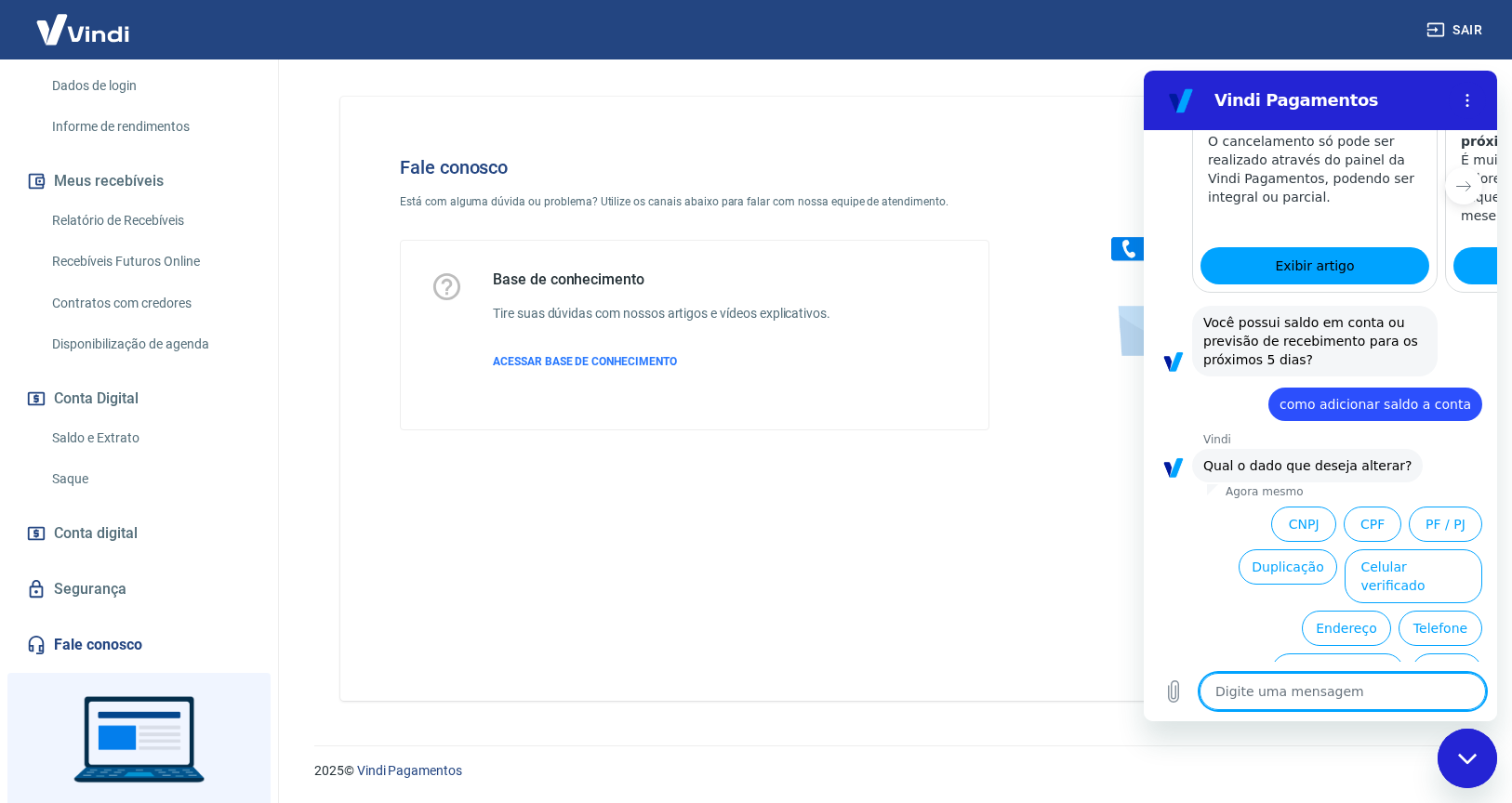
click at [1334, 695] on textarea at bounding box center [1343, 692] width 286 height 37
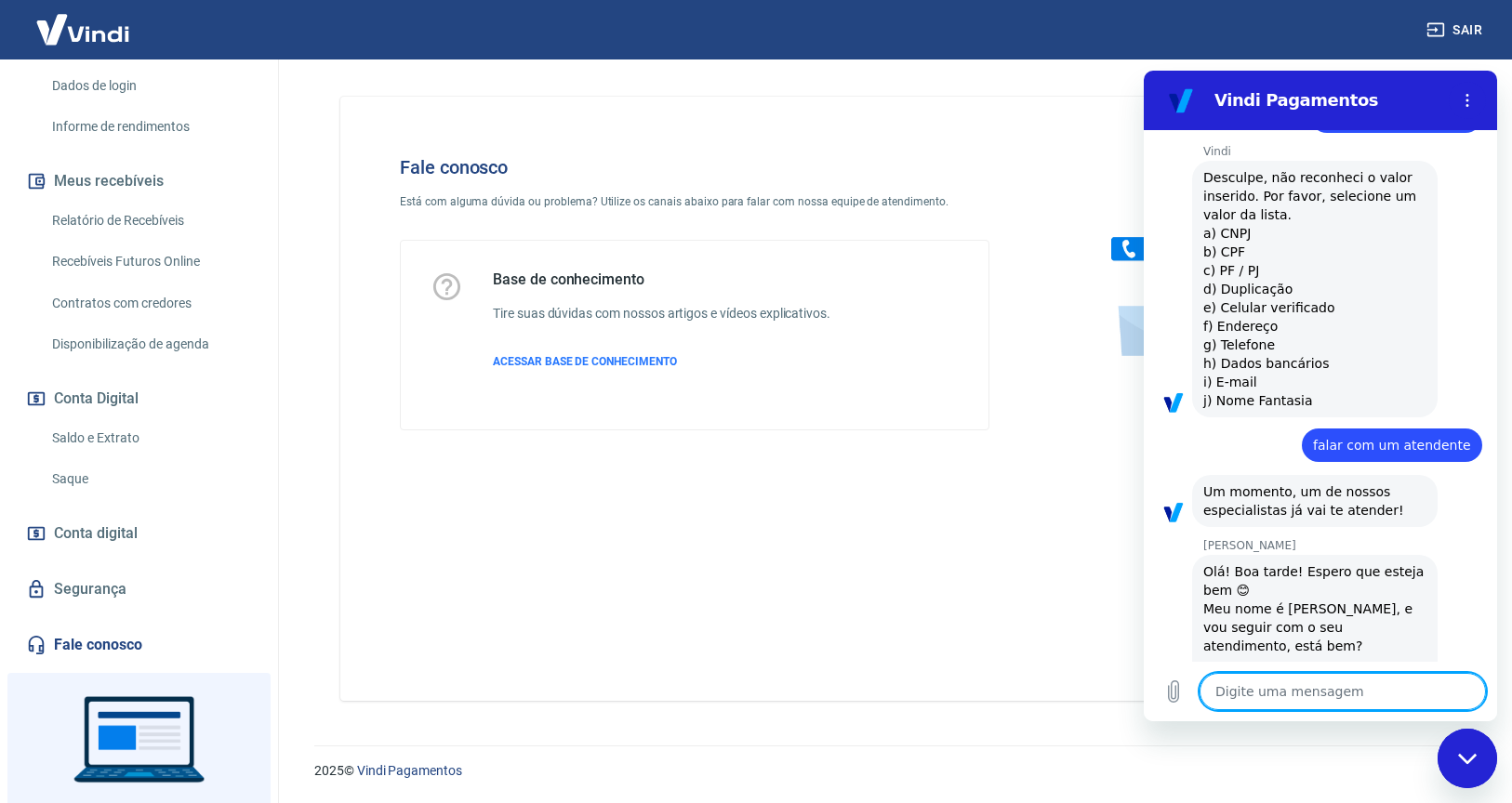
scroll to position [2943, 0]
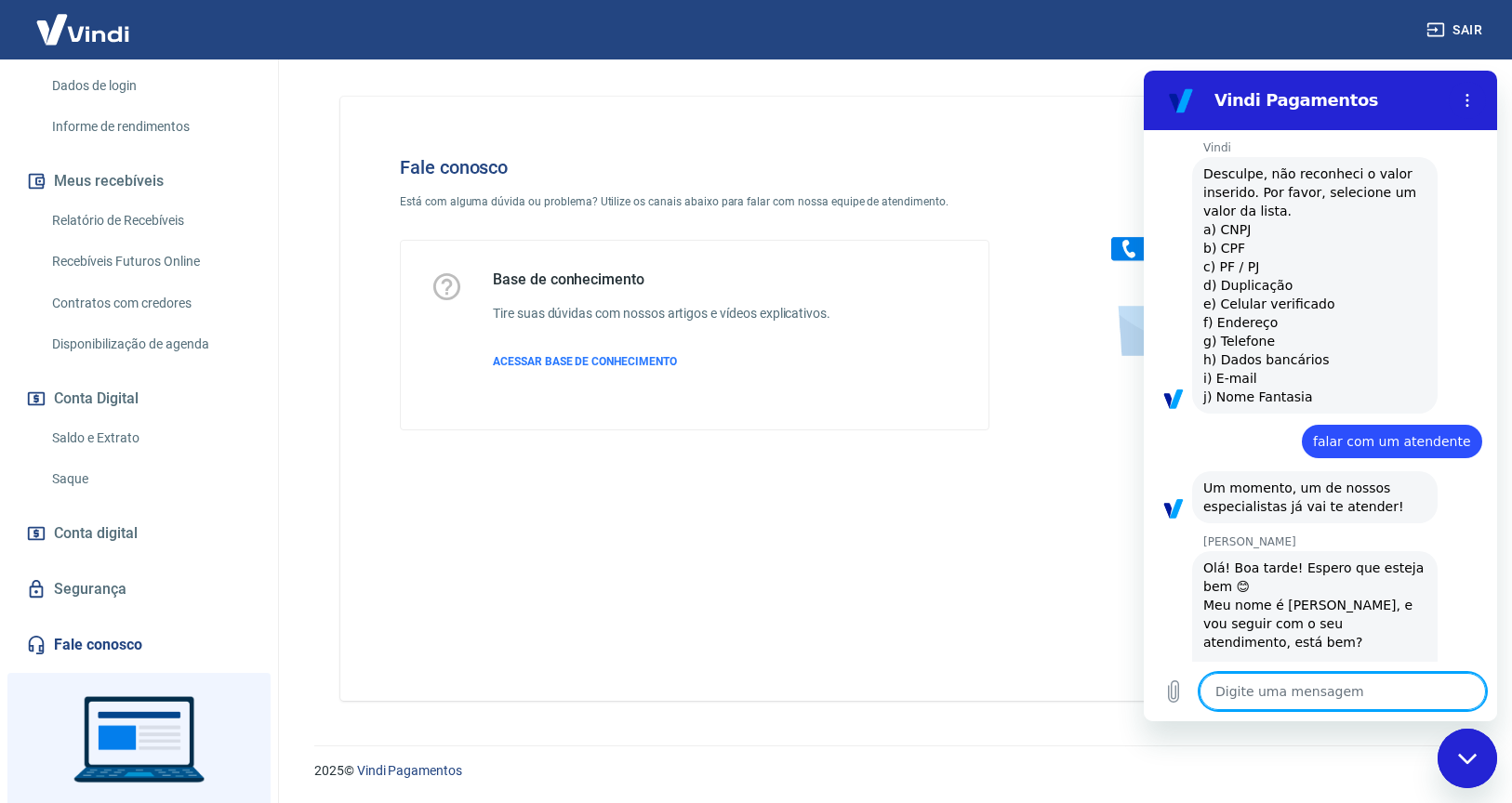
click at [1266, 695] on textarea at bounding box center [1343, 692] width 286 height 37
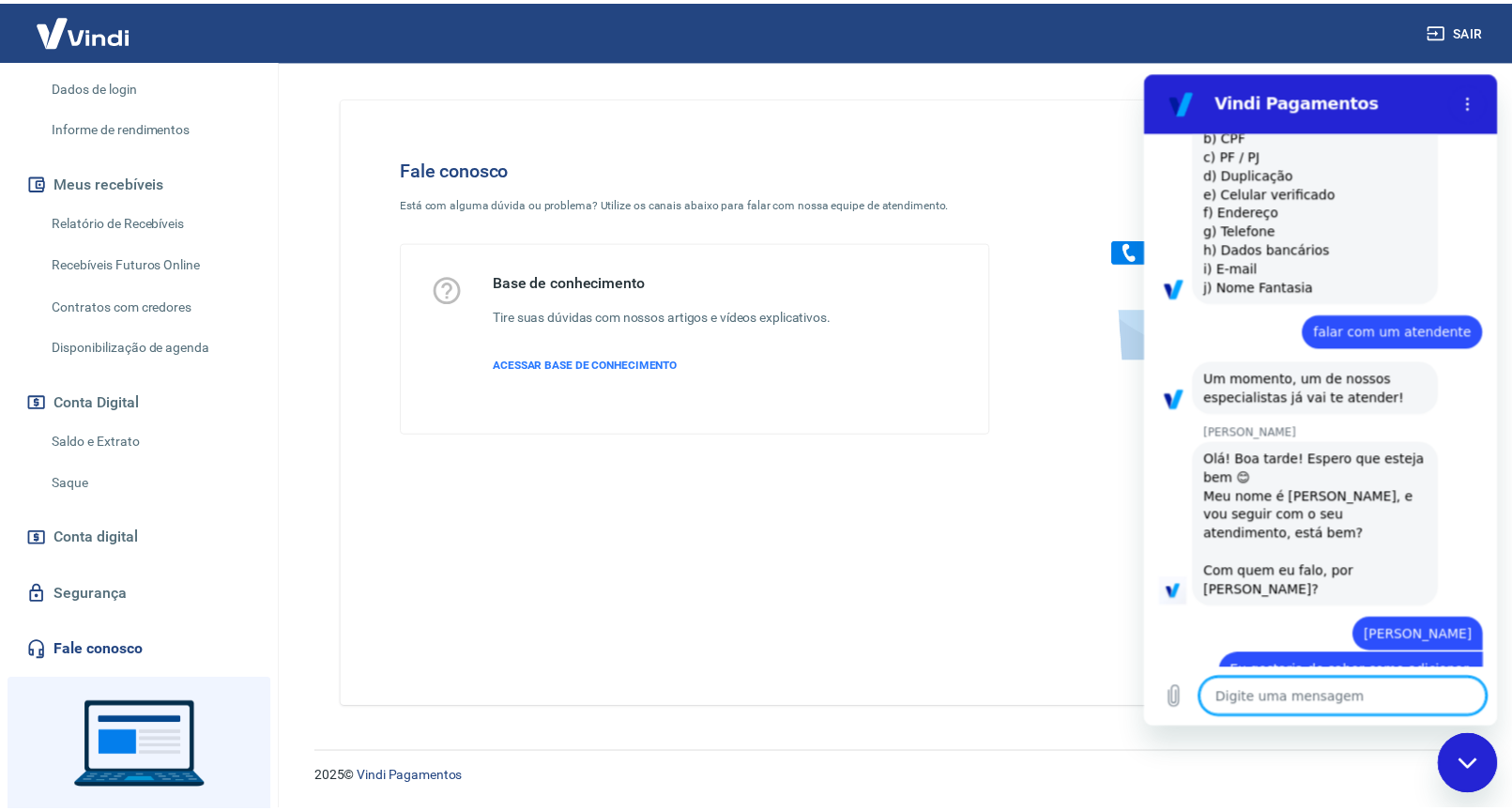
scroll to position [3090, 0]
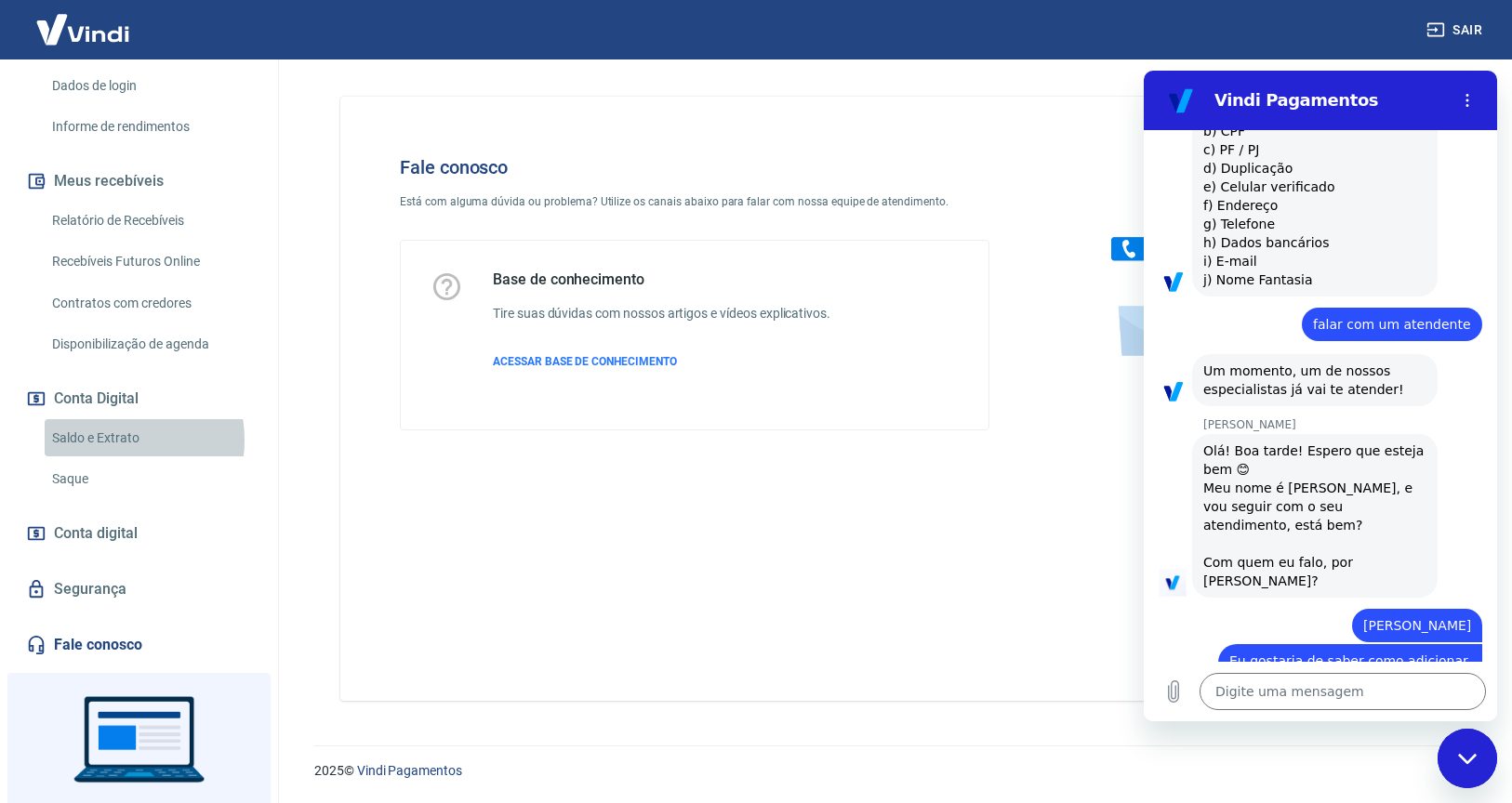
click at [113, 457] on link "Saldo e Extrato" at bounding box center [151, 438] width 211 height 38
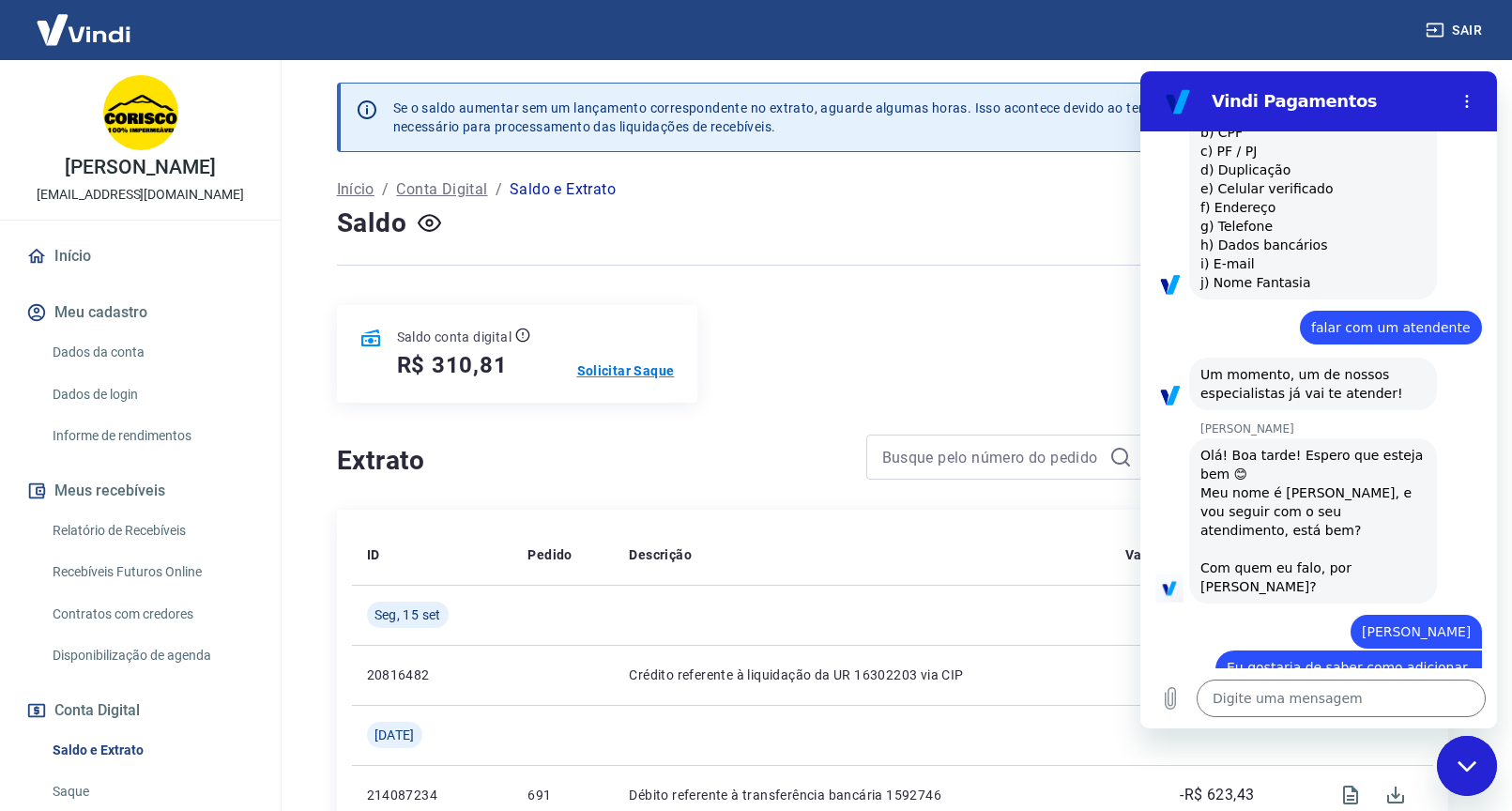
click at [618, 364] on p "Solicitar Saque" at bounding box center [626, 371] width 97 height 19
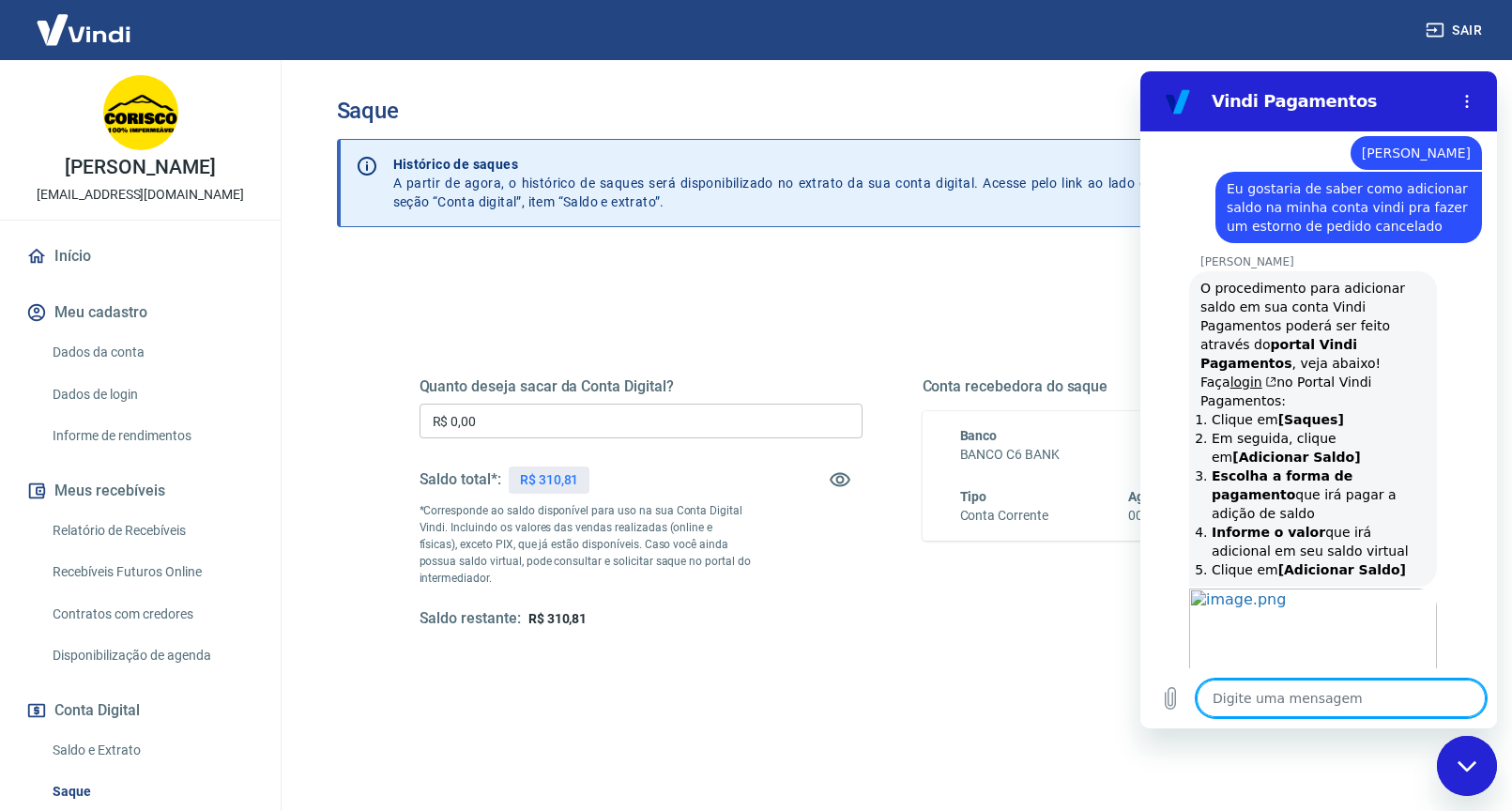
scroll to position [3573, 0]
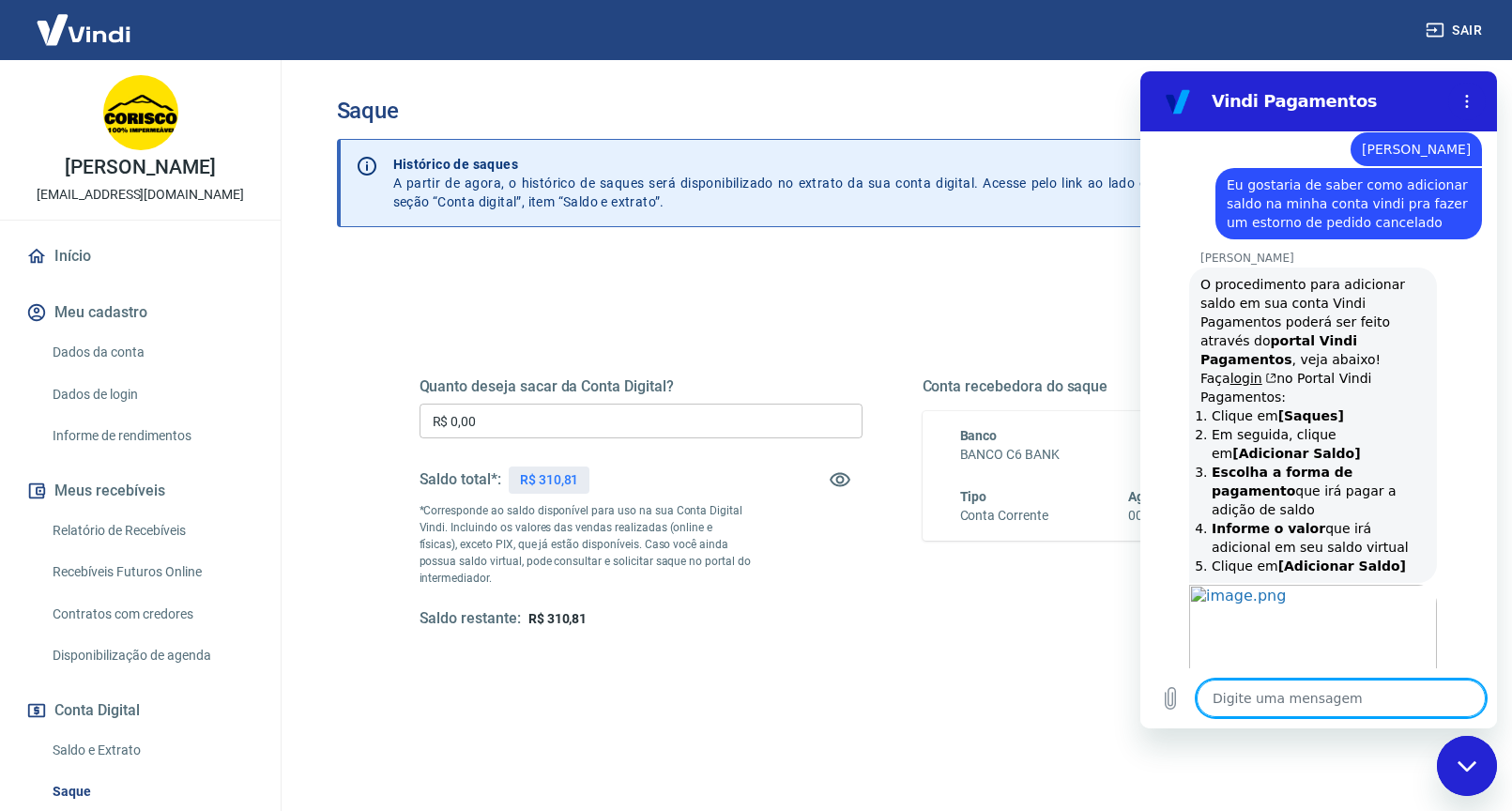
click at [1460, 777] on div "Fechar janela de mensagens" at bounding box center [1468, 767] width 57 height 57
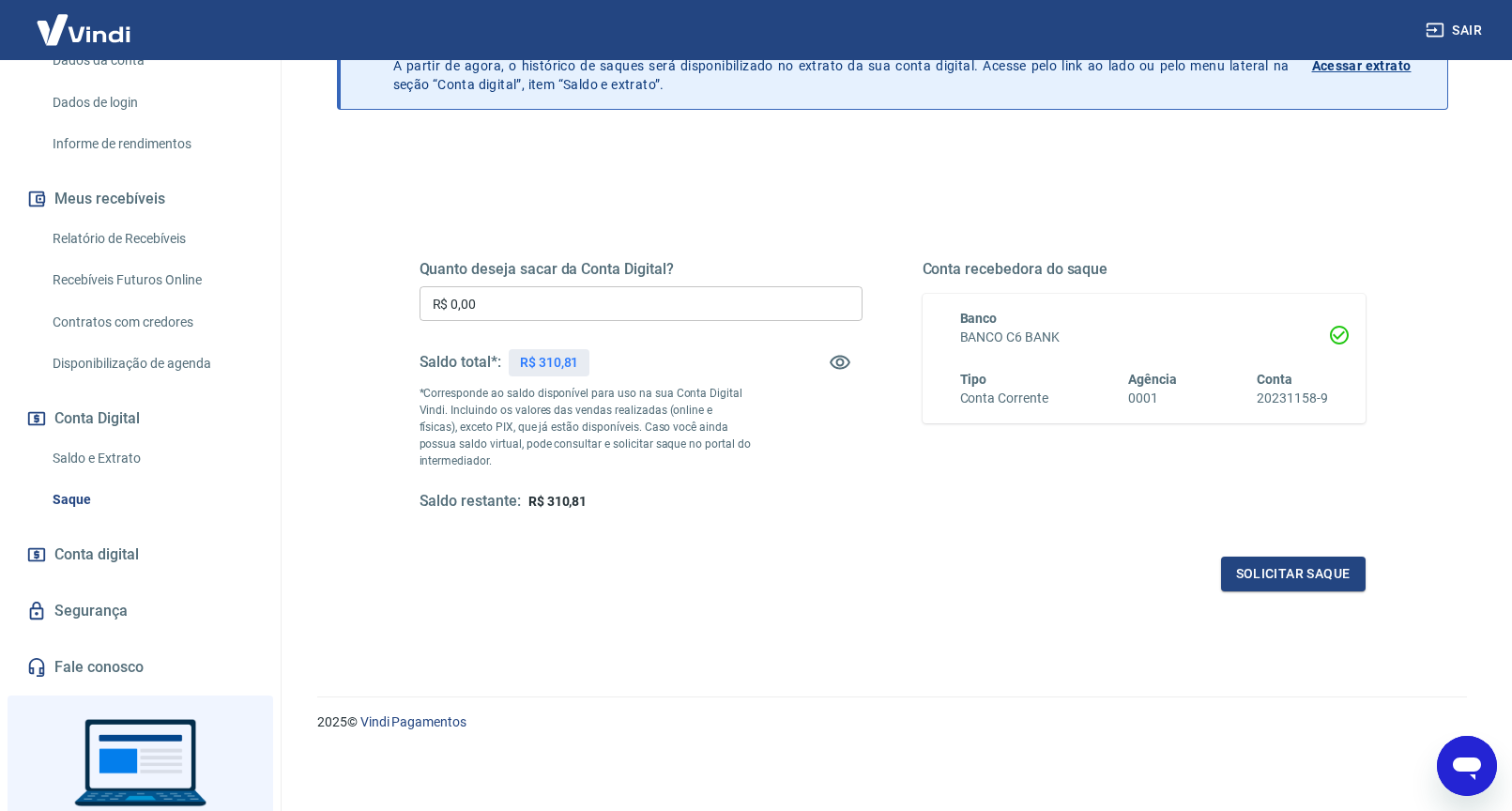
scroll to position [293, 0]
click at [74, 477] on link "Saldo e Extrato" at bounding box center [152, 457] width 213 height 39
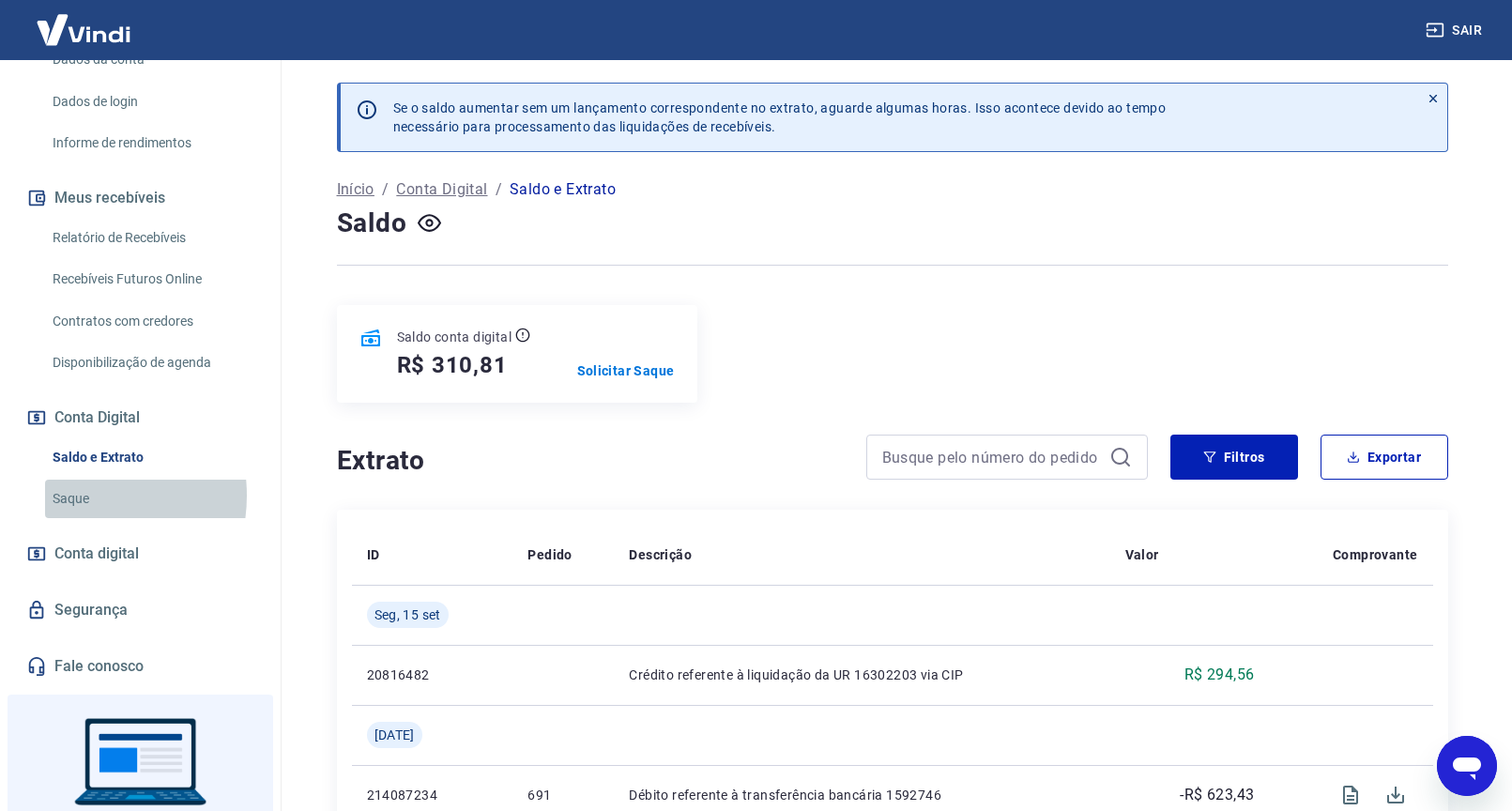
click at [78, 515] on link "Saque" at bounding box center [152, 498] width 213 height 39
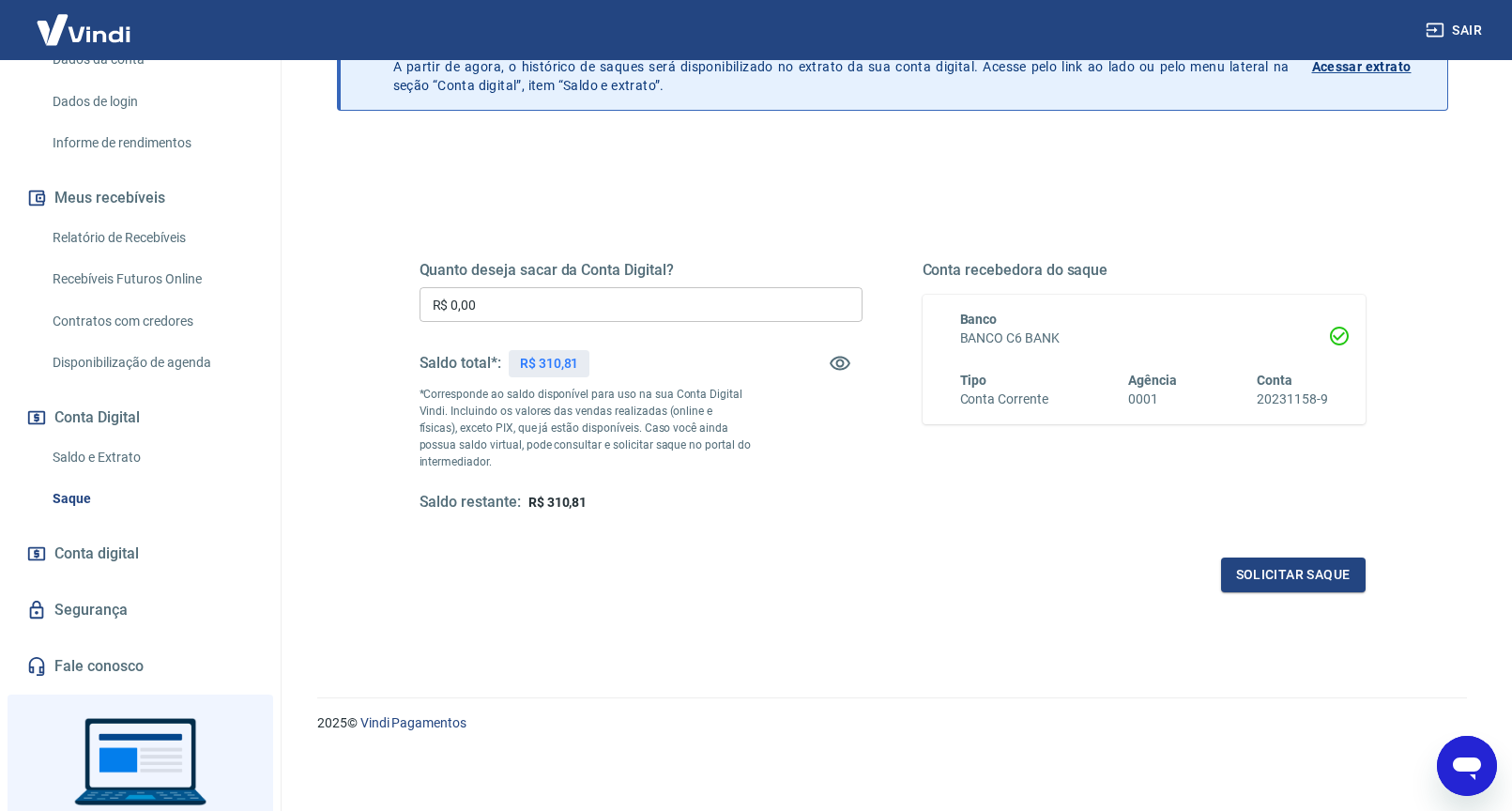
scroll to position [117, 0]
click at [1462, 761] on icon "Abrir janela de mensagens" at bounding box center [1468, 769] width 28 height 23
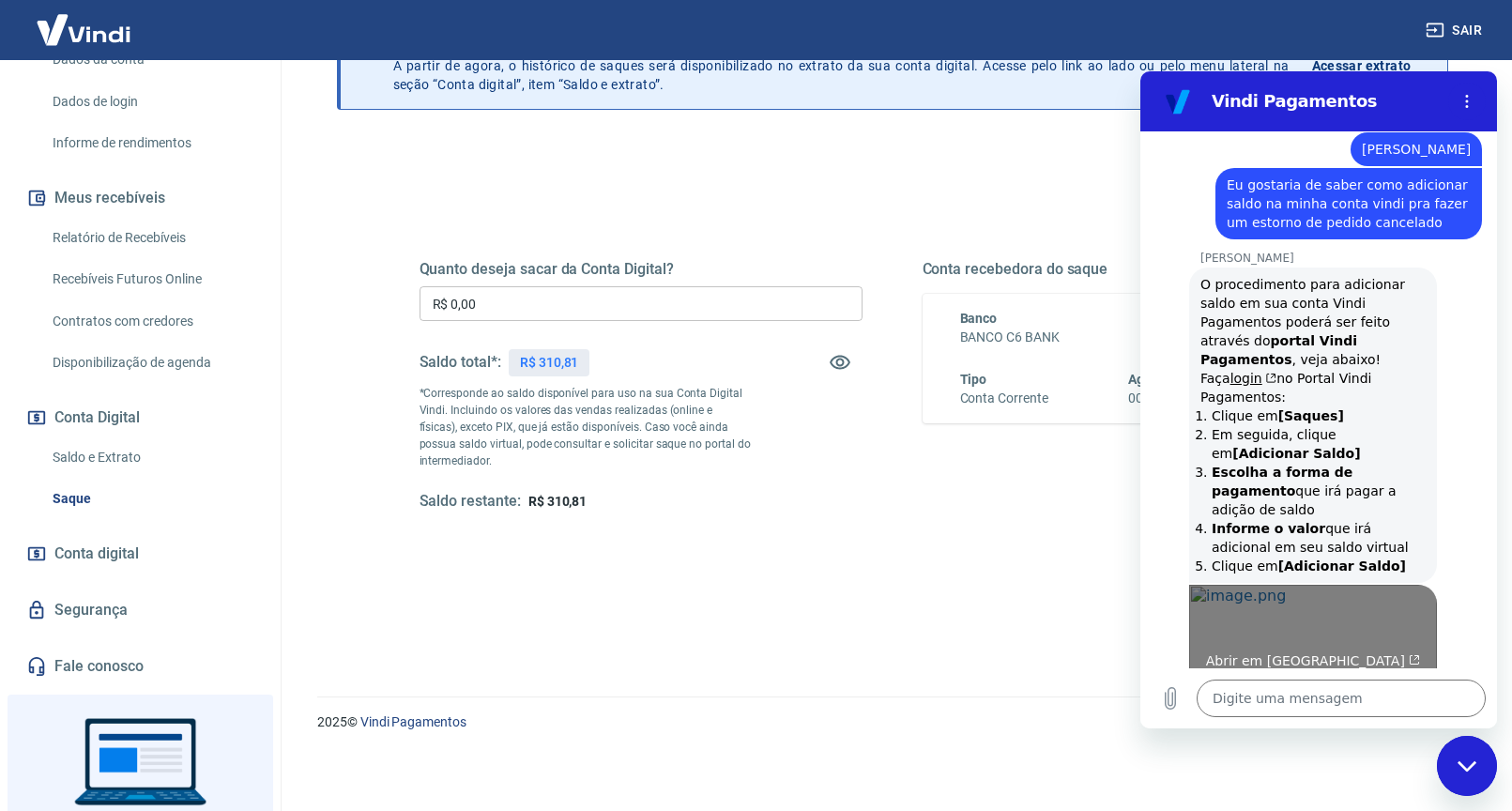
click at [1259, 653] on span "Abrir em nova aba" at bounding box center [1314, 661] width 215 height 15
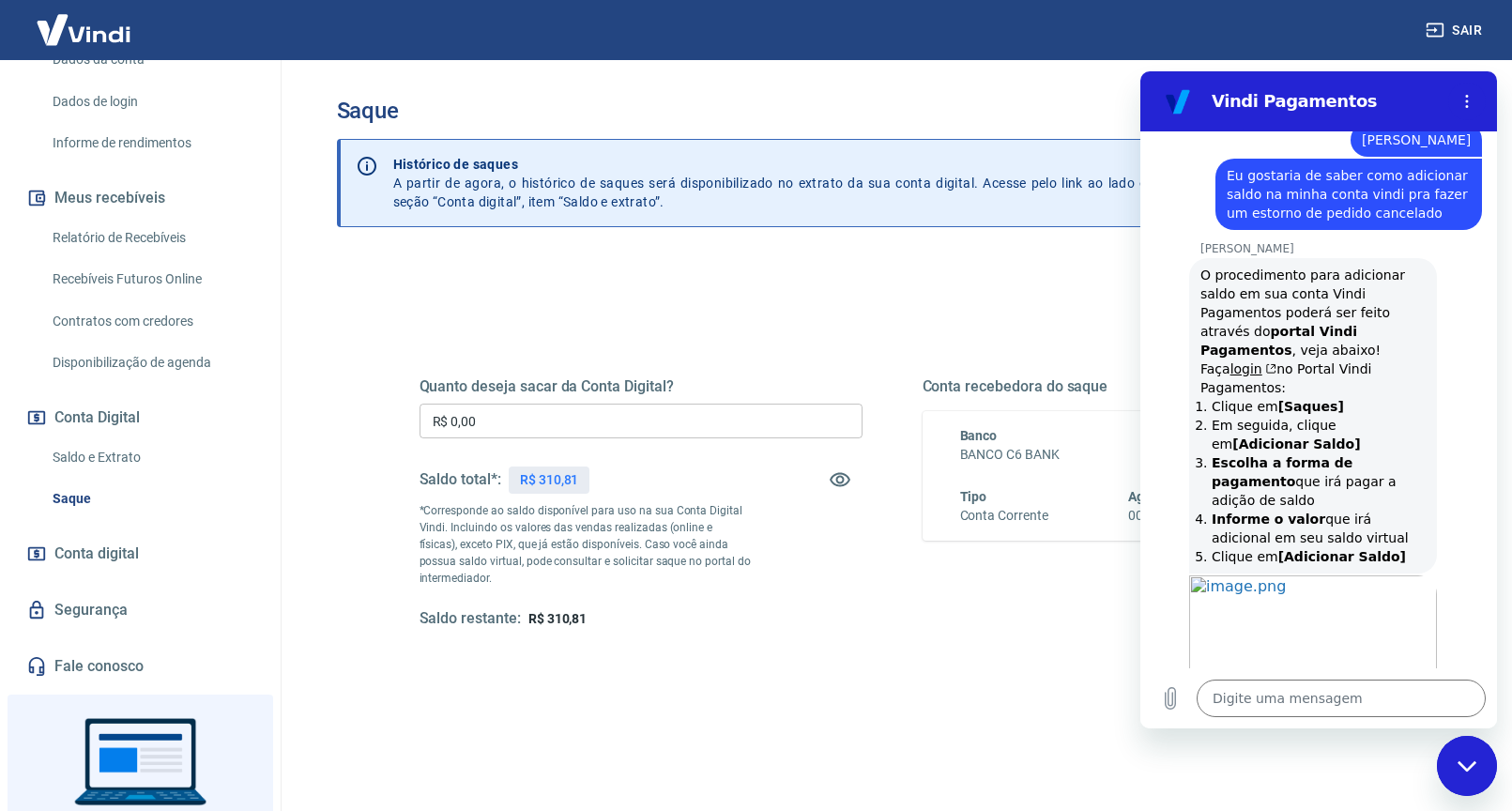
click at [870, 588] on div "Quanto deseja sacar da Conta Digital? R$ 0,00 ​ Saldo total*: R$ 310,81 *Corres…" at bounding box center [893, 503] width 947 height 252
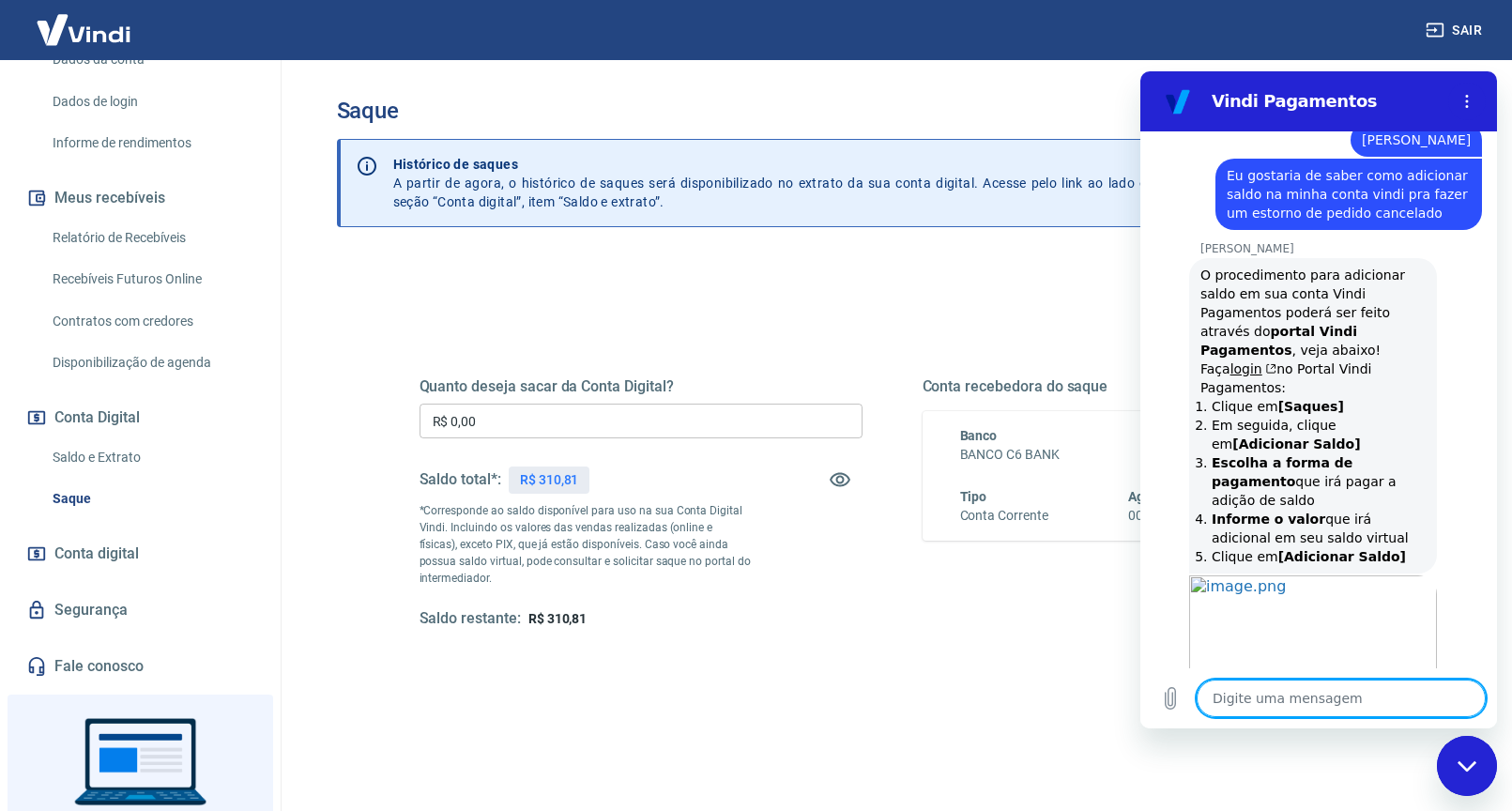
click at [1258, 699] on textarea at bounding box center [1341, 699] width 289 height 38
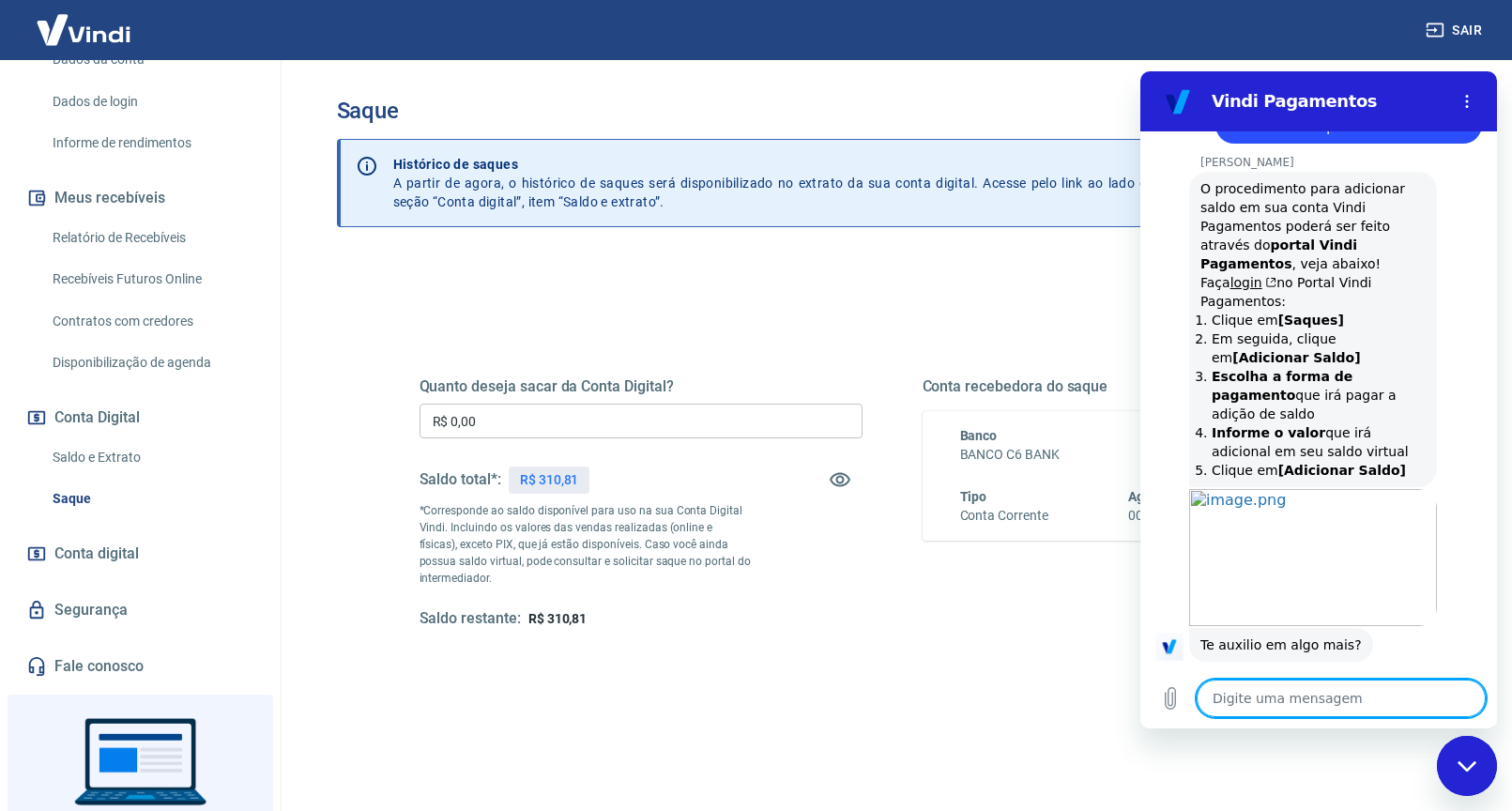
scroll to position [3673, 0]
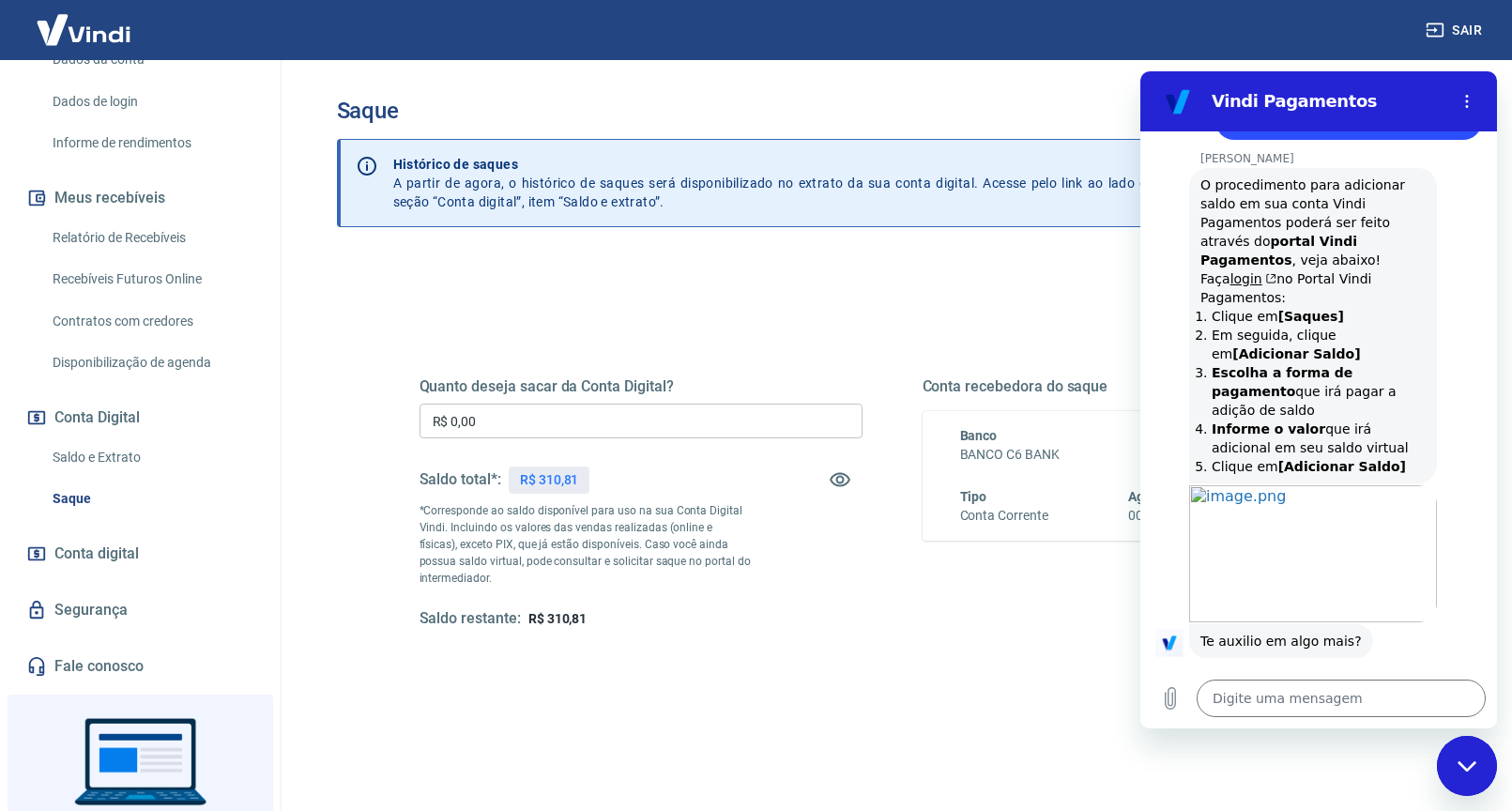
click at [1088, 610] on div "Conta recebedora do saque Banco BANCO C6 BANK Tipo Conta Corrente Agência 0001 …" at bounding box center [1144, 503] width 443 height 252
click at [1464, 765] on icon "Fechar janela de mensagens" at bounding box center [1468, 767] width 20 height 12
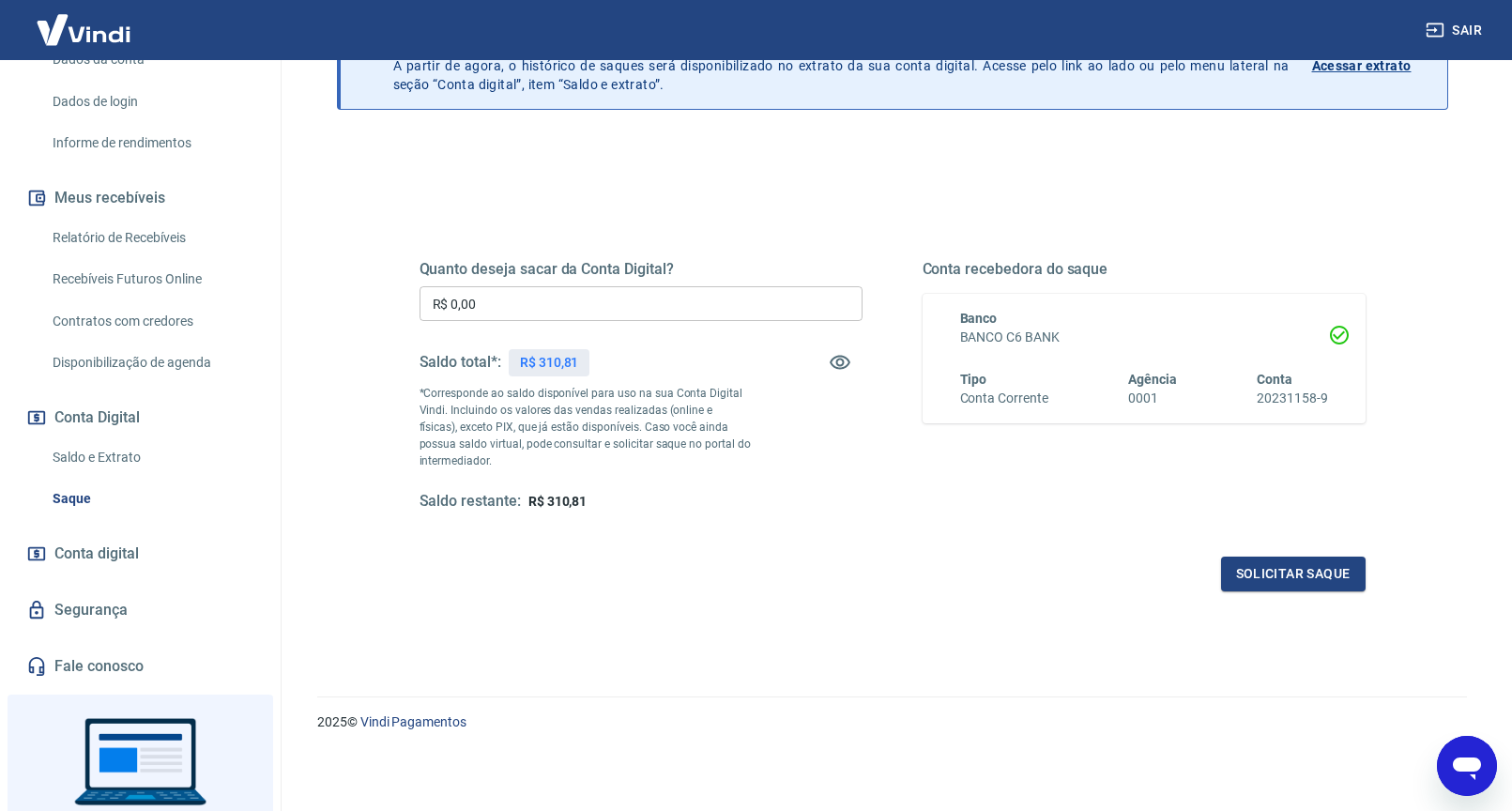
scroll to position [0, 0]
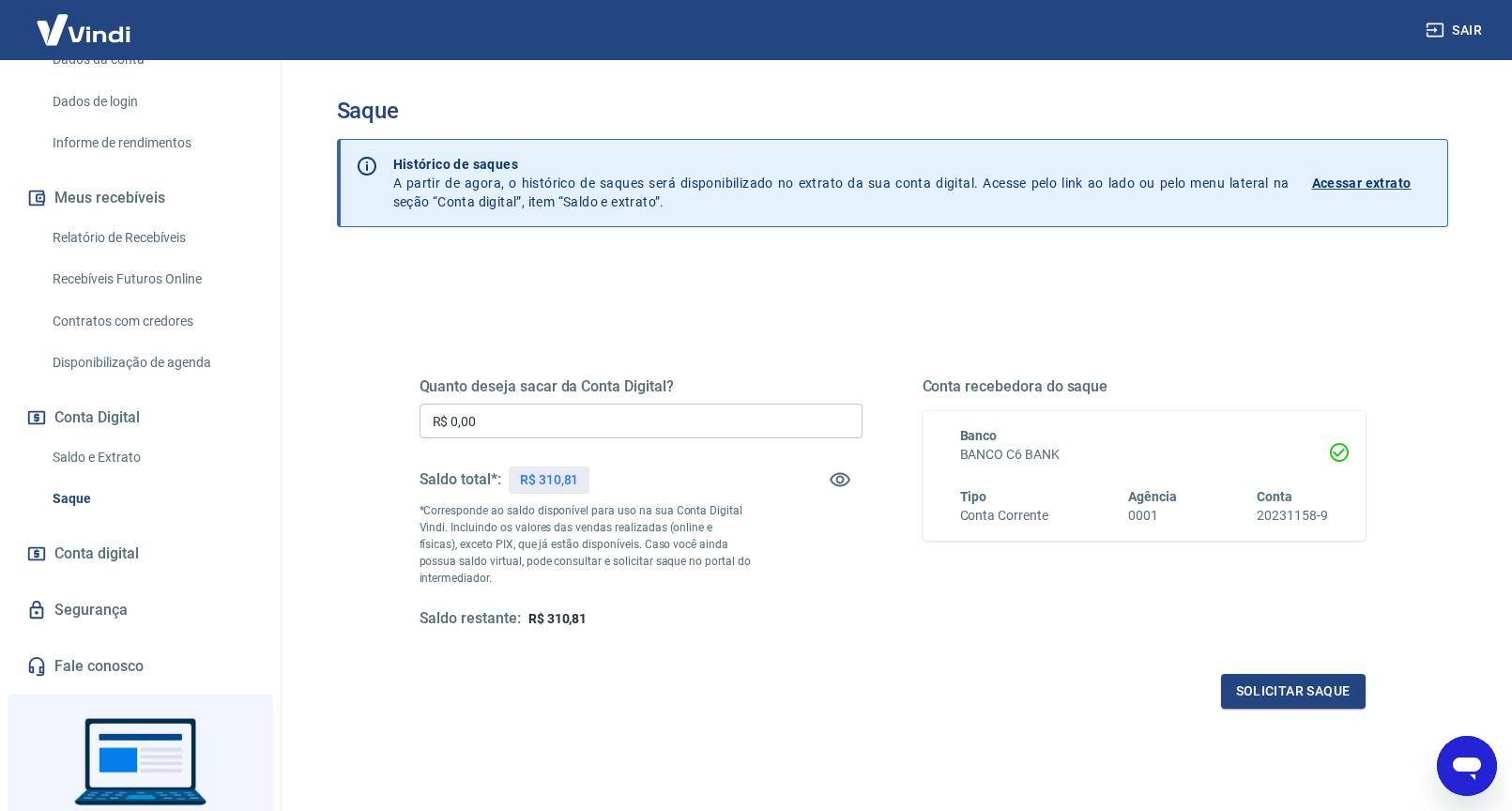
click at [1473, 771] on icon "Abrir janela de mensagens" at bounding box center [1468, 769] width 28 height 23
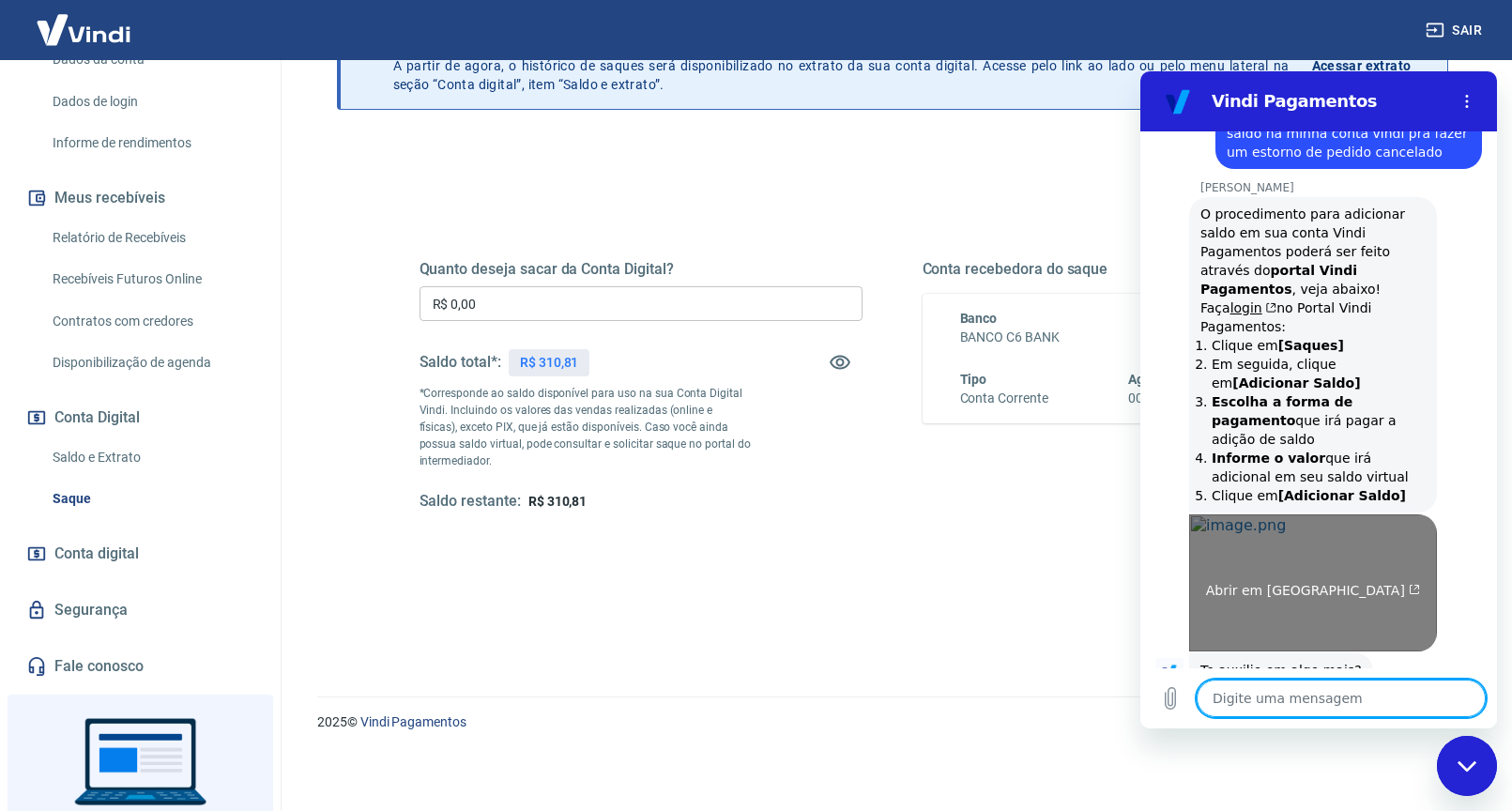
scroll to position [3673, 0]
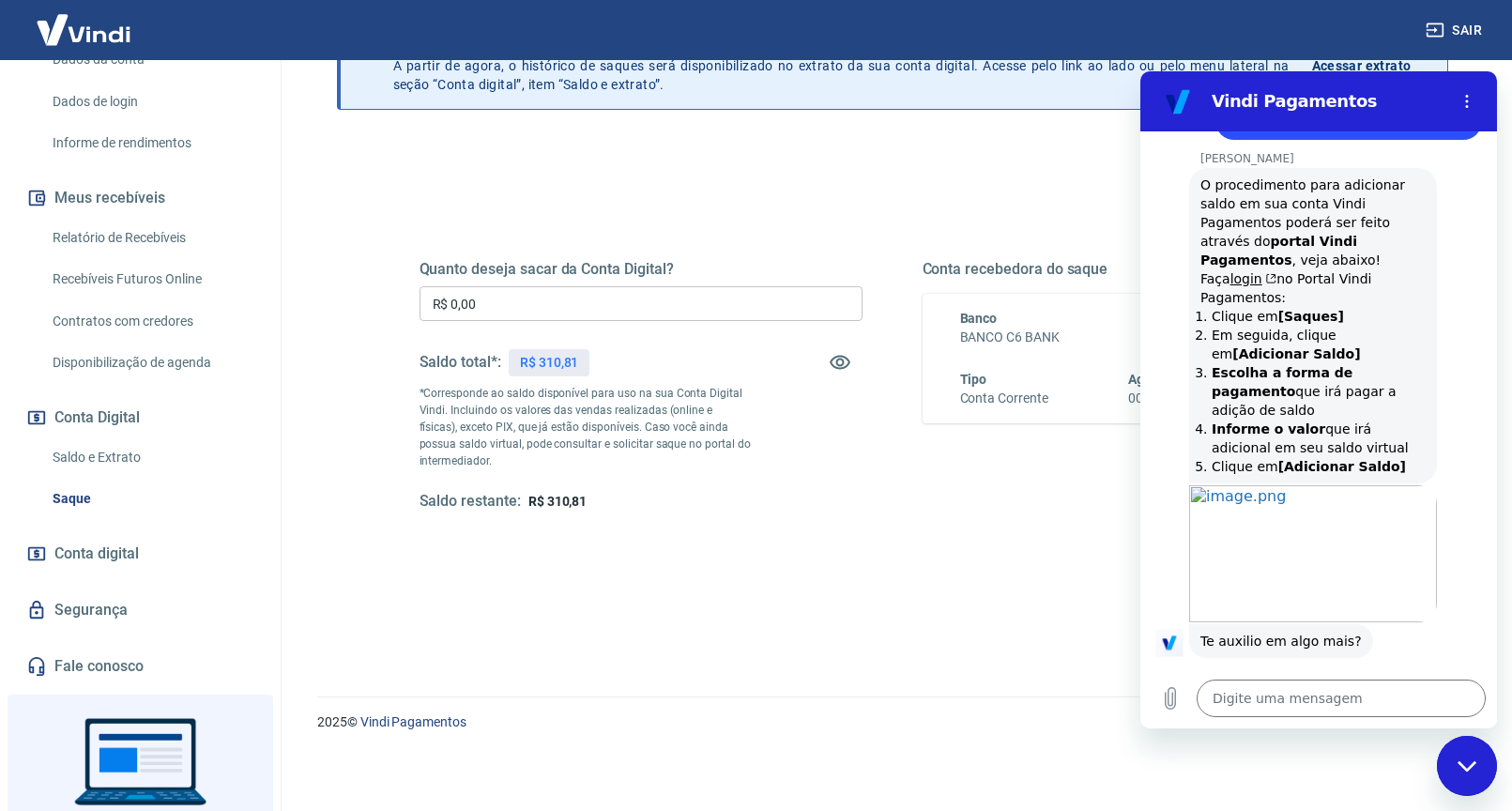
click at [988, 568] on div "Solicitar saque" at bounding box center [893, 574] width 947 height 35
click at [1469, 98] on icon "Menu de opções" at bounding box center [1468, 101] width 15 height 15
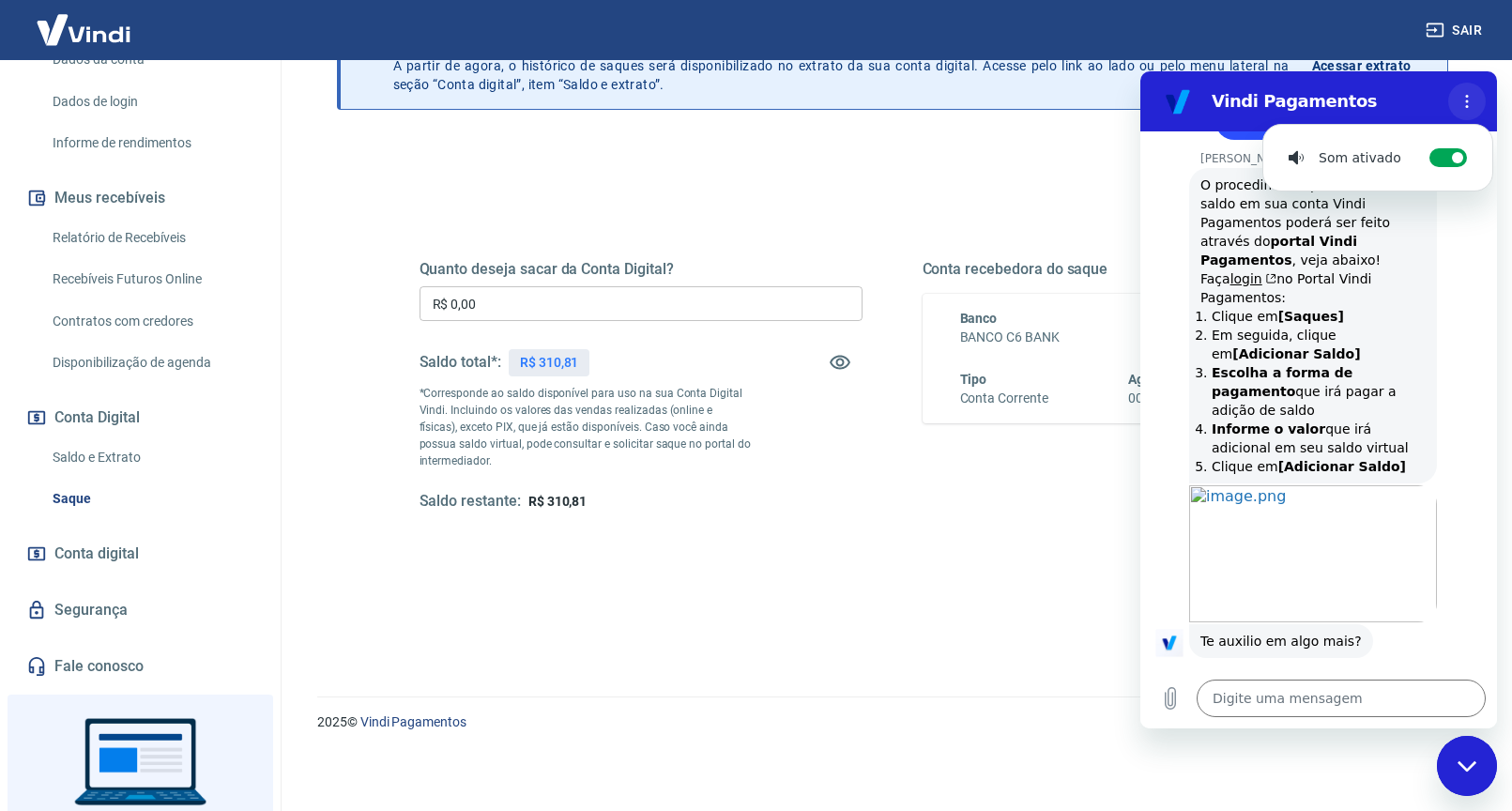
click at [1469, 98] on icon "Menu de opções" at bounding box center [1468, 101] width 15 height 15
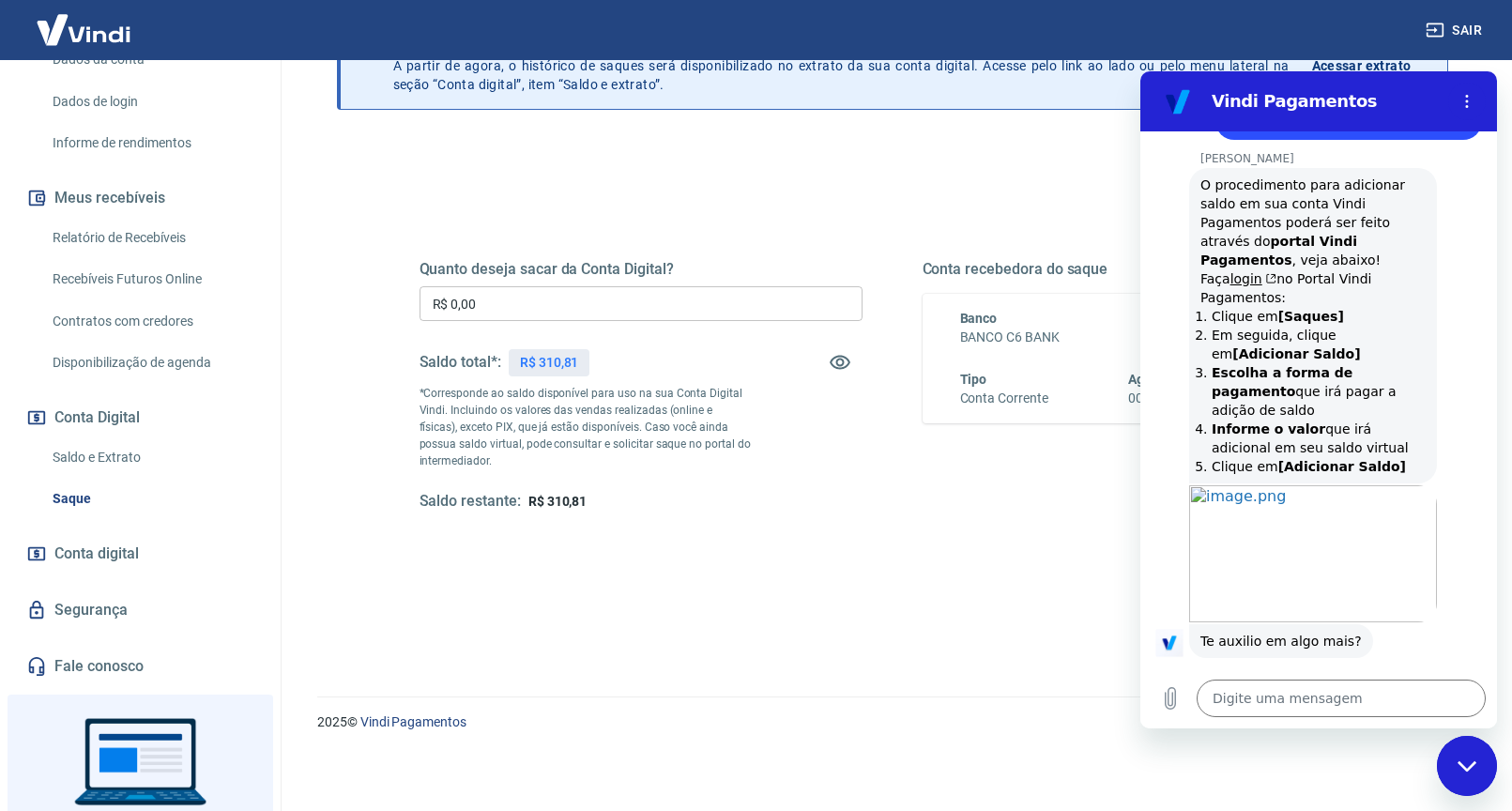
click at [1477, 765] on div "Fechar janela de mensagens" at bounding box center [1468, 767] width 57 height 57
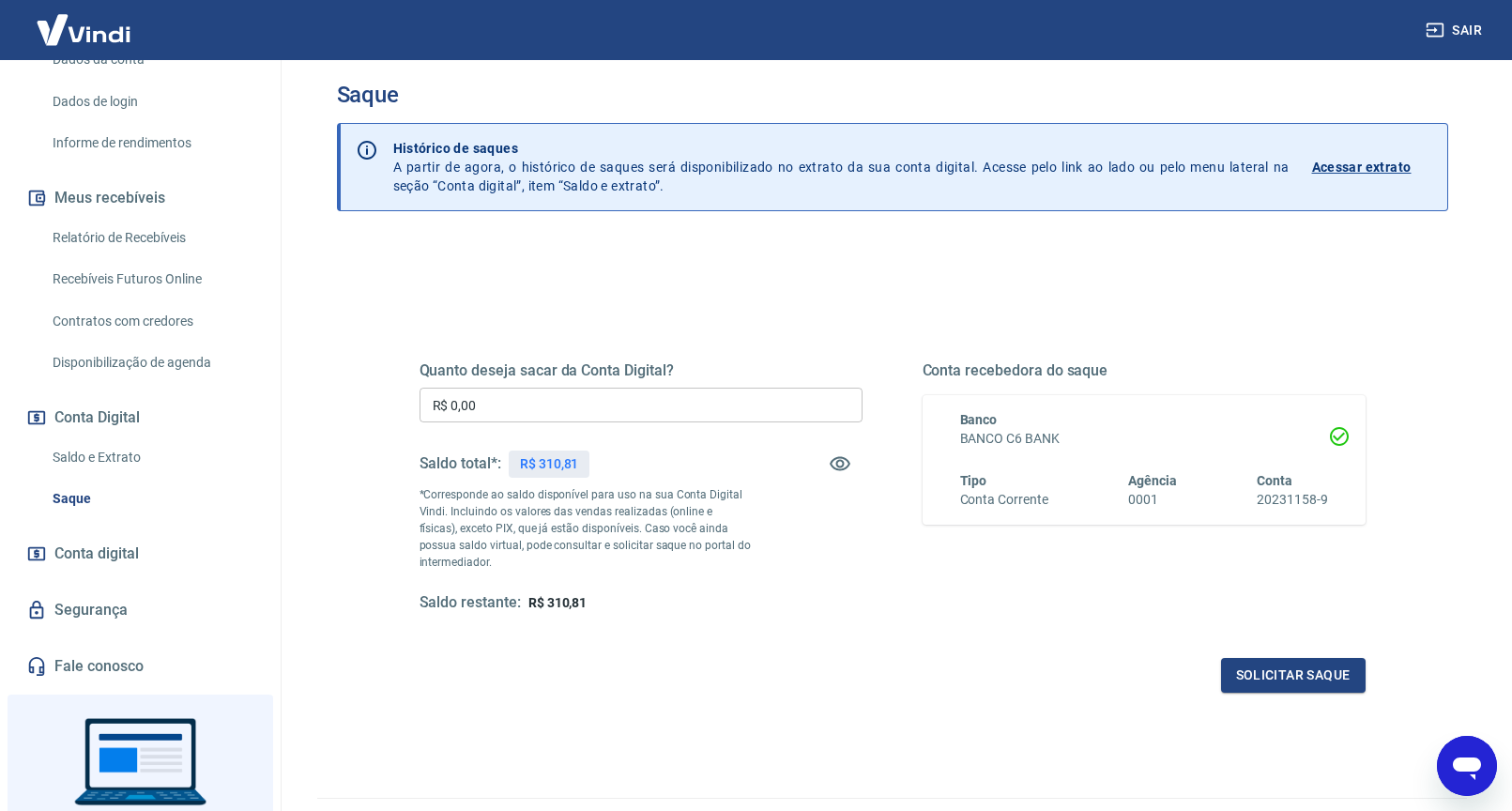
scroll to position [18, 0]
click at [100, 477] on link "Saldo e Extrato" at bounding box center [152, 457] width 213 height 39
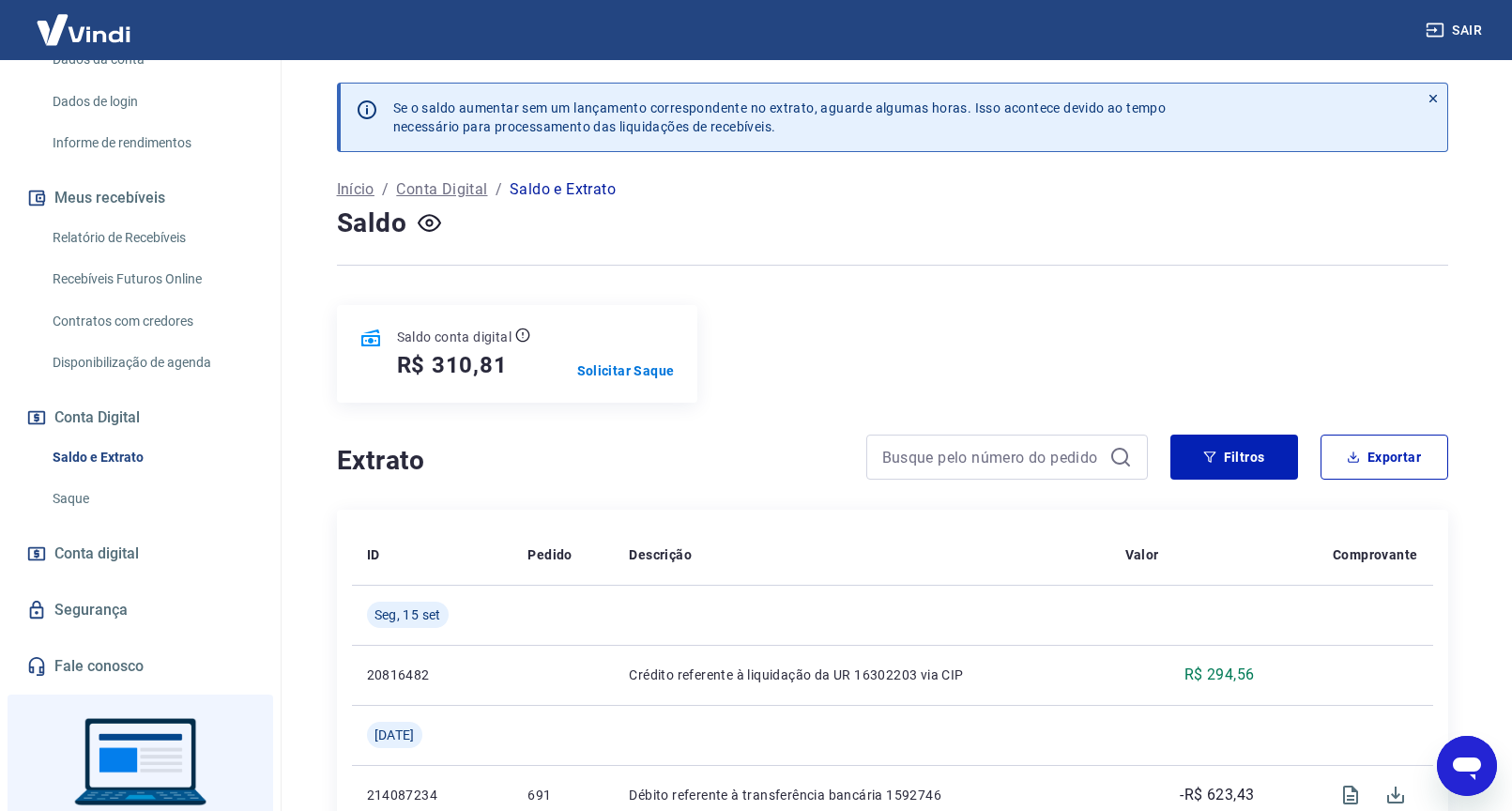
click at [434, 192] on p "Conta Digital" at bounding box center [442, 190] width 91 height 23
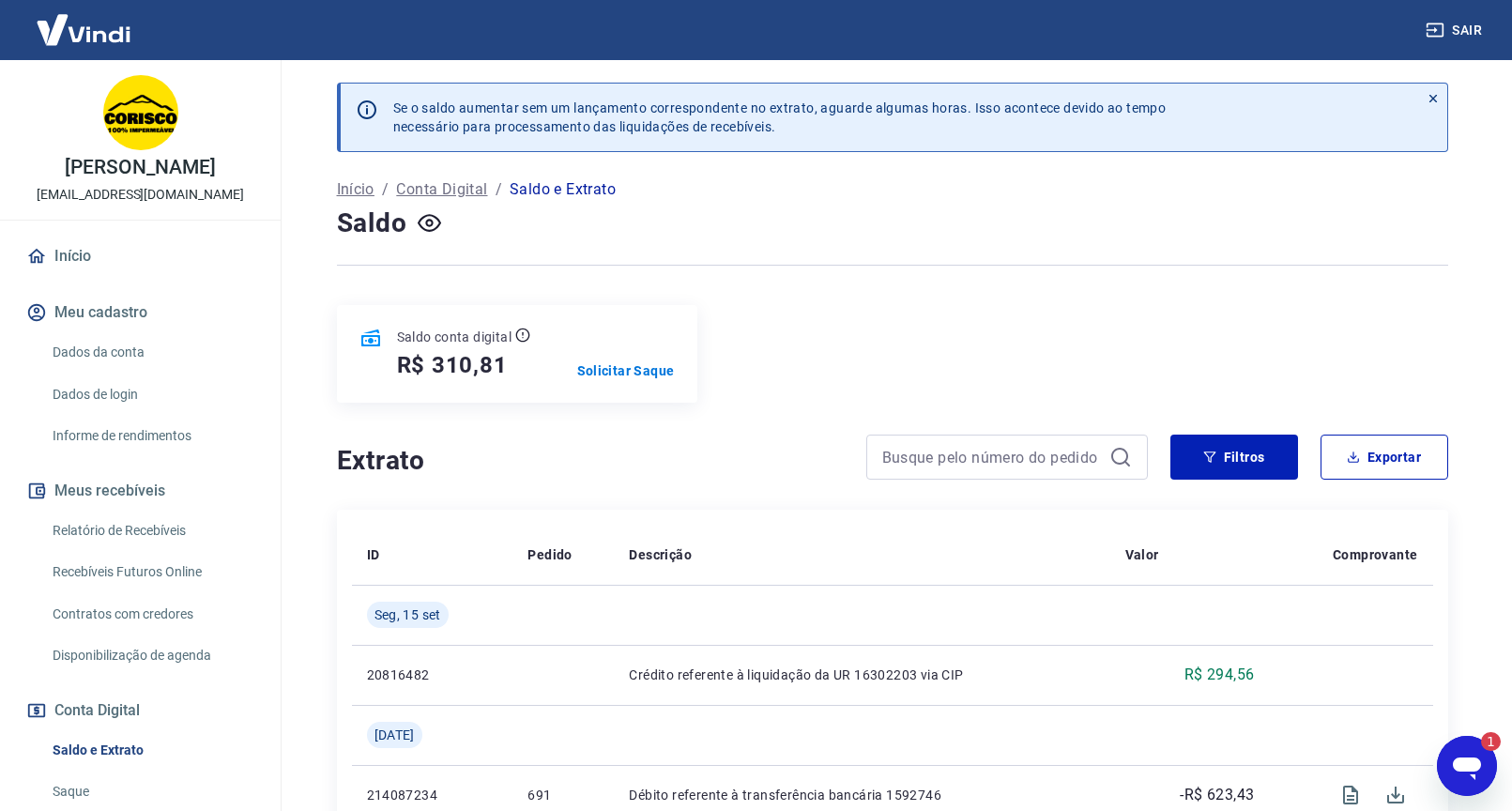
click at [1466, 769] on icon "Abrir janela de mensagens, 1 mensagem não lida" at bounding box center [1468, 769] width 28 height 23
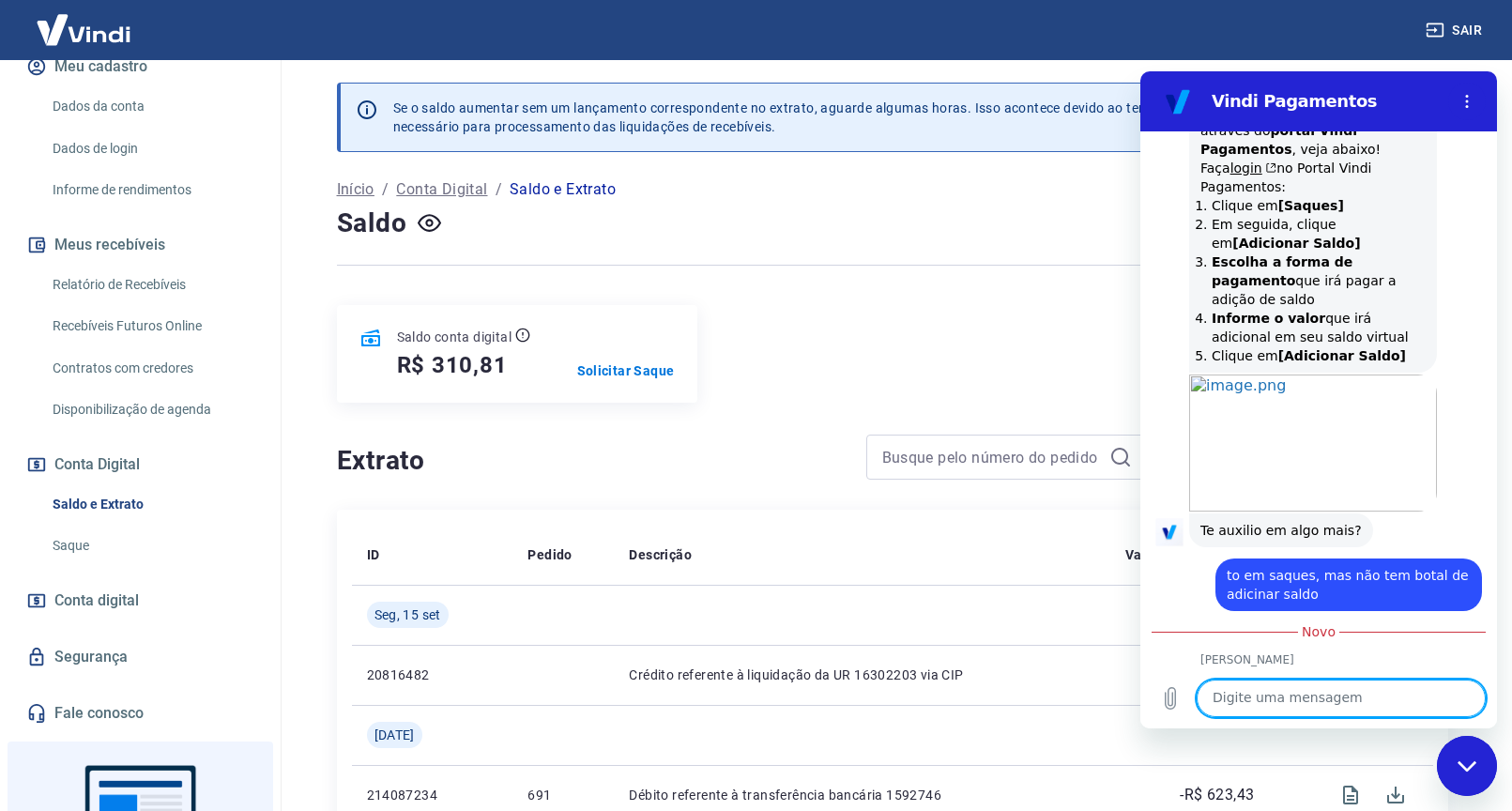
scroll to position [247, 0]
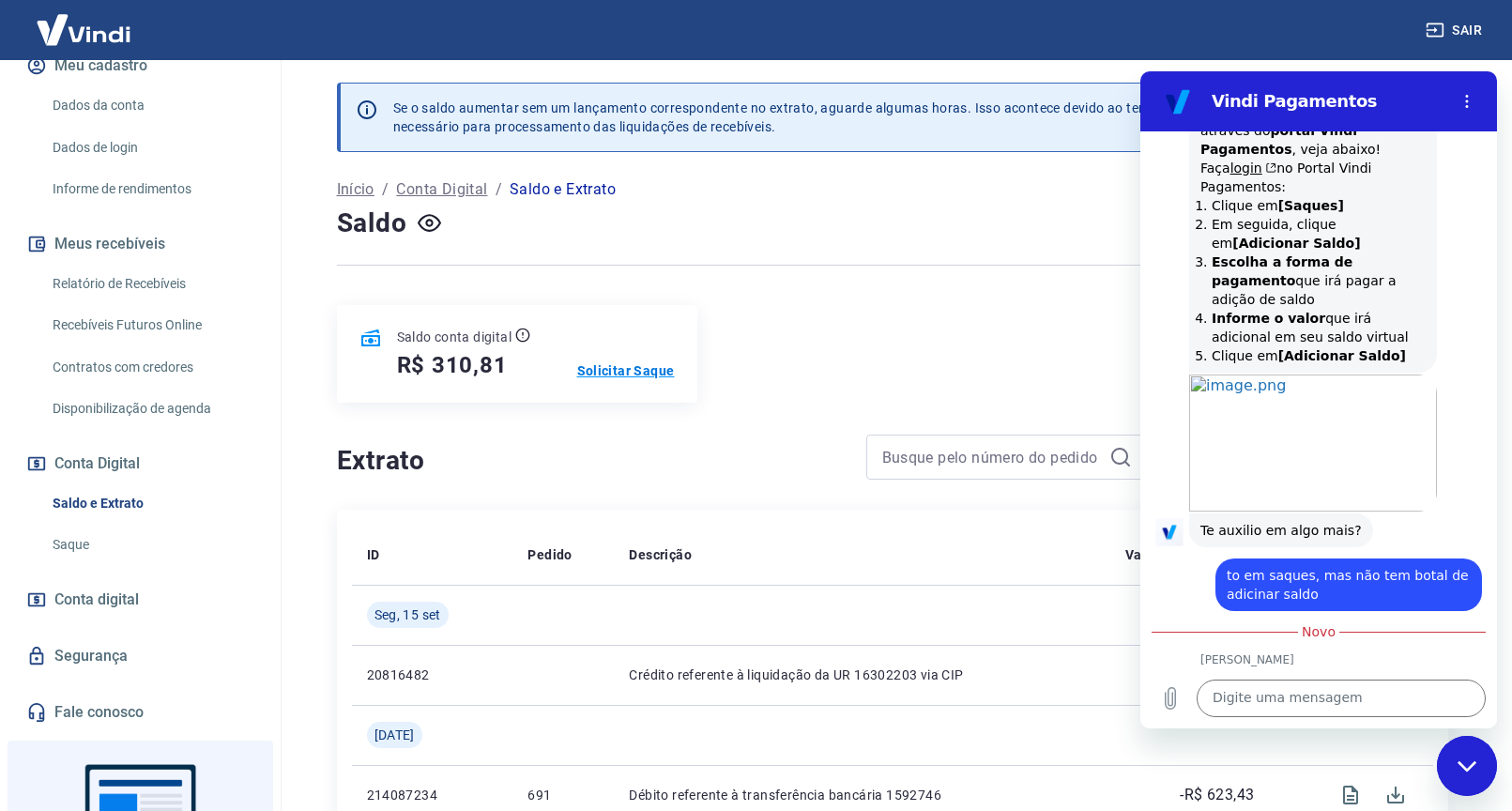
click at [630, 370] on p "Solicitar Saque" at bounding box center [626, 371] width 97 height 19
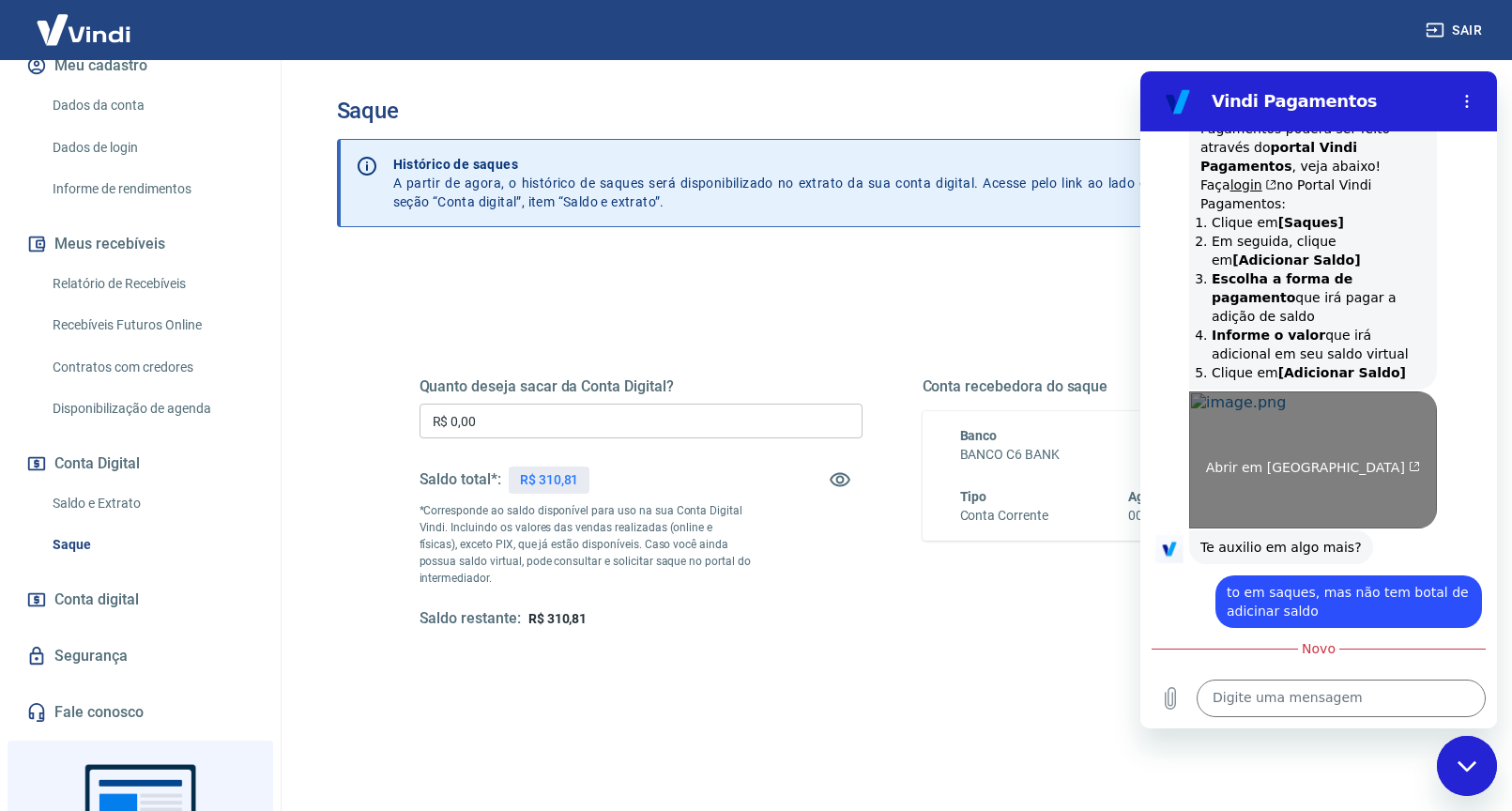
scroll to position [3764, 0]
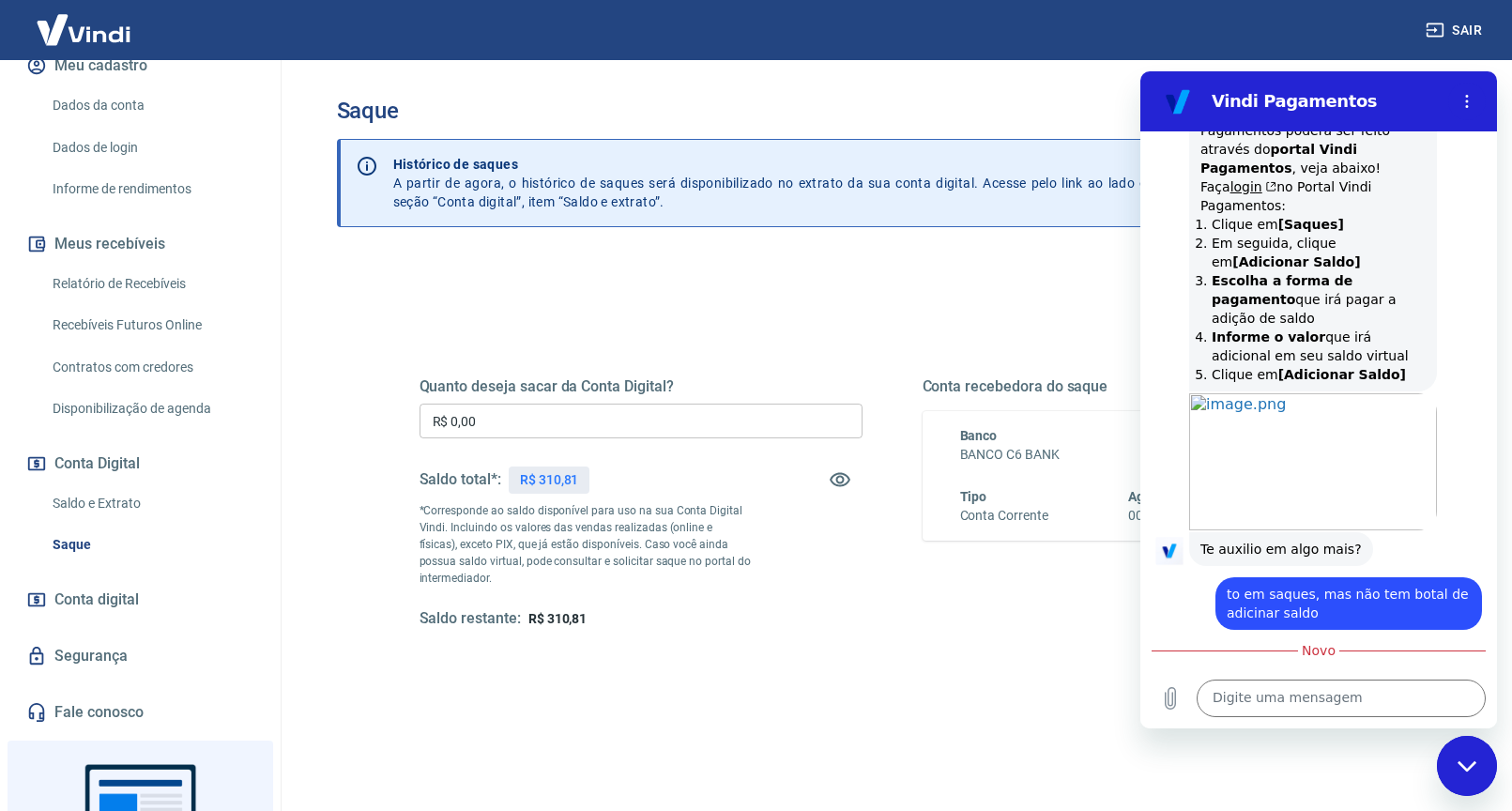
click at [782, 267] on div "Quanto deseja sacar da Conta Digital? R$ 0,00 ​ Saldo total*: R$ 310,81 *Corres…" at bounding box center [893, 593] width 1112 height 671
click at [1467, 772] on icon "Fechar janela de mensagens" at bounding box center [1468, 767] width 20 height 12
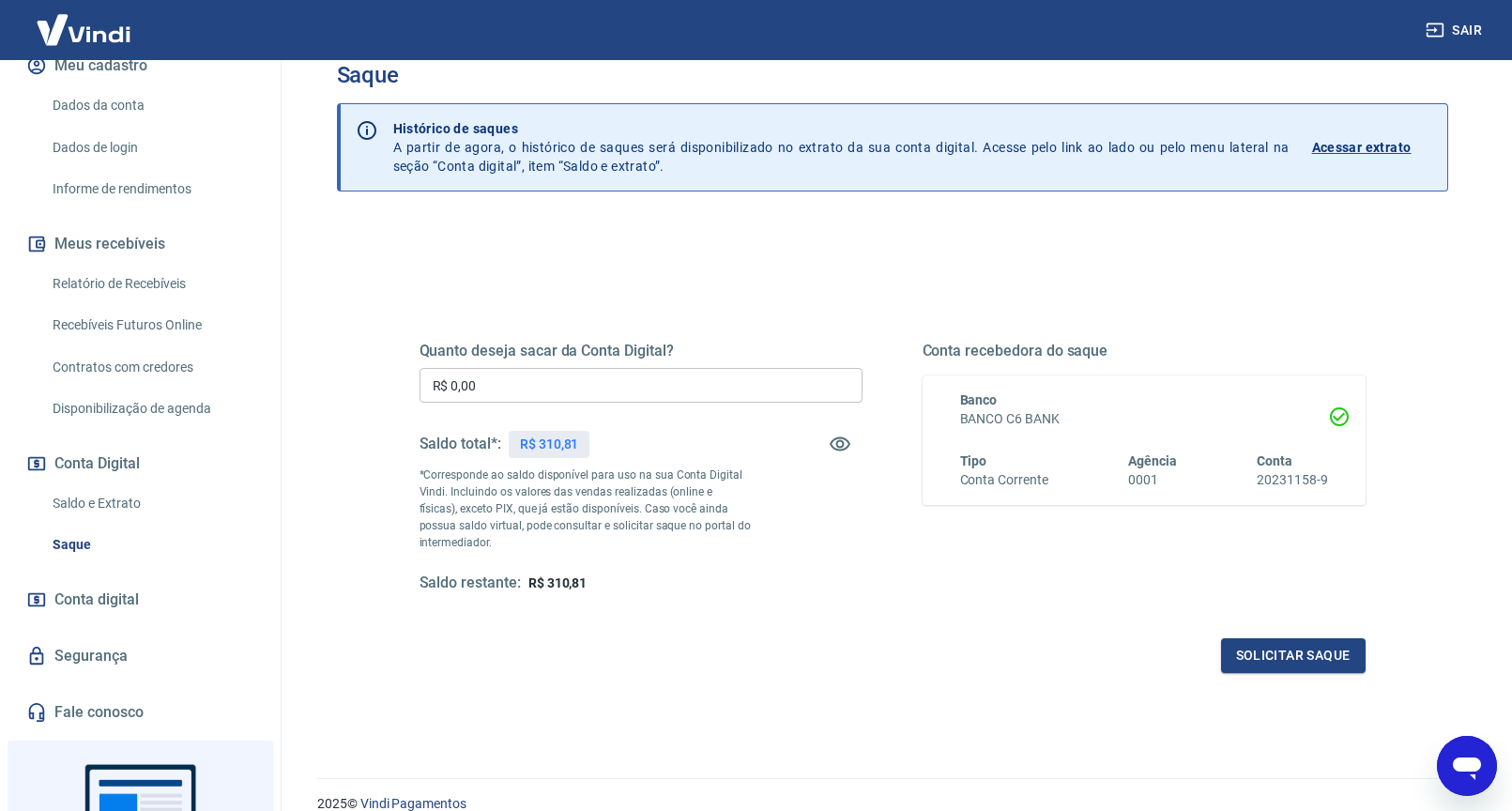
scroll to position [30, 0]
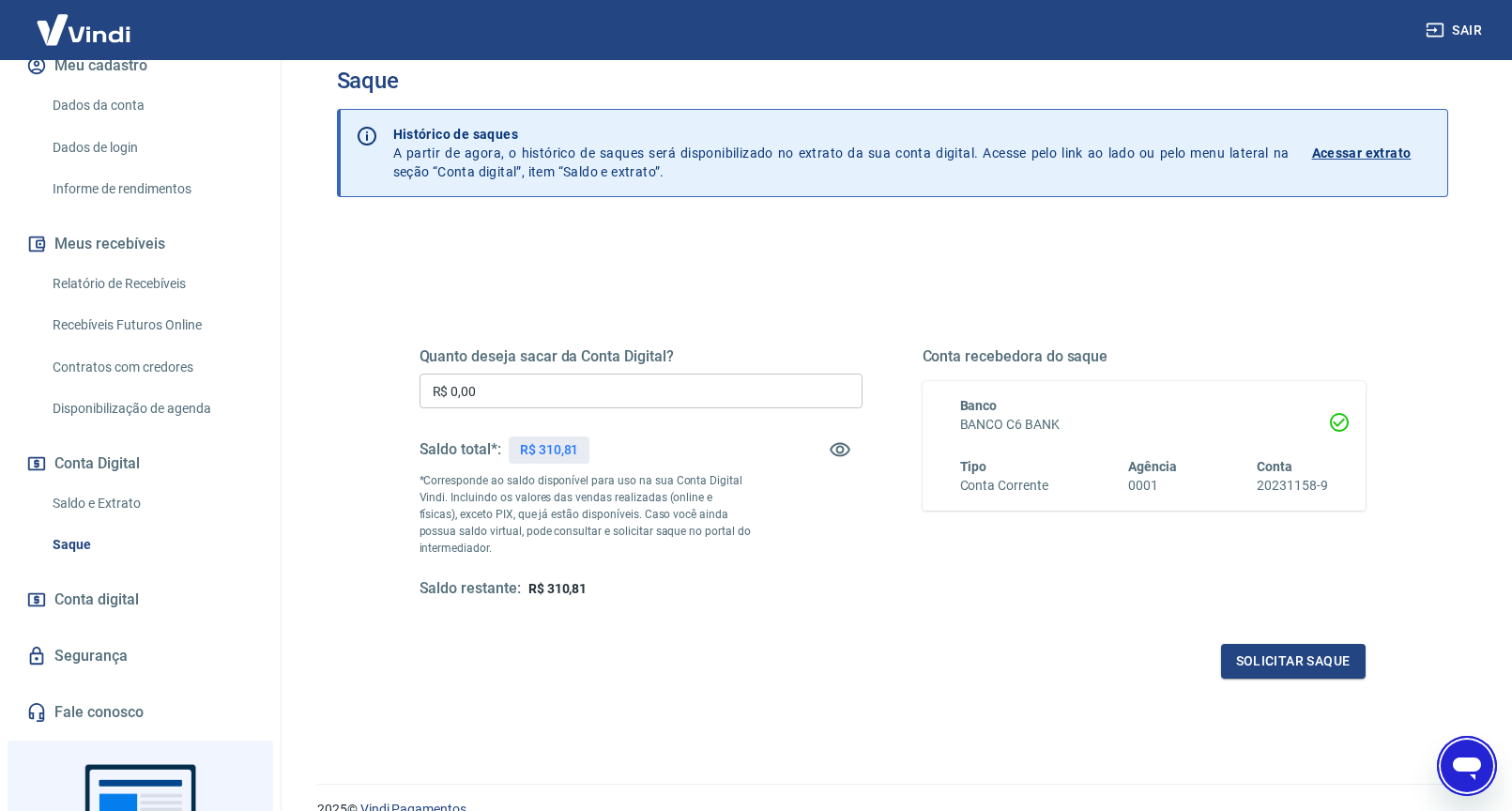
click at [1464, 773] on icon "Abrir janela de mensagens" at bounding box center [1468, 767] width 34 height 34
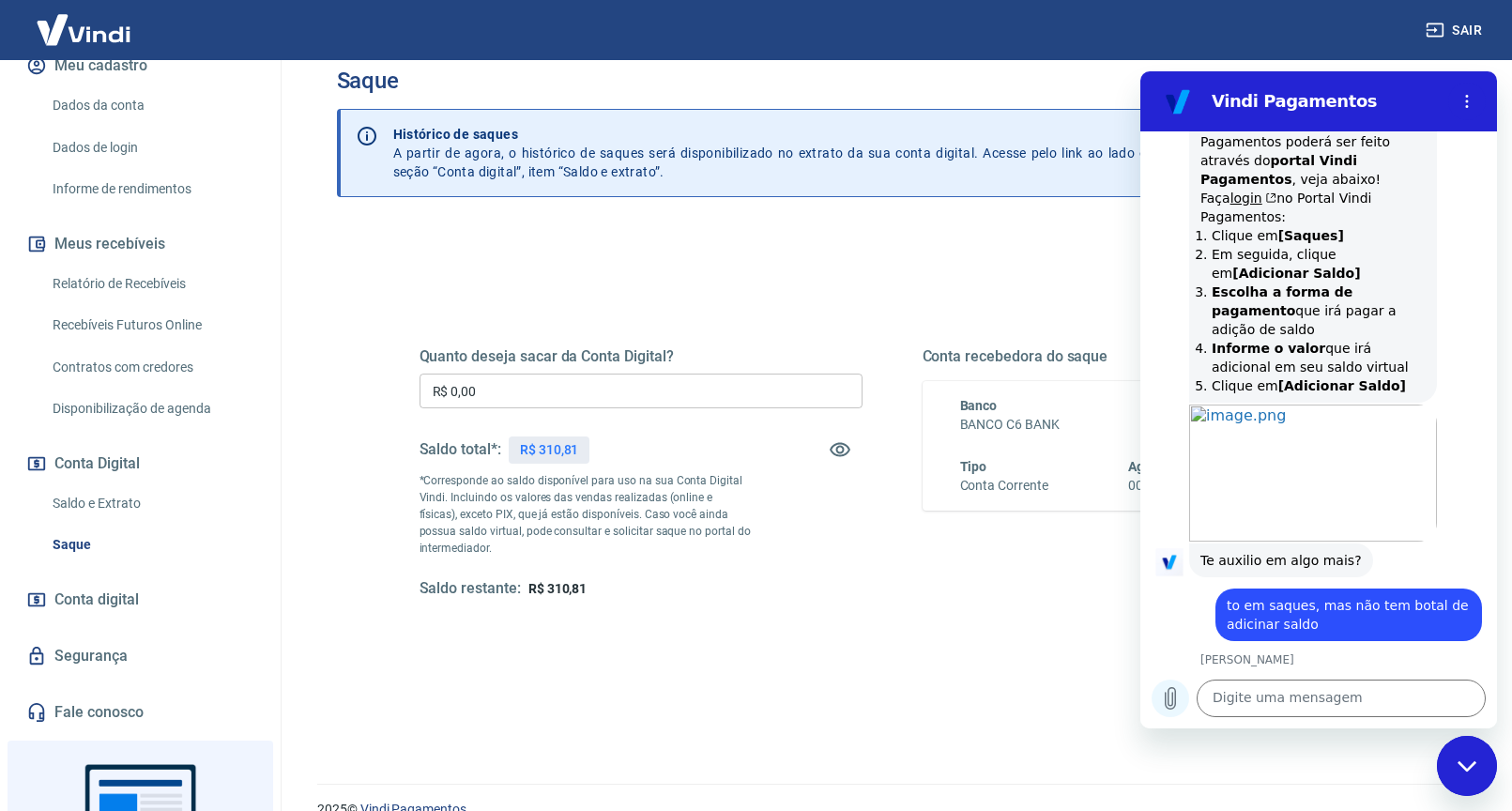
click at [1162, 700] on icon "Carregar arquivo" at bounding box center [1170, 699] width 23 height 23
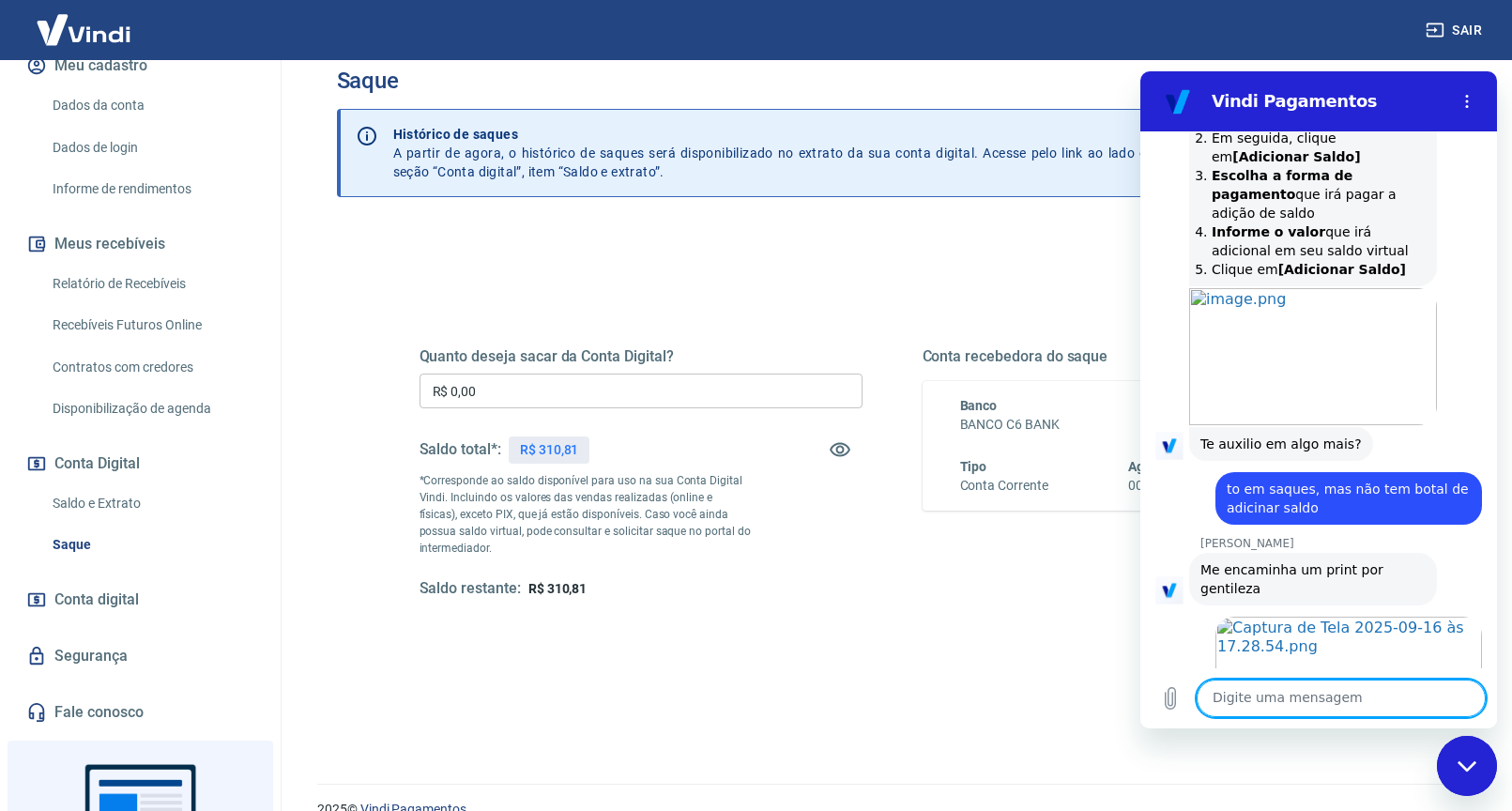
scroll to position [3901, 0]
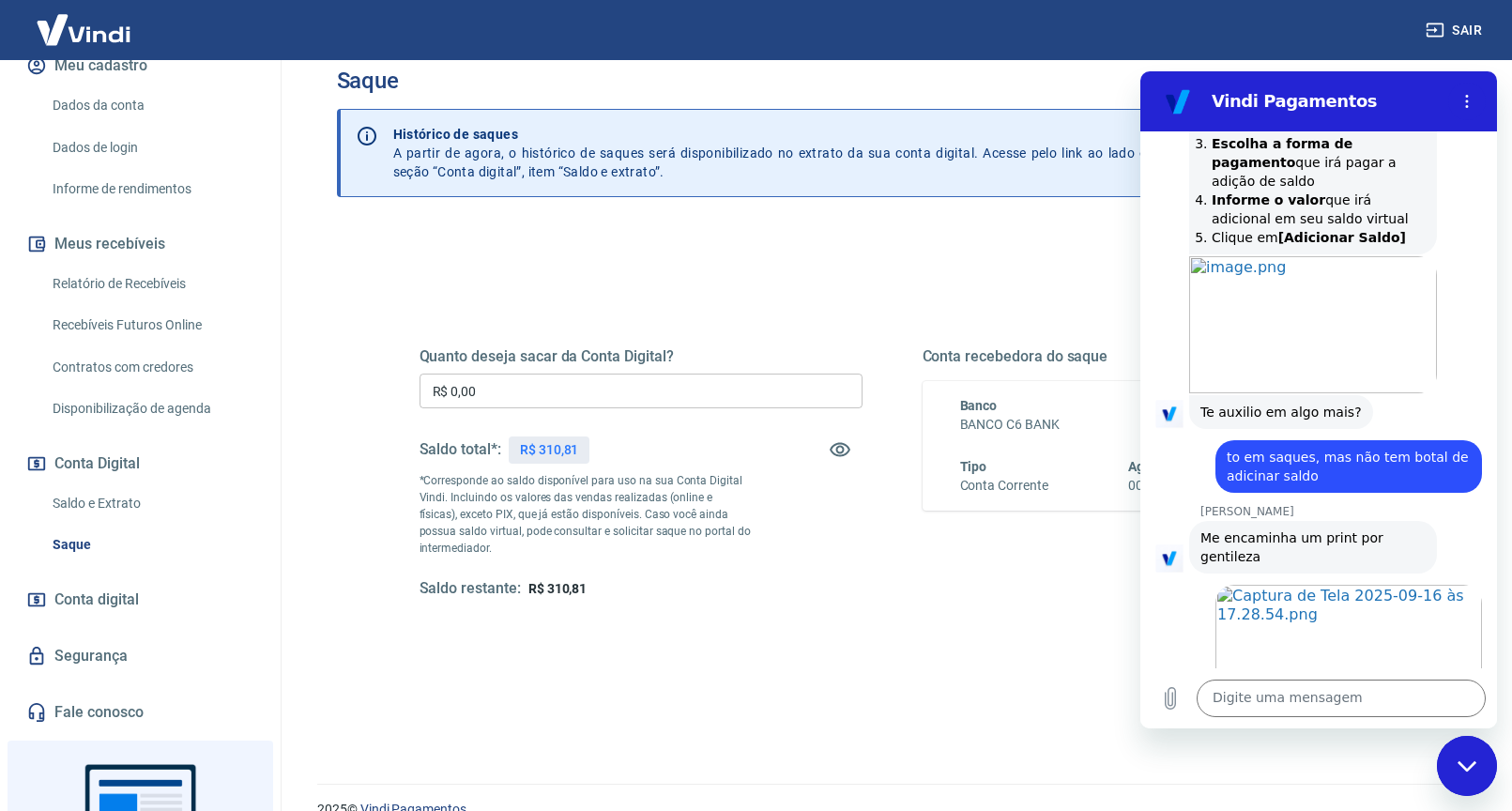
click at [852, 639] on div "Quanto deseja sacar da Conta Digital? R$ 0,00 ​ Saldo total*: R$ 310,81 *Corres…" at bounding box center [893, 490] width 947 height 377
click at [86, 561] on link "Saque" at bounding box center [152, 545] width 213 height 39
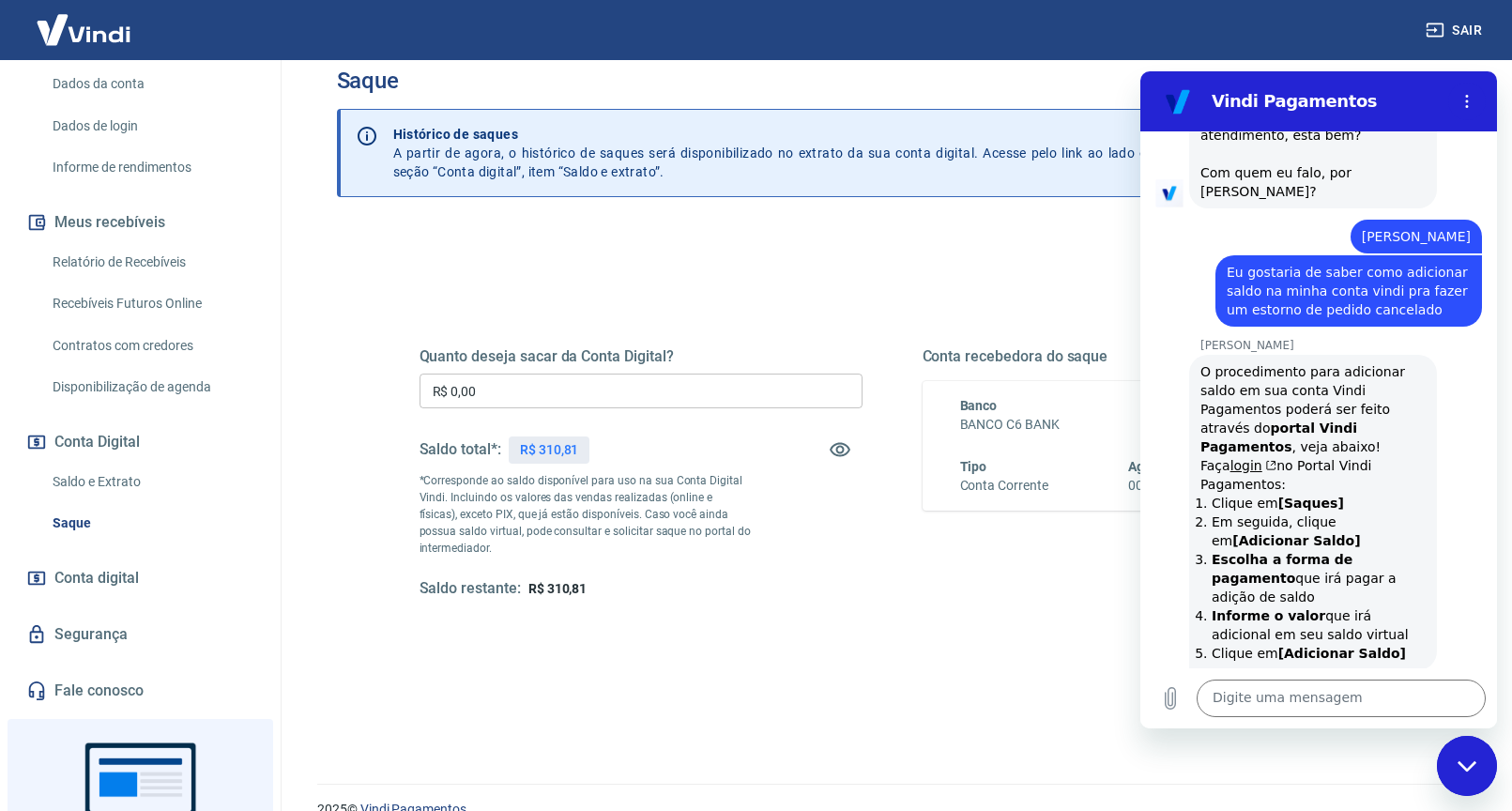
scroll to position [299, 0]
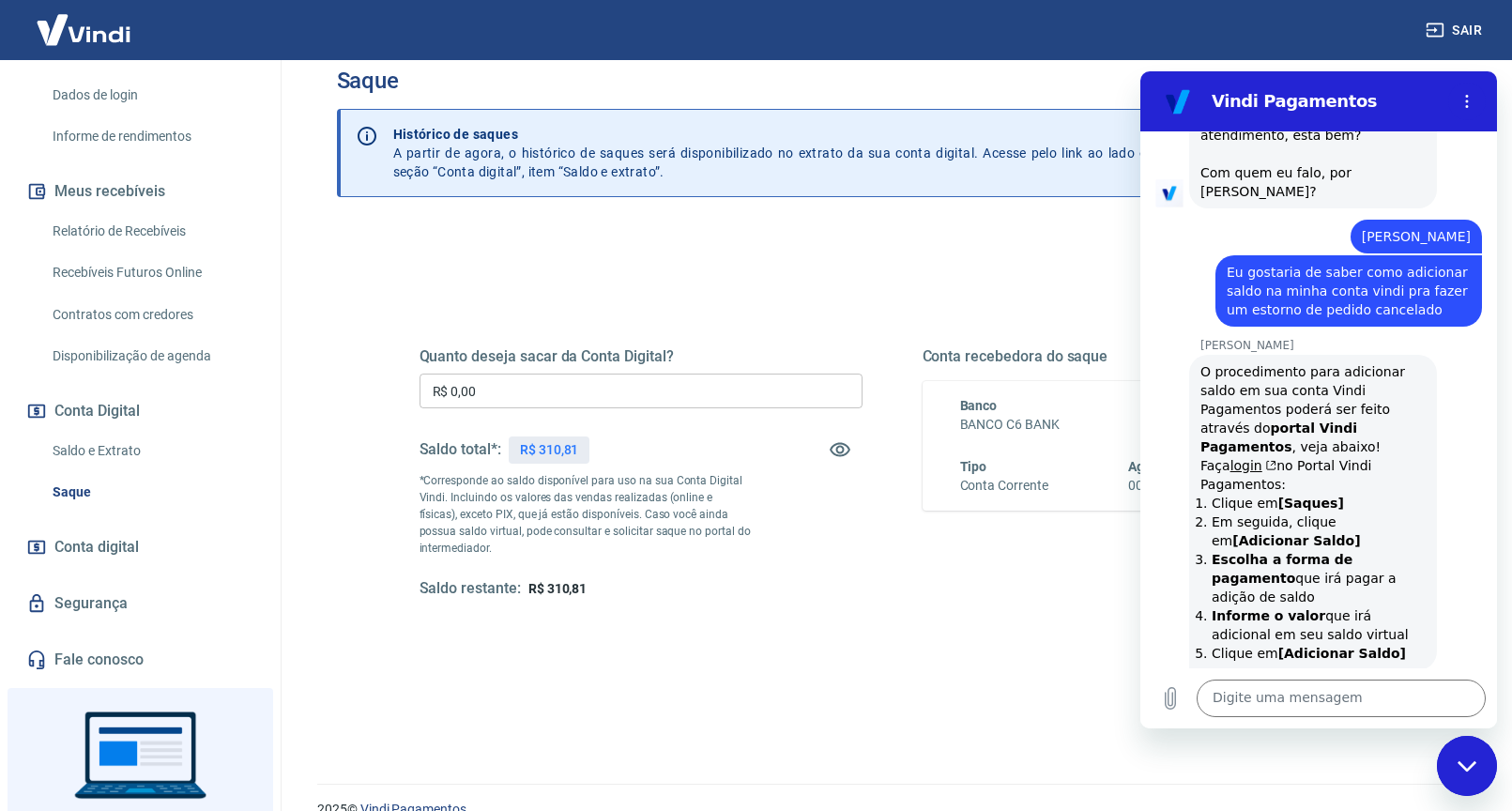
click at [123, 430] on button "Conta Digital" at bounding box center [141, 412] width 236 height 42
click at [115, 561] on span "Conta digital" at bounding box center [97, 548] width 85 height 26
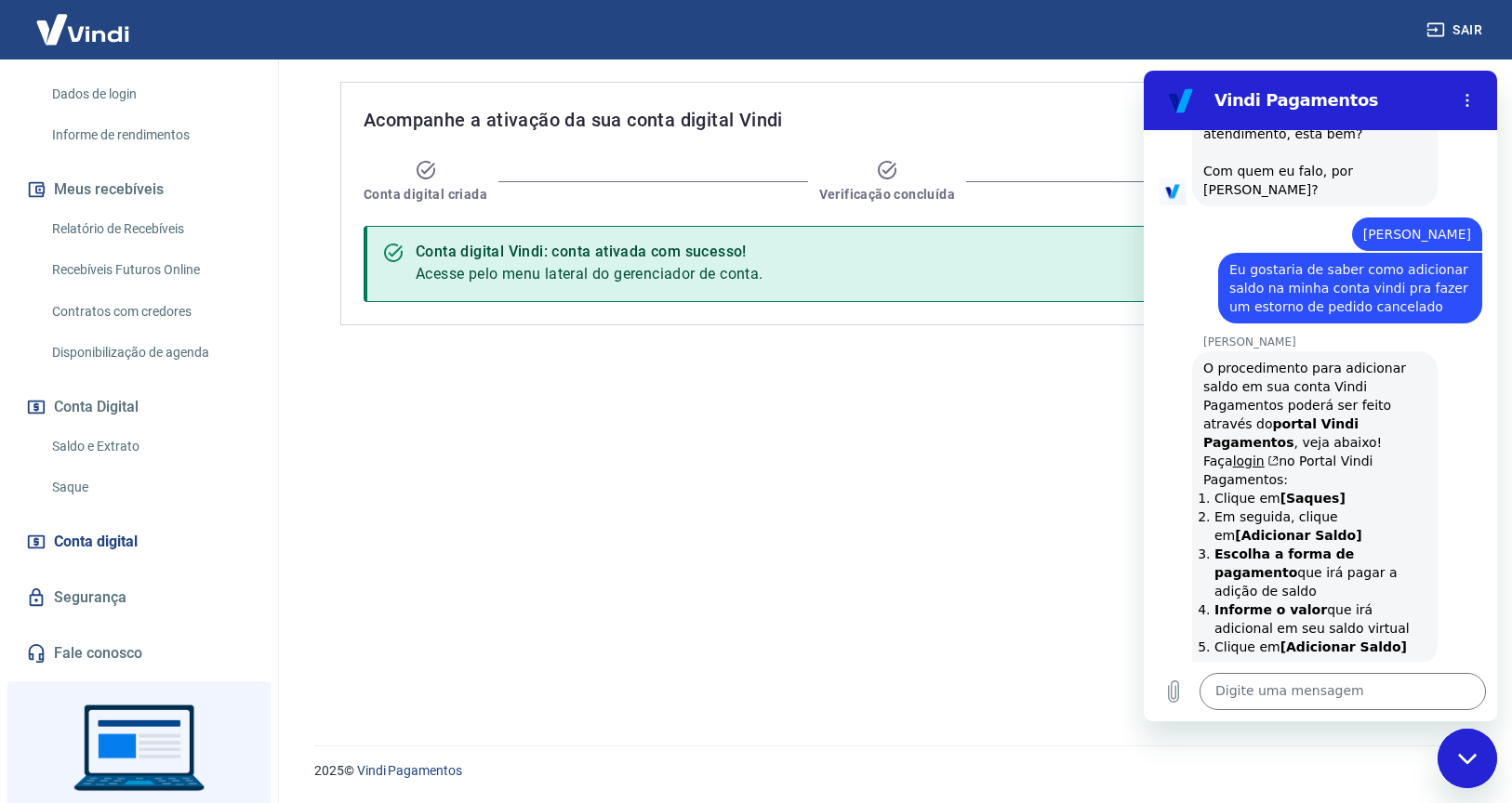
click at [862, 436] on div "Acompanhe a ativação da sua conta digital Vindi Conta digital criada Verificaçã…" at bounding box center [890, 392] width 1145 height 664
click at [1473, 753] on icon "Fechar janela de mensagens" at bounding box center [1467, 759] width 20 height 12
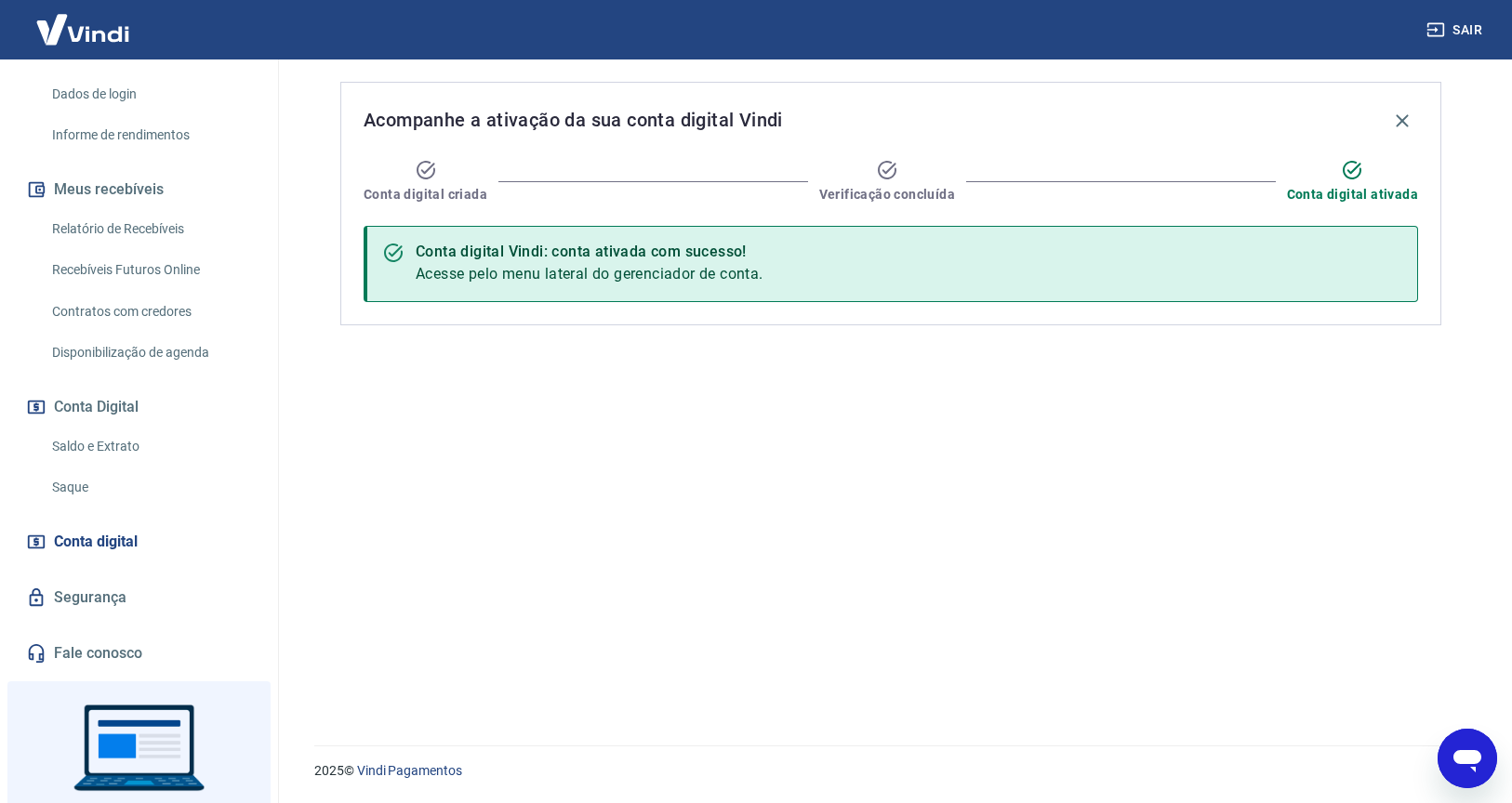
click at [80, 507] on link "Saque" at bounding box center [151, 487] width 211 height 38
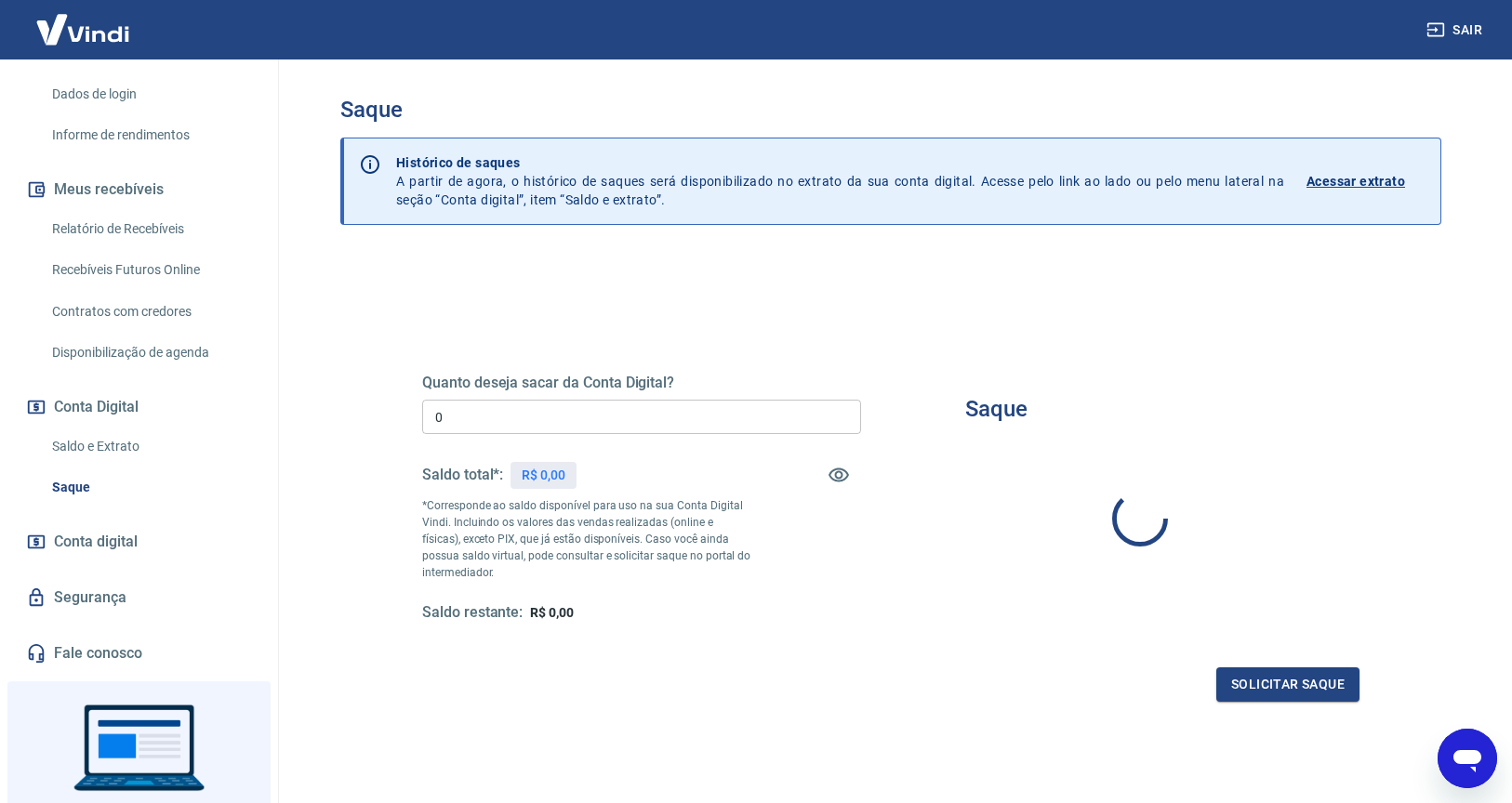
type input "R$ 0,00"
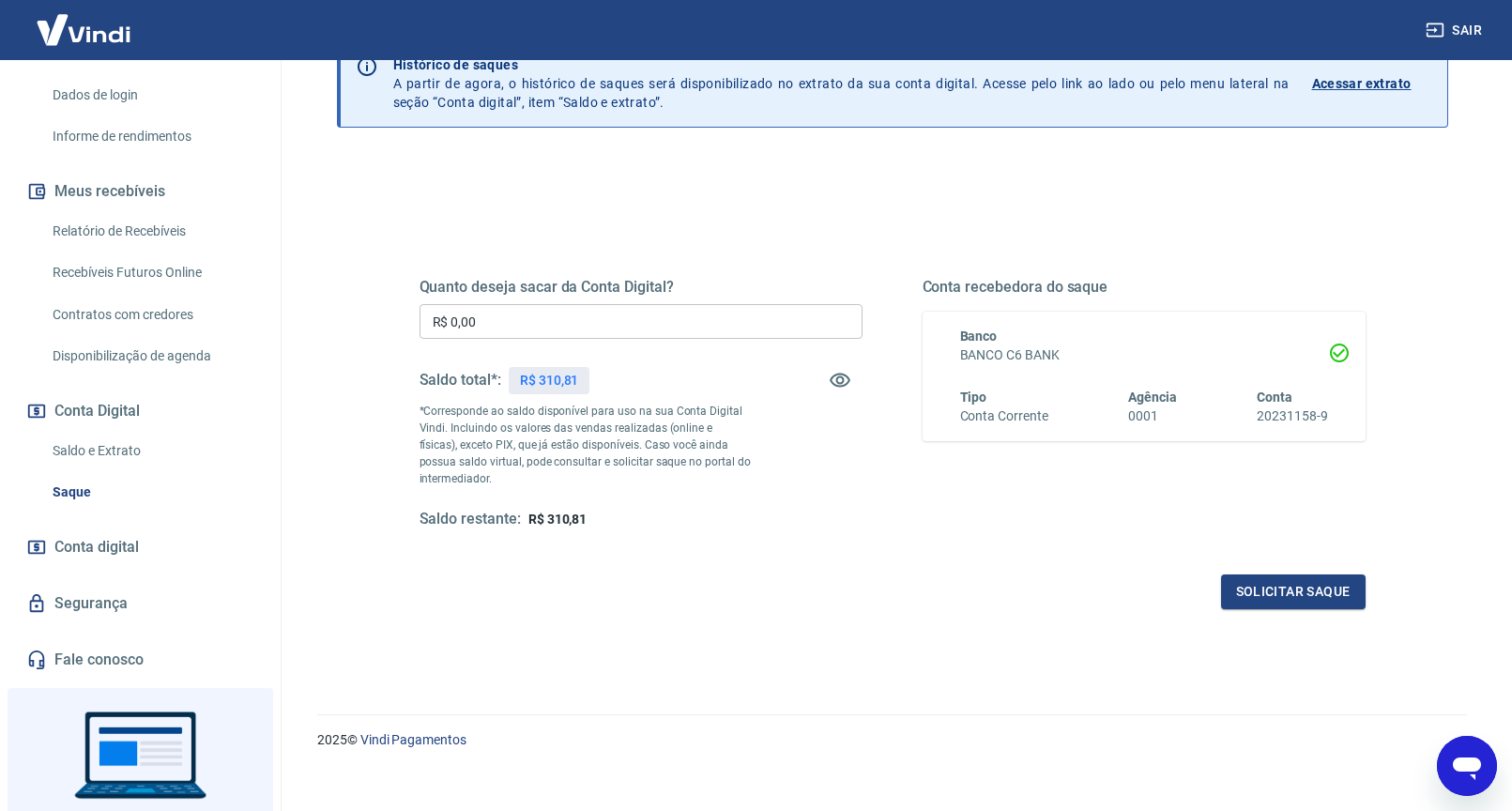
scroll to position [117, 0]
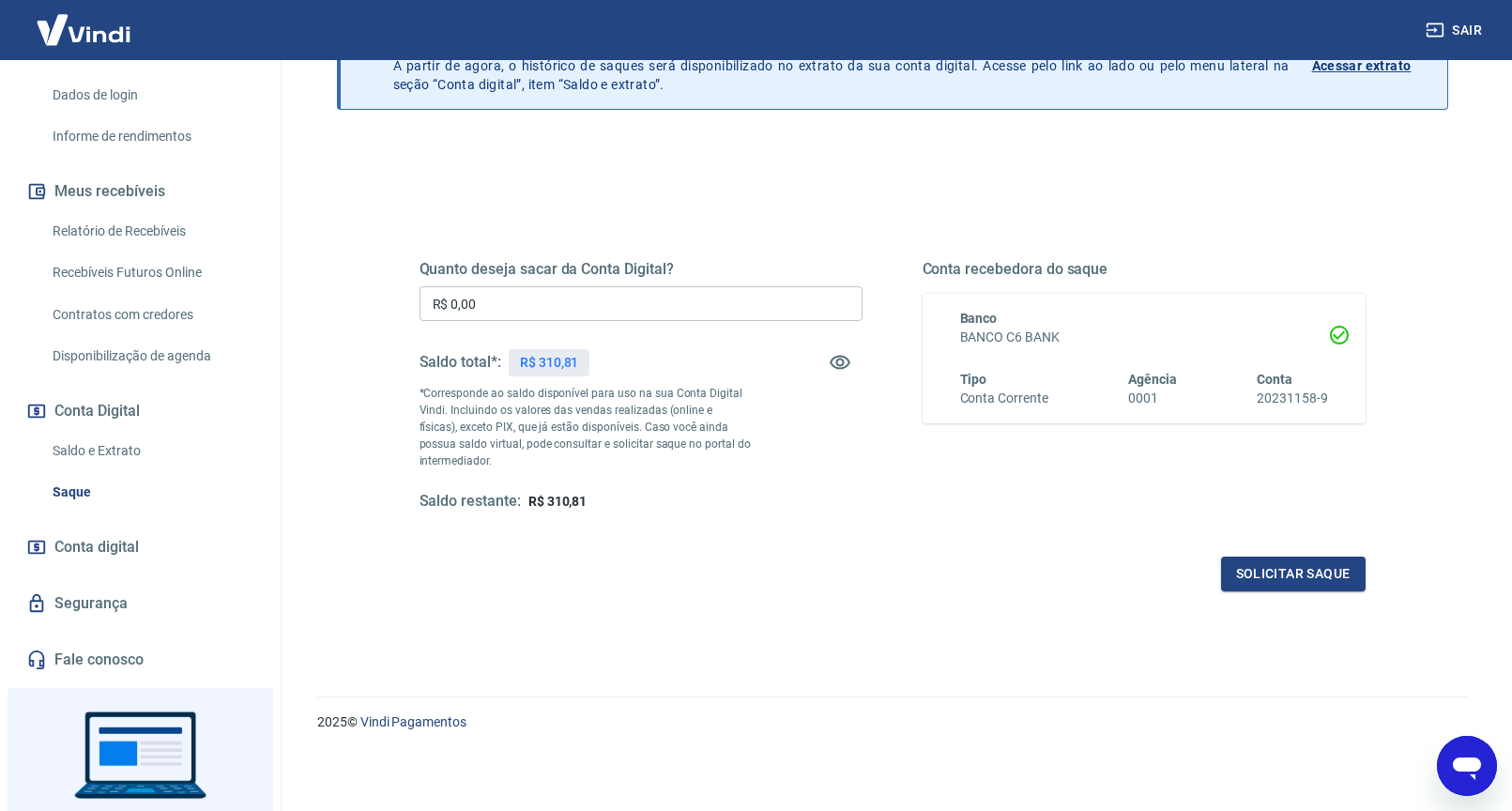
click at [1459, 762] on icon "Abrir janela de mensagens" at bounding box center [1468, 769] width 28 height 23
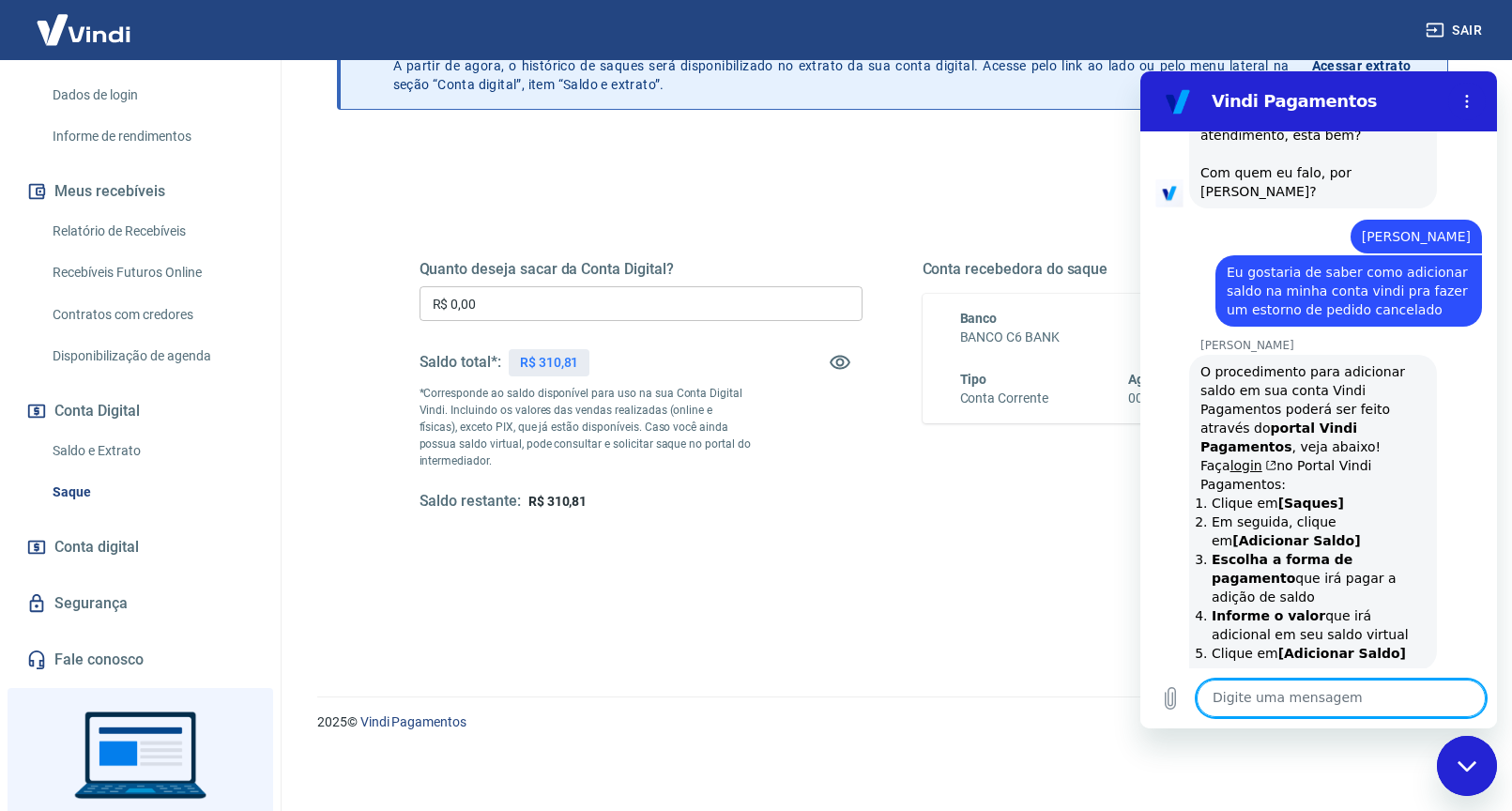
click at [1299, 697] on textarea at bounding box center [1341, 699] width 289 height 38
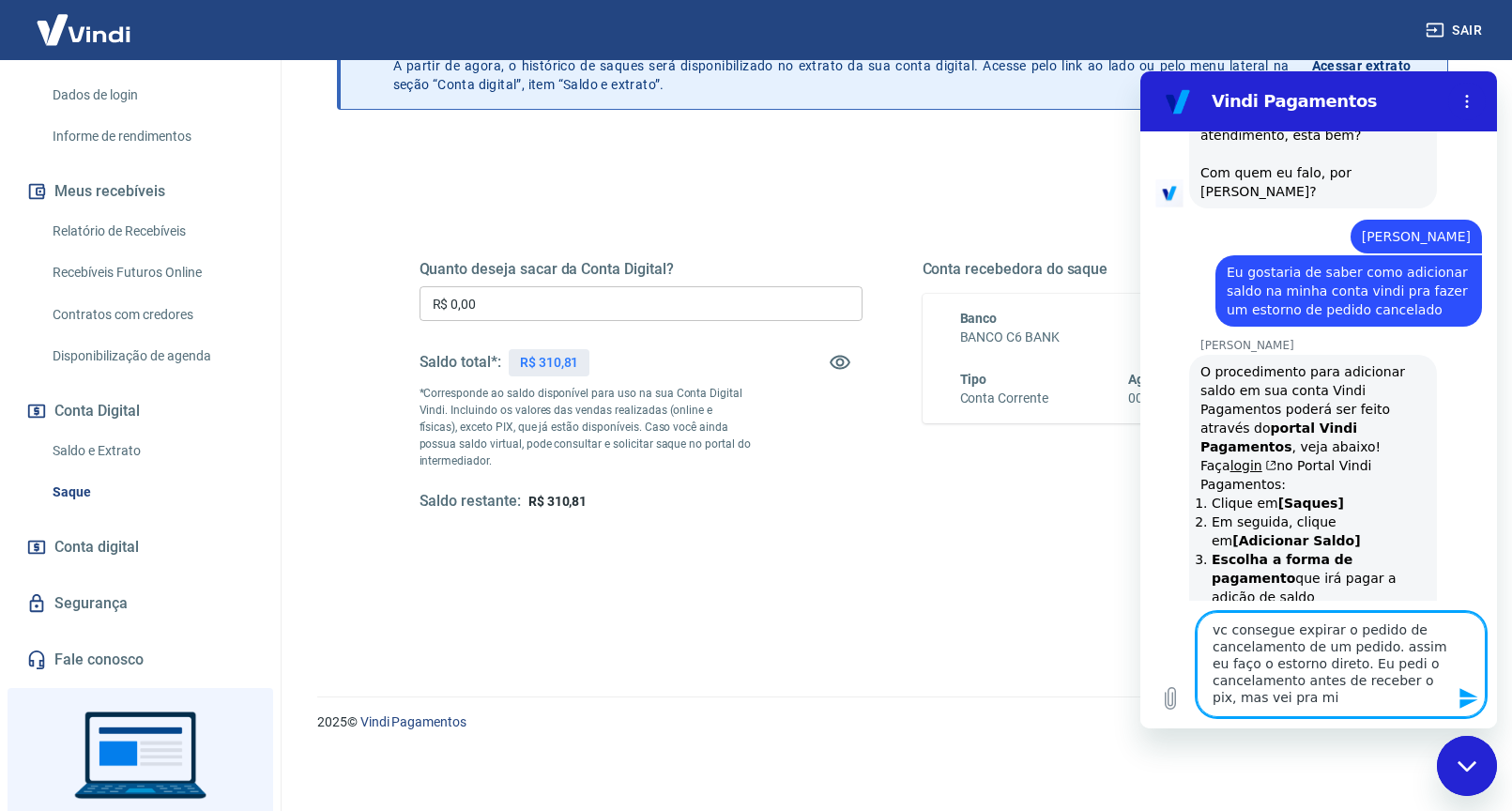
type textarea "vc consegue expirar o pedido de cancelamento de um pedido. assim eu faço o esto…"
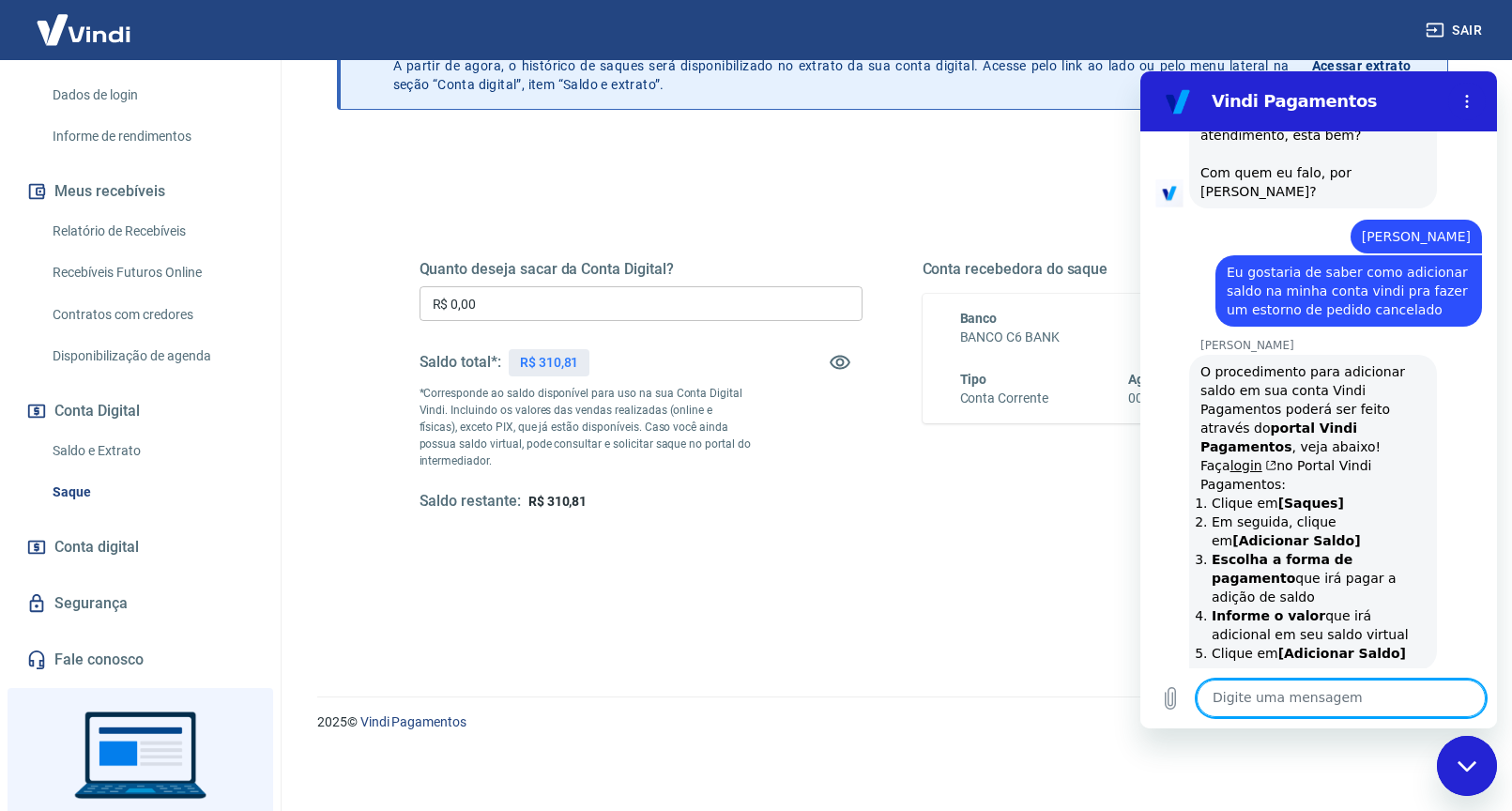
scroll to position [4013, 0]
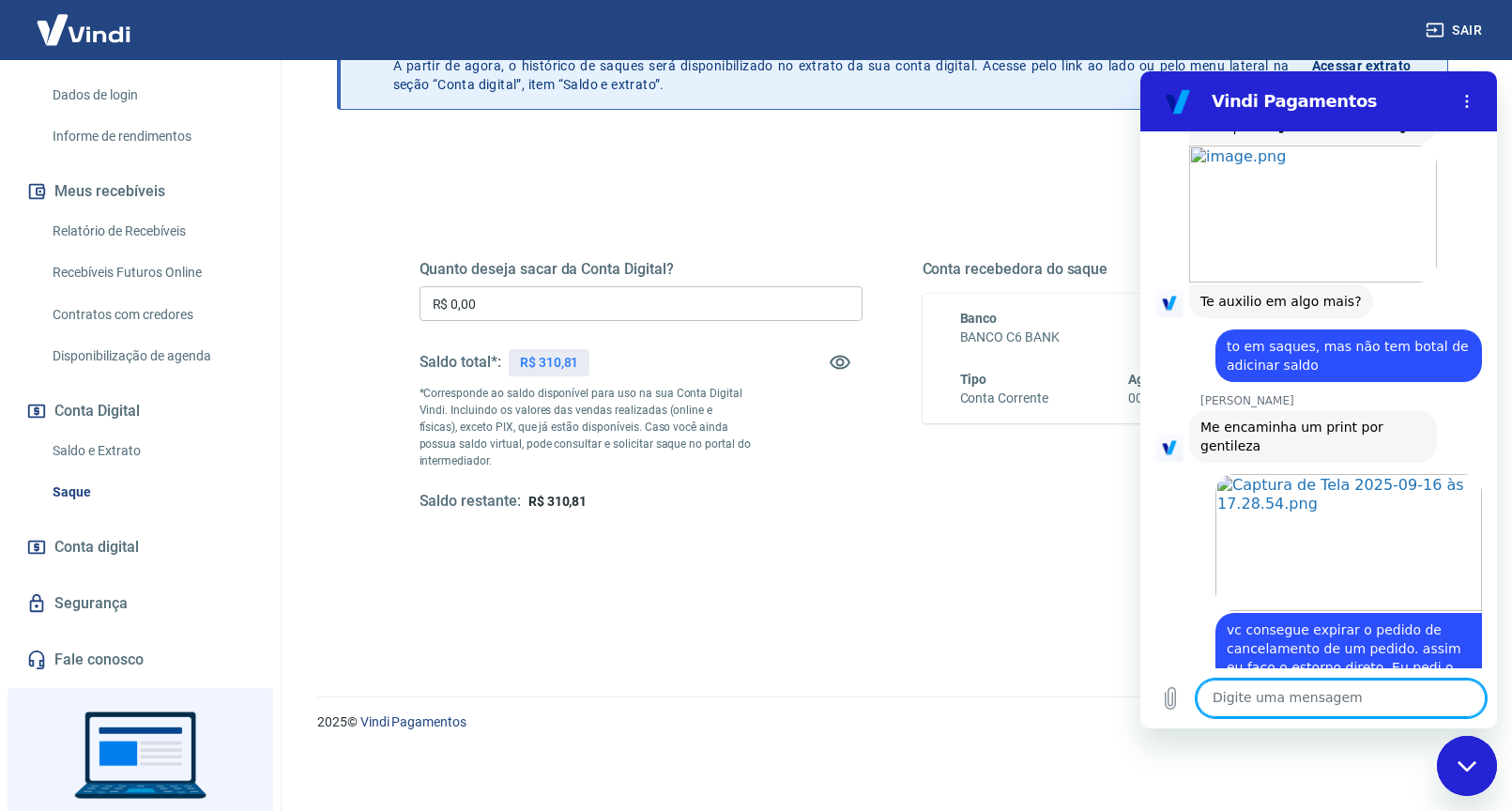
click at [1279, 697] on textarea at bounding box center [1341, 699] width 289 height 38
paste textarea "227740600"
type textarea "227740600"
click at [1473, 693] on icon "Enviar mensagem" at bounding box center [1470, 699] width 23 height 23
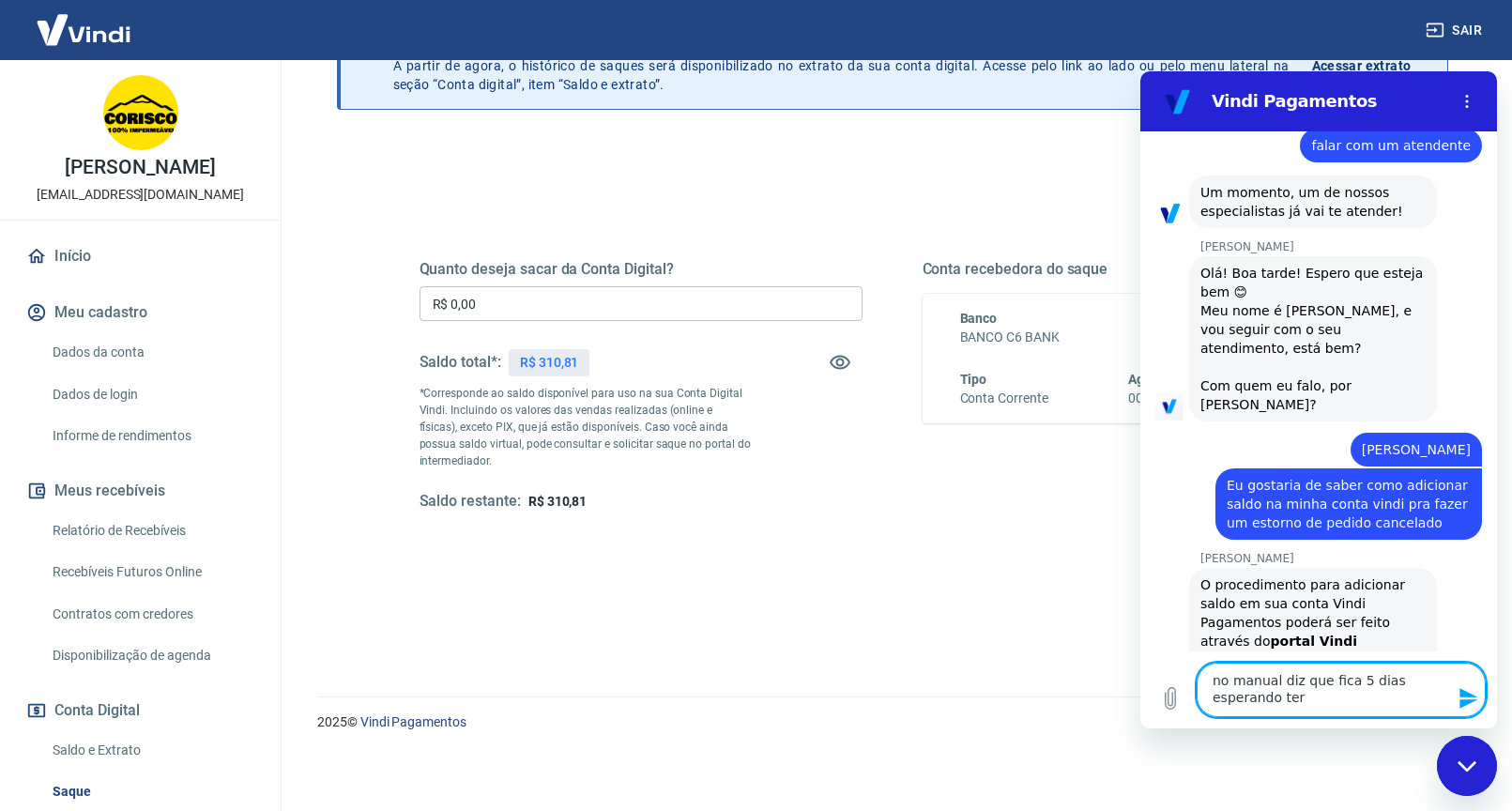
scroll to position [3452, 0]
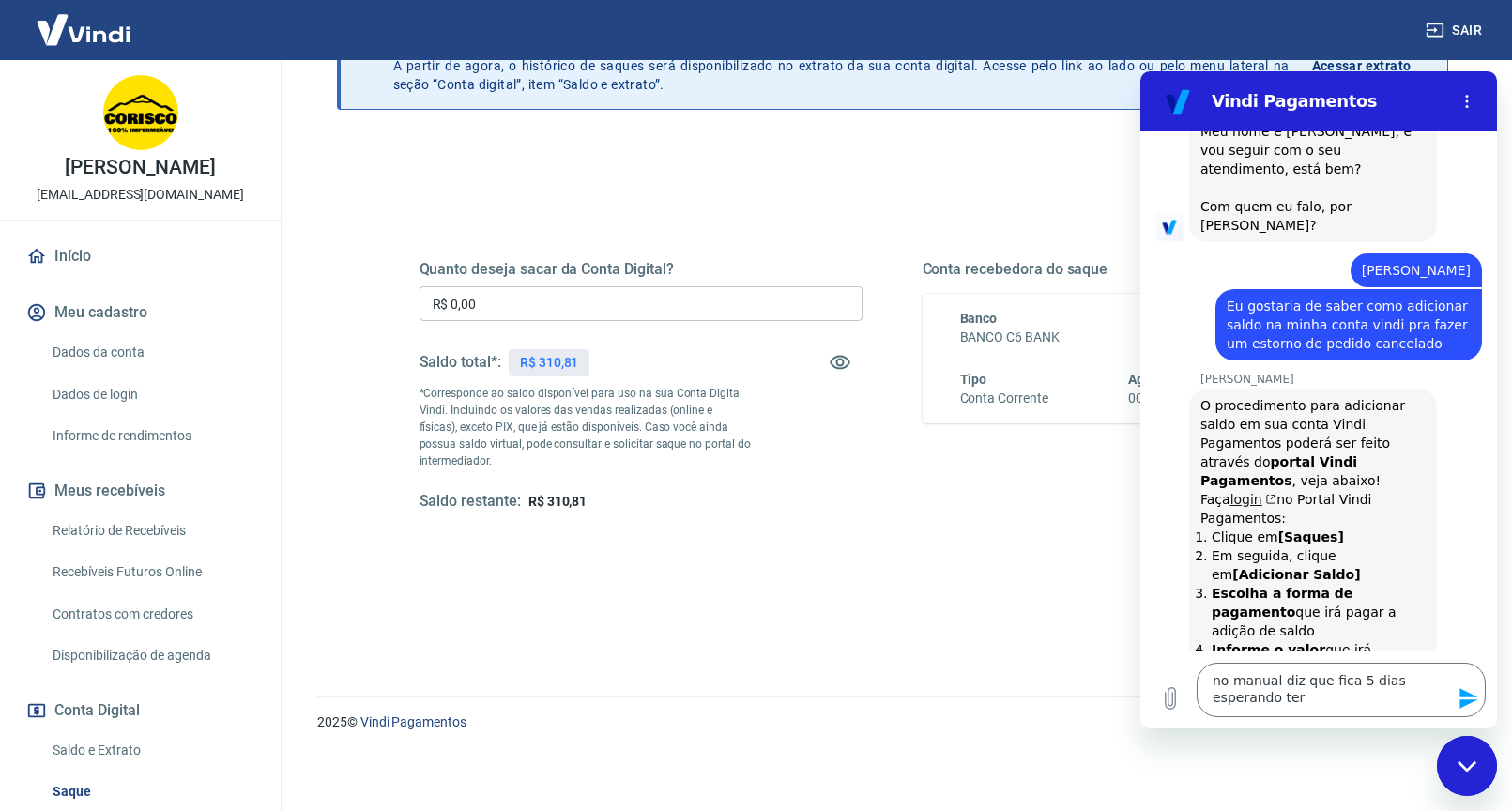
click at [1250, 492] on link "login" at bounding box center [1254, 499] width 47 height 15
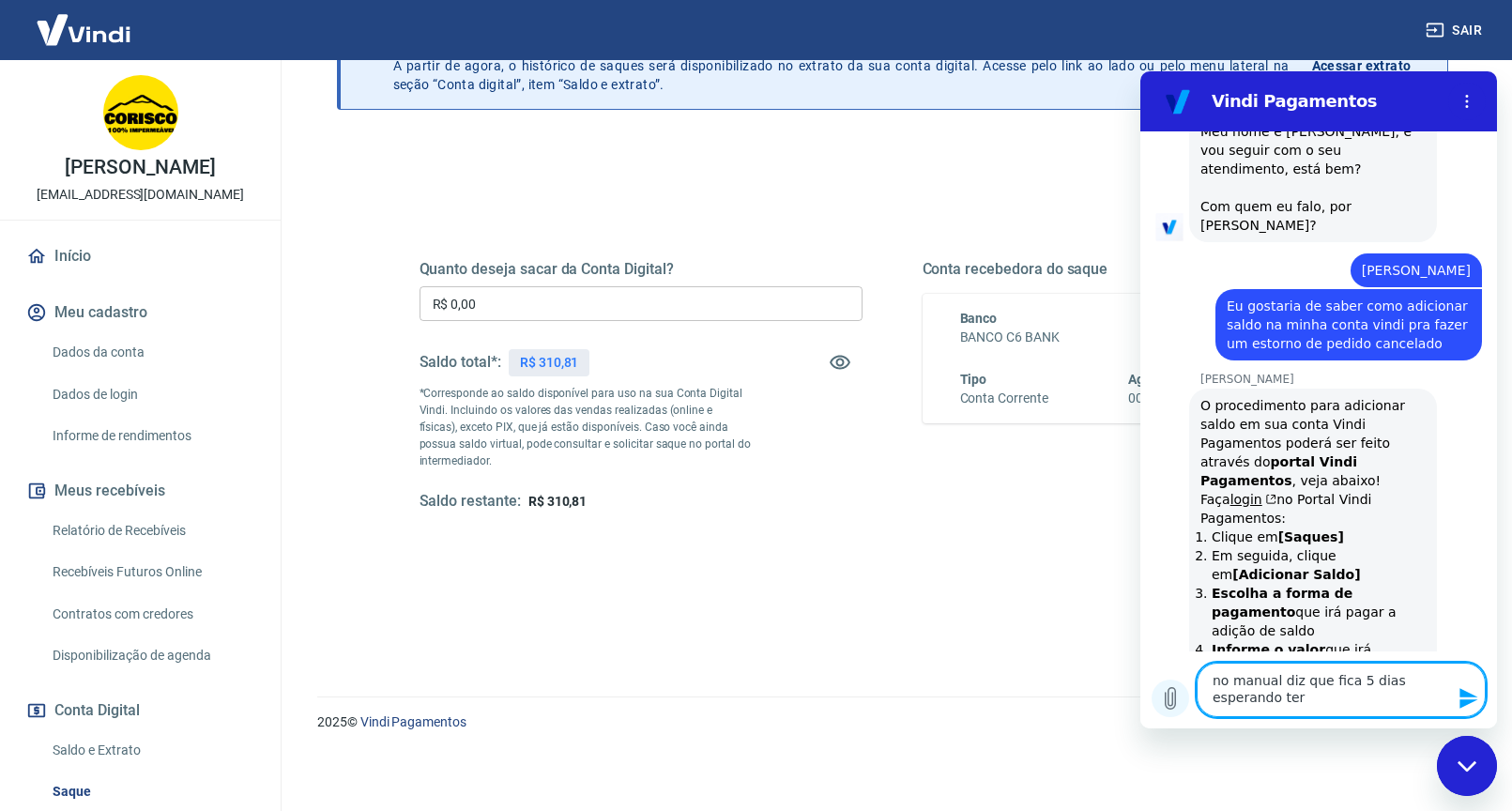
drag, startPoint x: 1312, startPoint y: 700, endPoint x: 1165, endPoint y: 681, distance: 148.2
click at [1165, 681] on div "Digite uma mensagem no manual diz que fica 5 dias esperando ter x" at bounding box center [1319, 690] width 357 height 77
type textarea "ok, agora achei"
type textarea "vou colocar o saldo lá. obrigado"
click at [1273, 692] on textarea at bounding box center [1341, 699] width 289 height 38
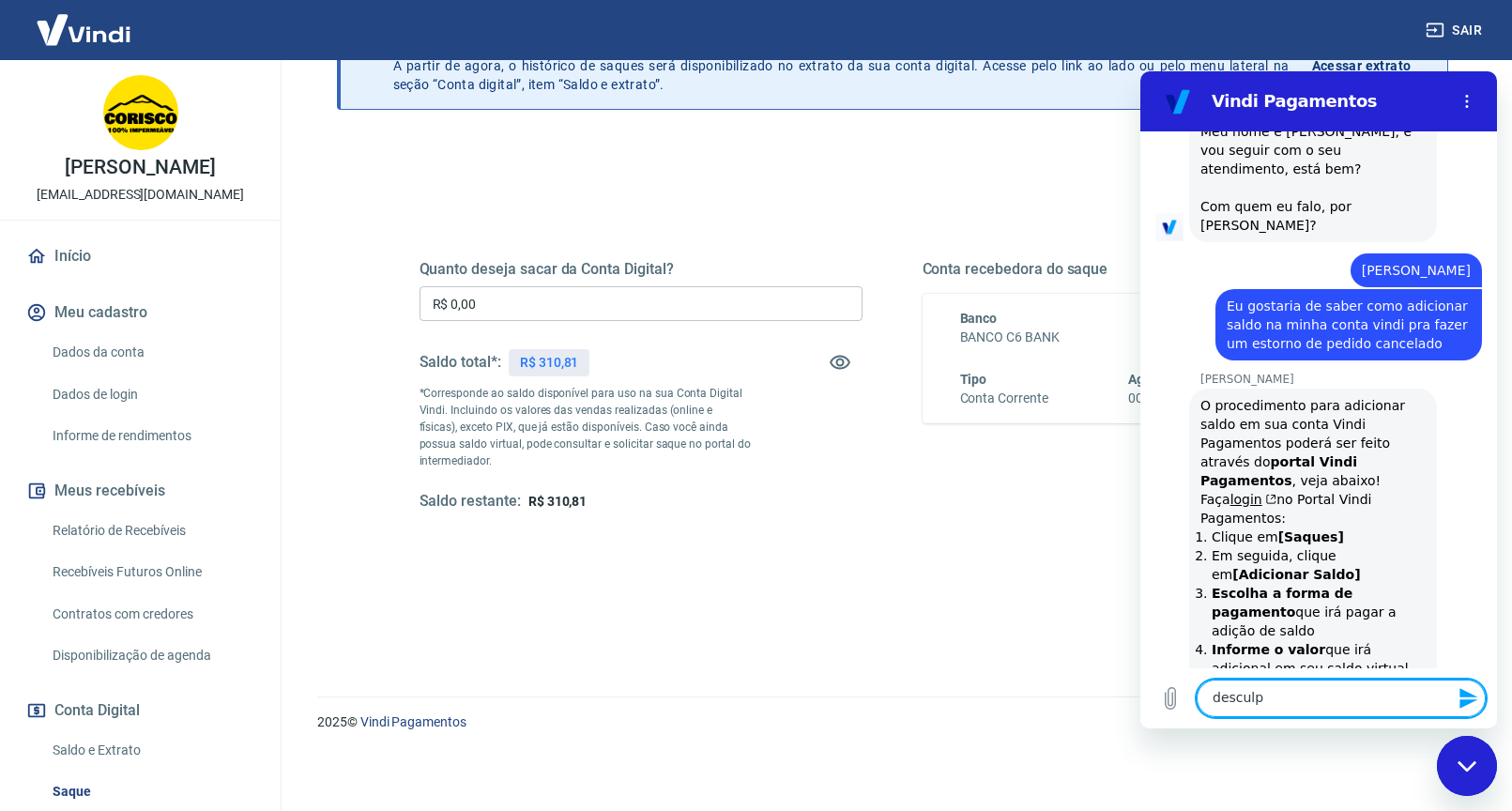
type textarea "desculpa"
click at [1465, 766] on icon "Fechar janela de mensagens" at bounding box center [1468, 767] width 20 height 12
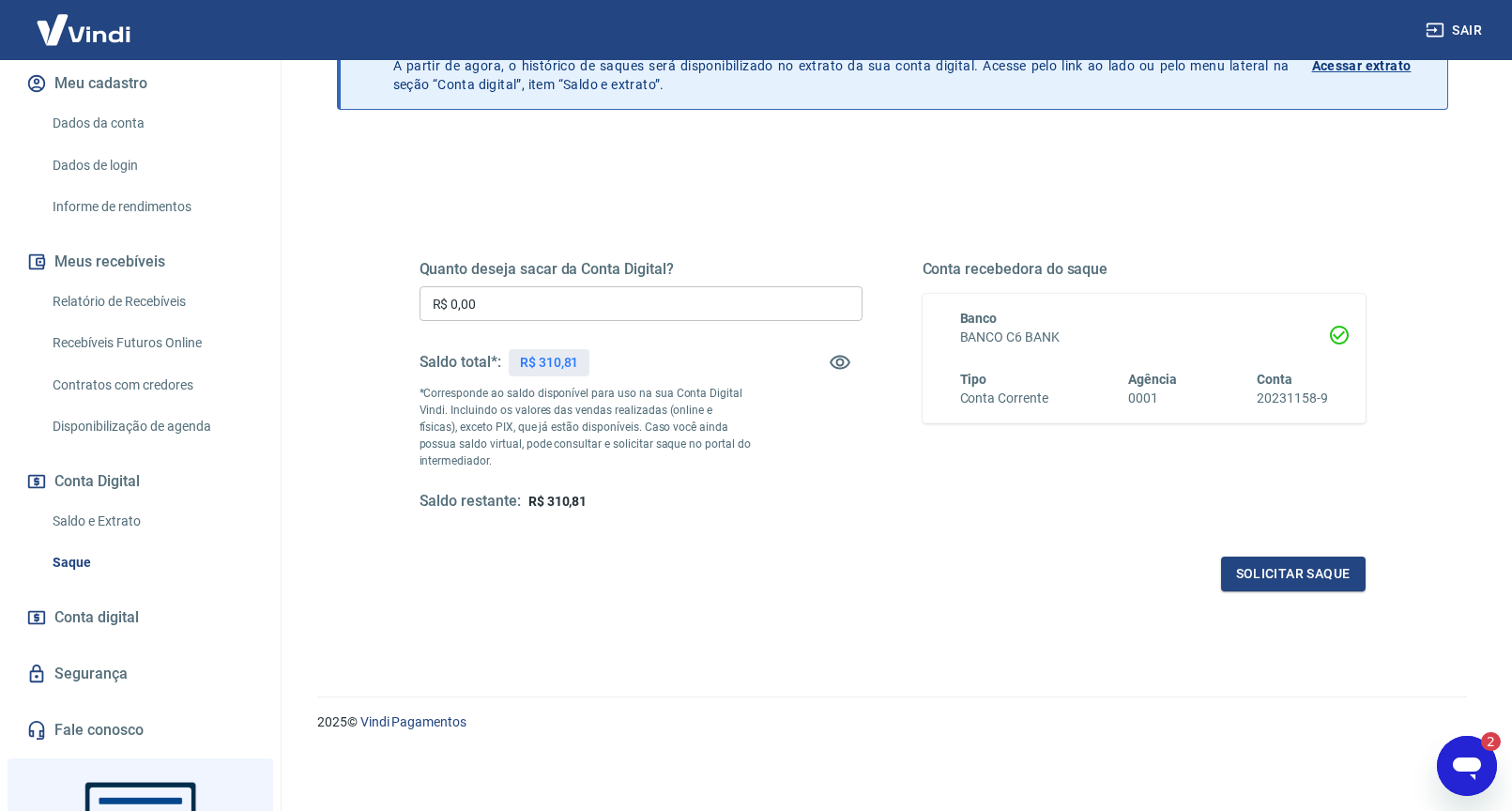
scroll to position [249, 0]
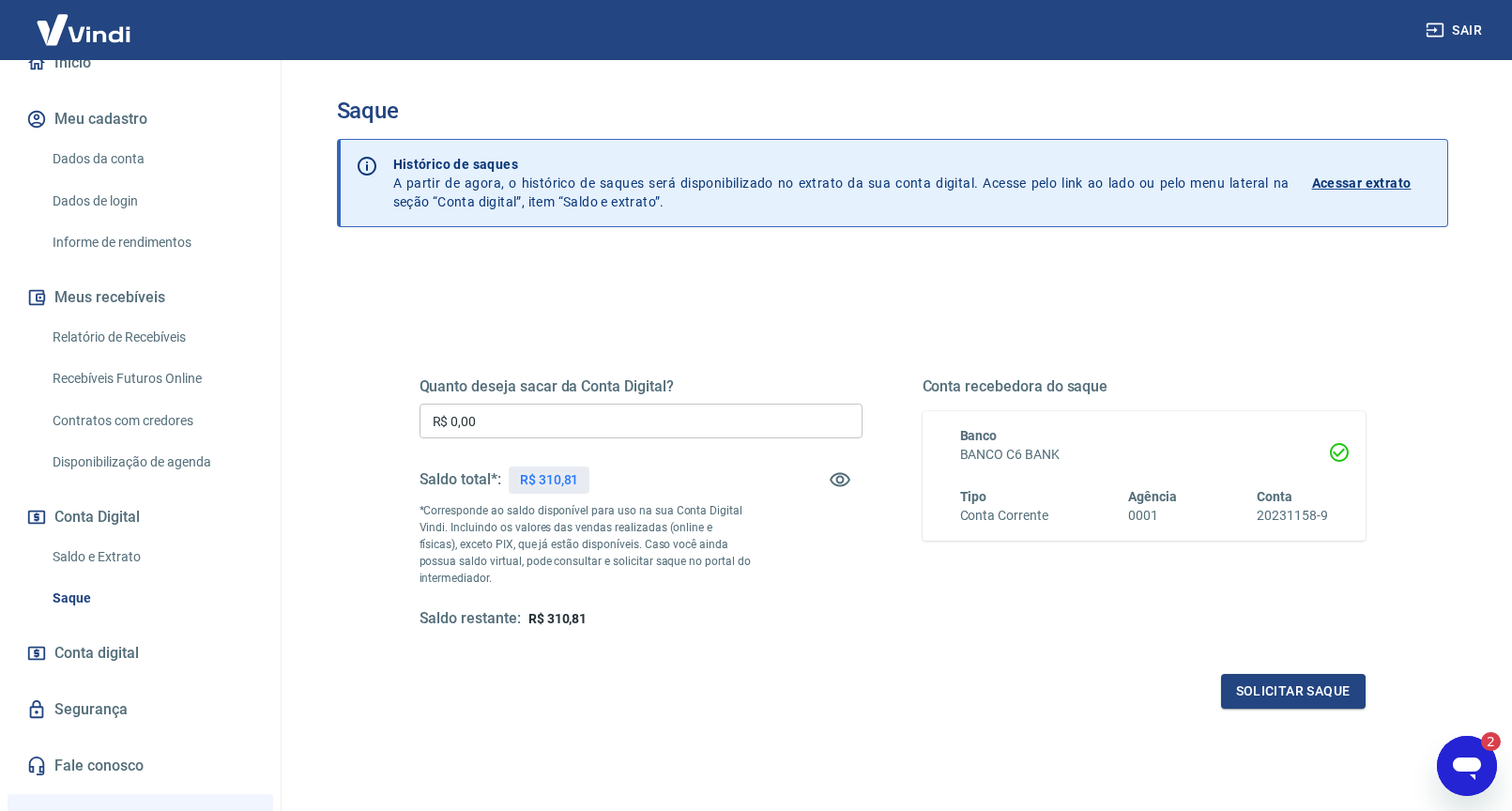
scroll to position [195, 0]
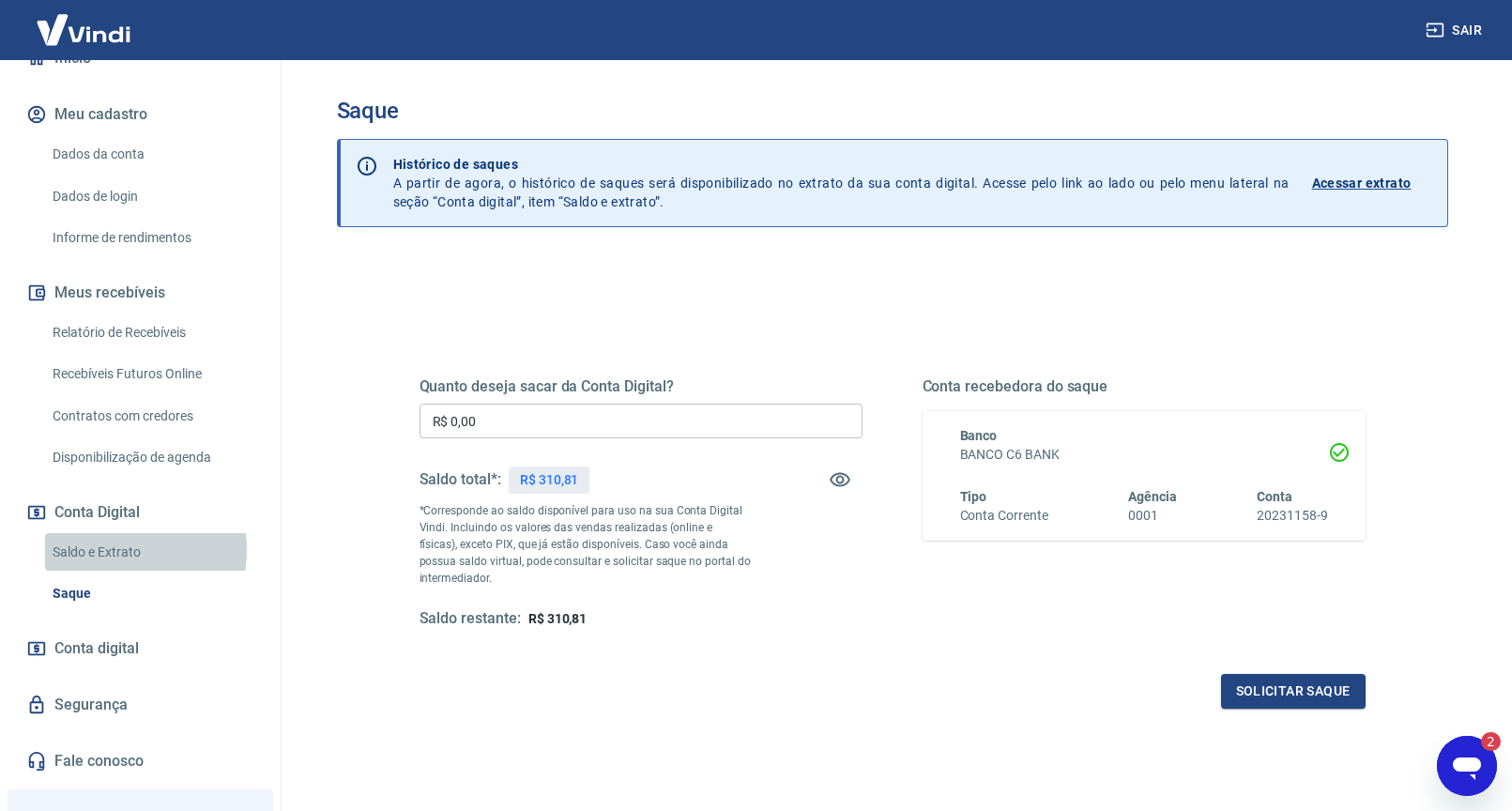
click at [113, 571] on link "Saldo e Extrato" at bounding box center [152, 552] width 213 height 39
